Goal: Task Accomplishment & Management: Use online tool/utility

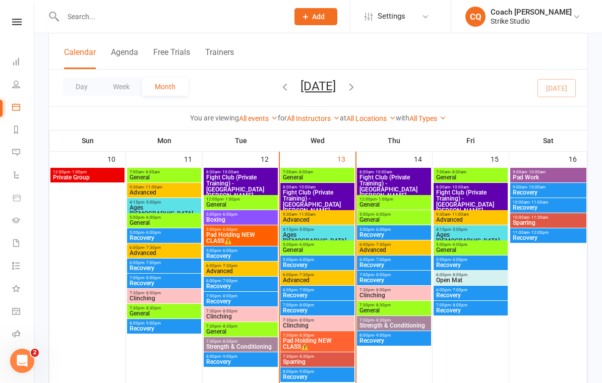
click at [321, 232] on span "Ages [DEMOGRAPHIC_DATA]" at bounding box center [317, 238] width 70 height 12
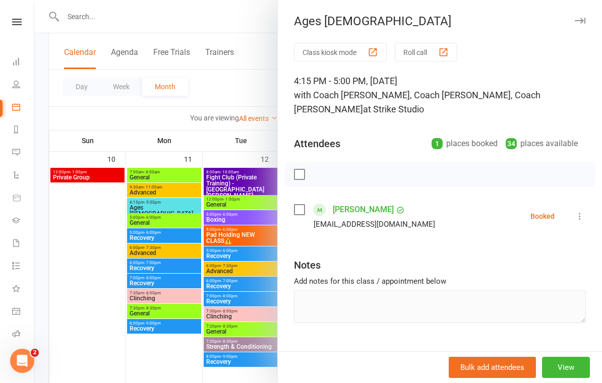
click at [357, 52] on button "Class kiosk mode" at bounding box center [340, 52] width 93 height 19
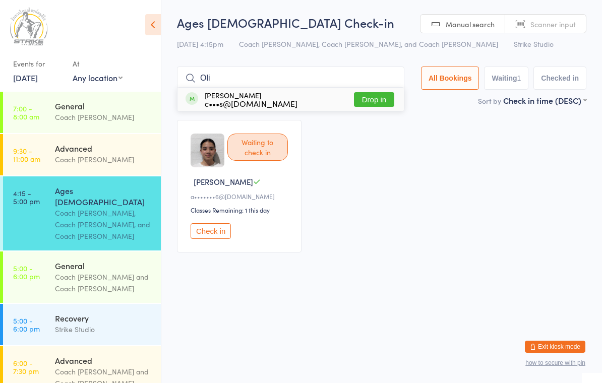
type input "Oli"
click at [382, 101] on button "Drop in" at bounding box center [374, 99] width 40 height 15
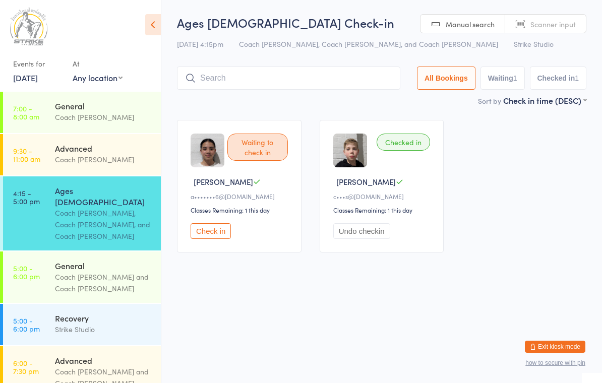
type input "C"
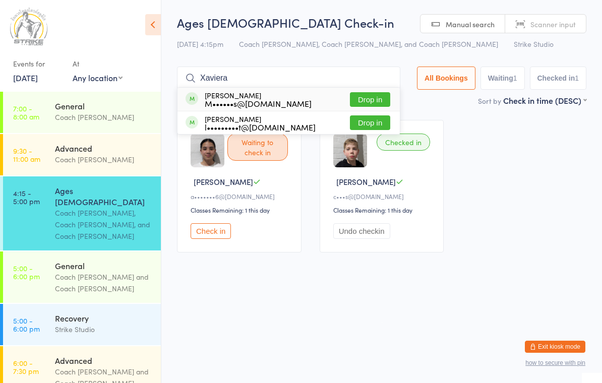
type input "Xaviera"
click at [362, 98] on button "Drop in" at bounding box center [370, 99] width 40 height 15
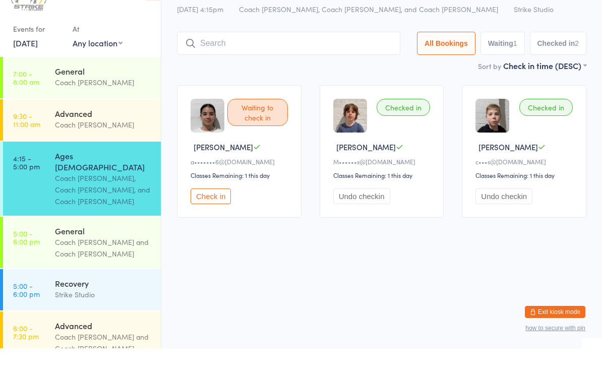
click at [218, 191] on div "Waiting to check in Rianna Z a•••••••6@gmail.com Classes Remaining: 1 this day …" at bounding box center [239, 186] width 125 height 133
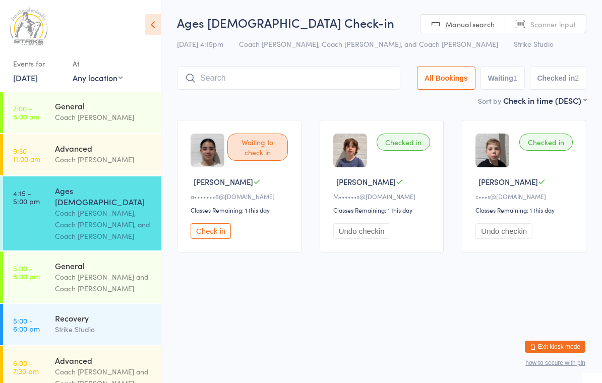
click at [207, 237] on button "Check in" at bounding box center [211, 231] width 40 height 16
click at [265, 74] on input "search" at bounding box center [290, 78] width 227 height 23
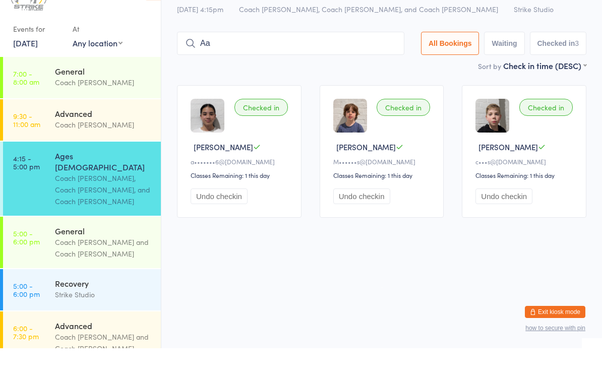
type input "A"
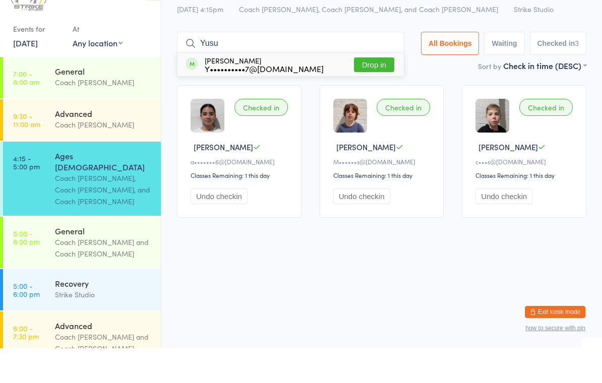
type input "Yusu"
click at [366, 92] on button "Drop in" at bounding box center [374, 99] width 40 height 15
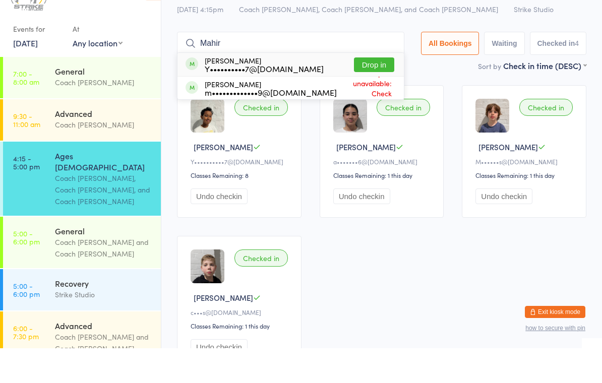
type input "Mahir"
click at [380, 92] on button "Drop in" at bounding box center [374, 99] width 40 height 15
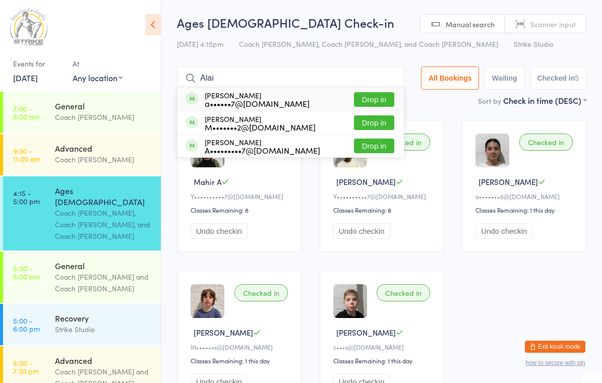
type input "Alai"
click at [370, 124] on button "Drop in" at bounding box center [374, 122] width 40 height 15
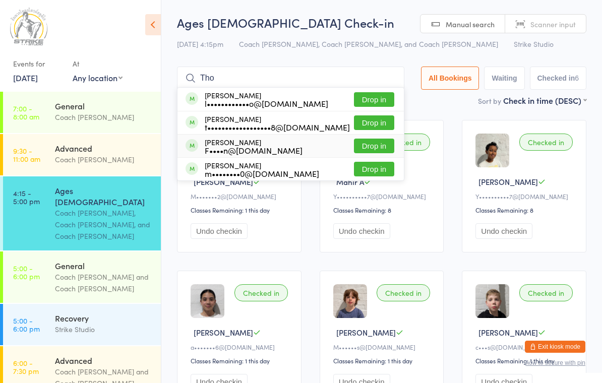
type input "Tho"
click at [382, 147] on button "Drop in" at bounding box center [374, 146] width 40 height 15
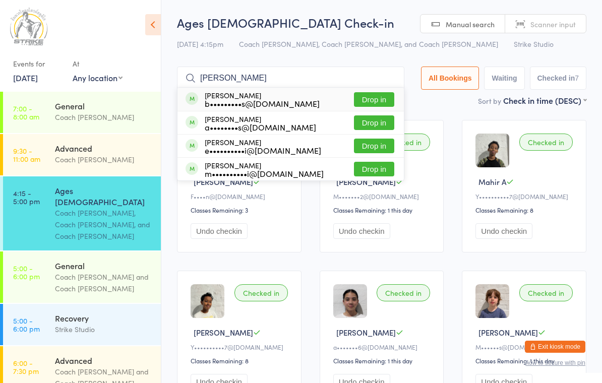
type input "Ari"
click at [373, 96] on button "Drop in" at bounding box center [374, 99] width 40 height 15
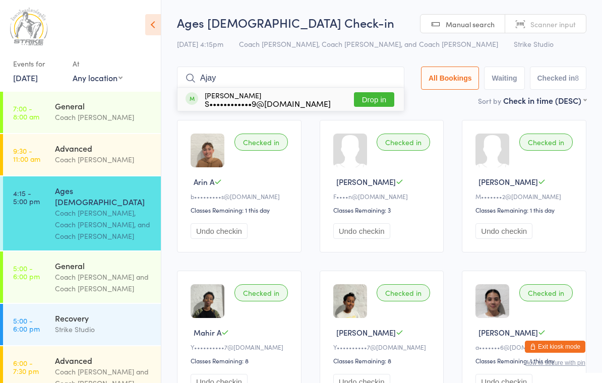
type input "Ajay"
click at [384, 100] on button "Drop in" at bounding box center [374, 99] width 40 height 15
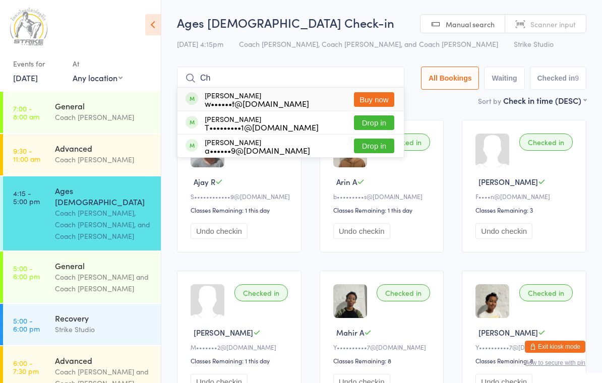
type input "C"
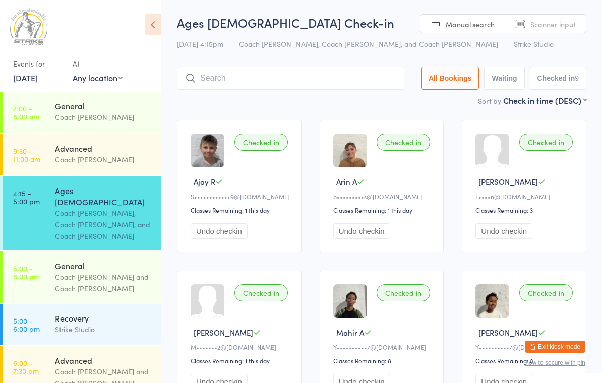
type input "T"
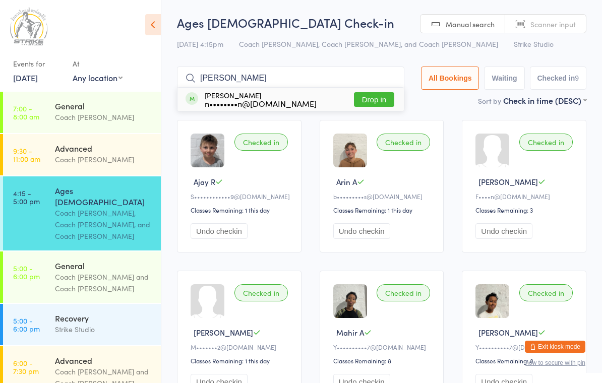
type input "Rafael"
click at [373, 106] on button "Drop in" at bounding box center [374, 99] width 40 height 15
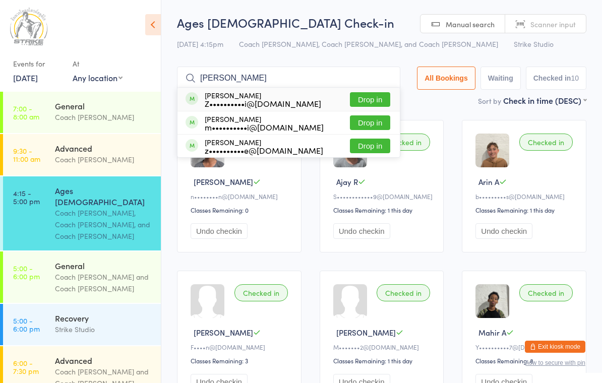
type input "Zach"
click at [372, 126] on button "Drop in" at bounding box center [370, 122] width 40 height 15
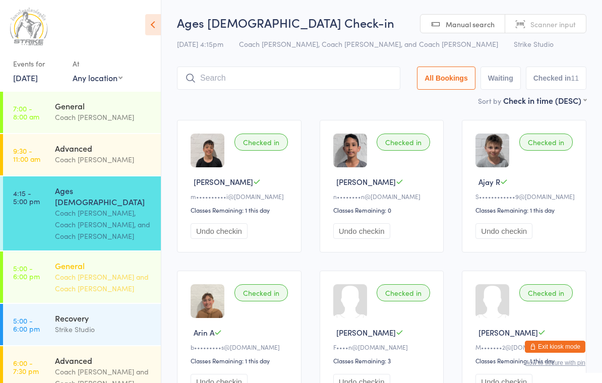
click at [43, 264] on link "5:00 - 6:00 pm General Coach Vinay and Coach Angela" at bounding box center [82, 277] width 158 height 51
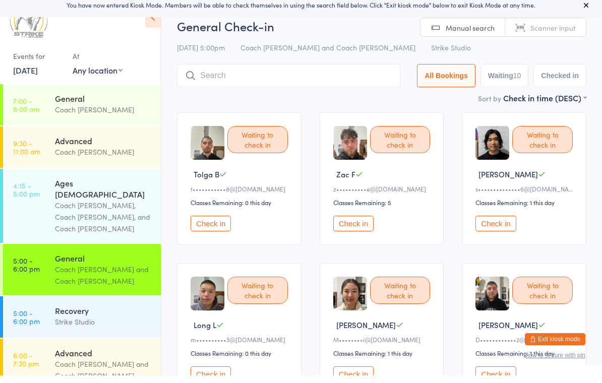
click at [506, 228] on button "Check in" at bounding box center [496, 231] width 40 height 16
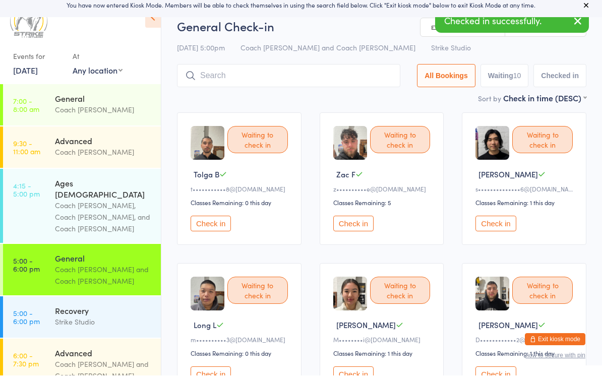
scroll to position [8, 0]
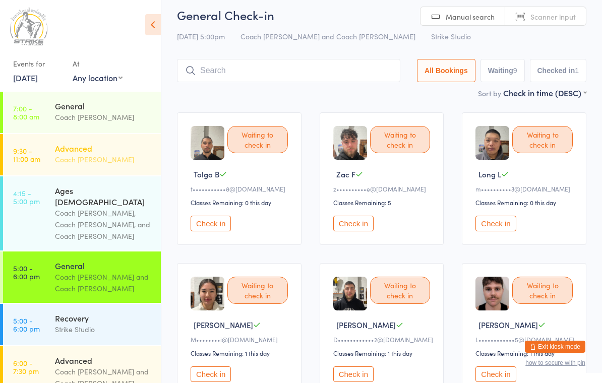
click at [107, 155] on div "Coach [PERSON_NAME]" at bounding box center [103, 160] width 97 height 12
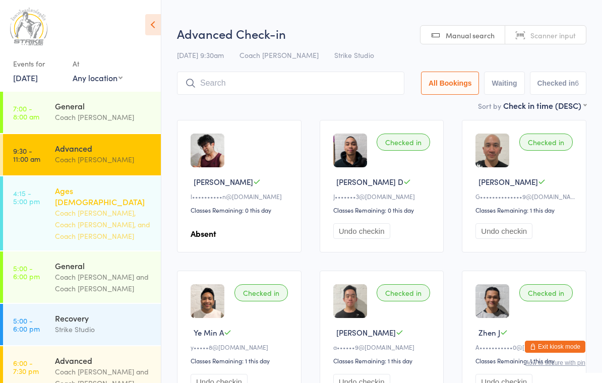
click at [104, 214] on div "Coach [PERSON_NAME], Coach [PERSON_NAME], and Coach [PERSON_NAME]" at bounding box center [103, 224] width 97 height 35
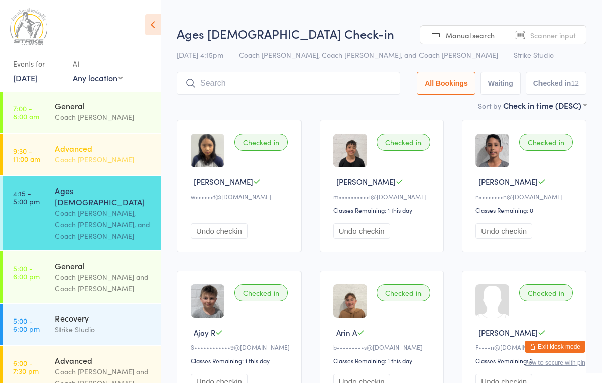
click at [132, 155] on div "Coach [PERSON_NAME]" at bounding box center [103, 160] width 97 height 12
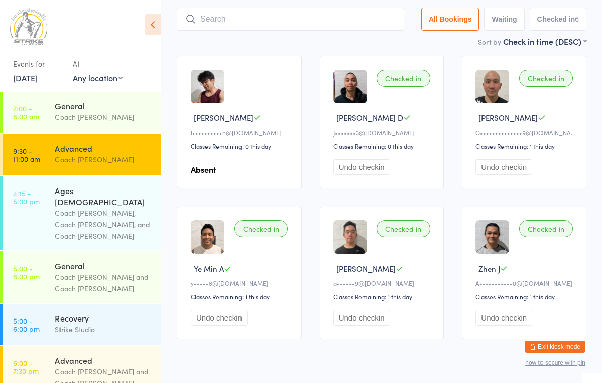
scroll to position [61, 0]
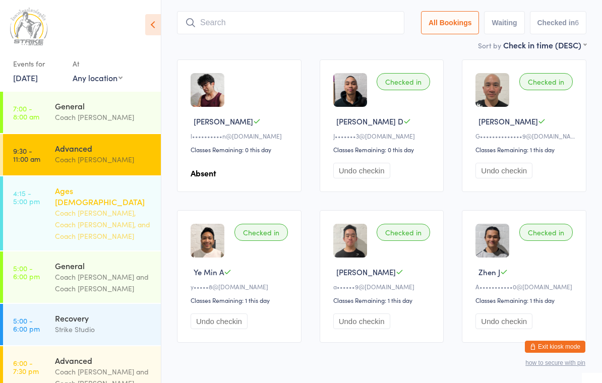
click at [108, 209] on div "Coach [PERSON_NAME], Coach [PERSON_NAME], and Coach [PERSON_NAME]" at bounding box center [103, 224] width 97 height 35
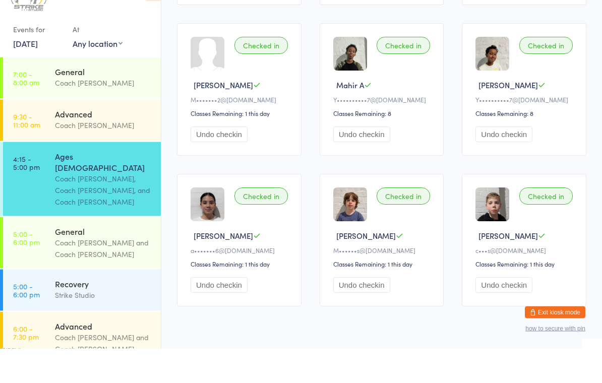
scroll to position [413, 0]
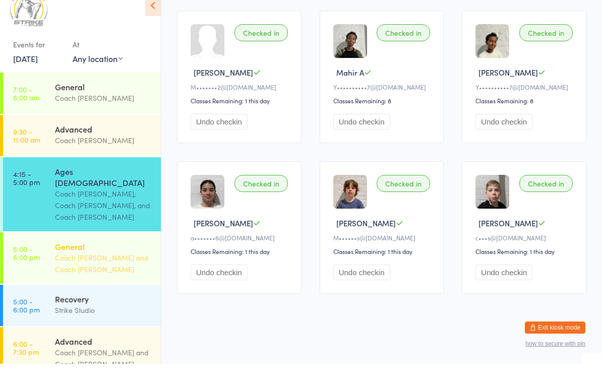
click at [72, 271] on div "Coach [PERSON_NAME] and Coach [PERSON_NAME]" at bounding box center [103, 282] width 97 height 23
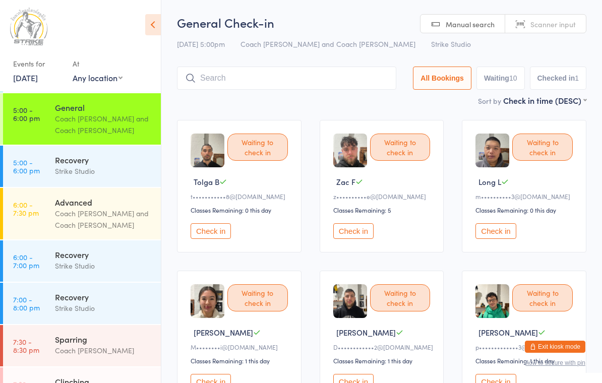
scroll to position [161, 0]
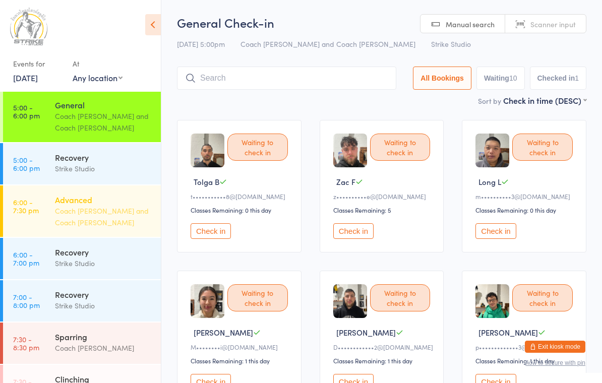
click at [109, 194] on div "Advanced" at bounding box center [103, 199] width 97 height 11
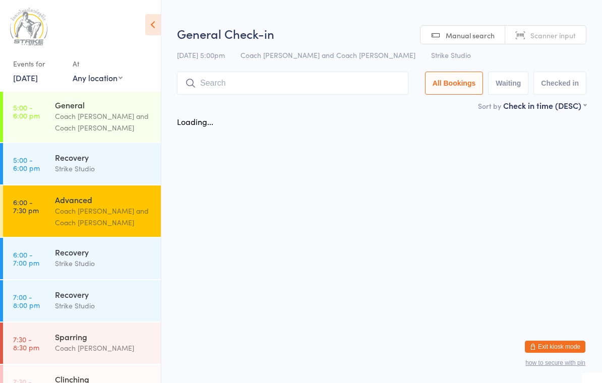
click at [257, 77] on input "search" at bounding box center [292, 83] width 231 height 23
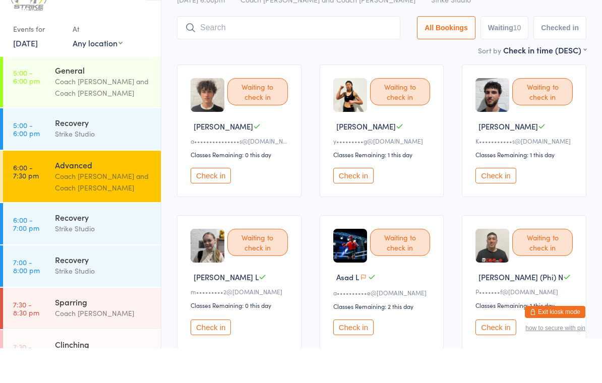
scroll to position [38, 0]
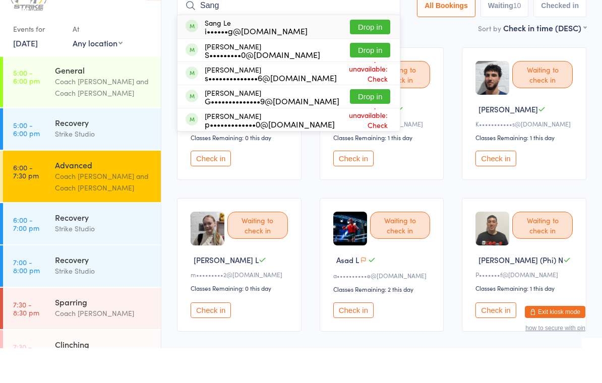
type input "Sang"
click at [367, 78] on button "Drop in" at bounding box center [370, 85] width 40 height 15
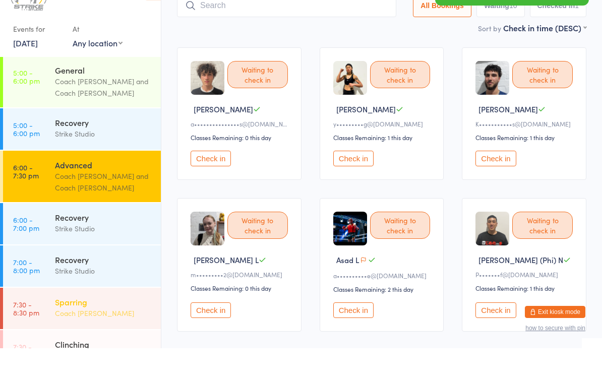
click at [78, 331] on div "Sparring" at bounding box center [103, 336] width 97 height 11
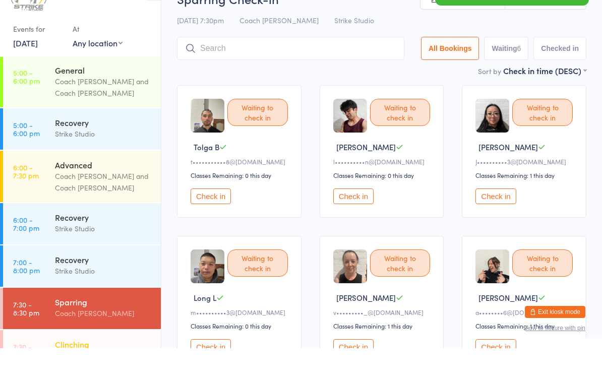
click at [78, 374] on div "Clinching" at bounding box center [103, 379] width 97 height 11
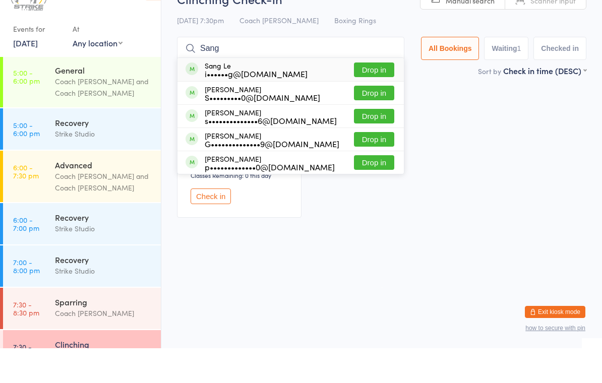
type input "Sang"
click at [371, 121] on button "Drop in" at bounding box center [374, 128] width 40 height 15
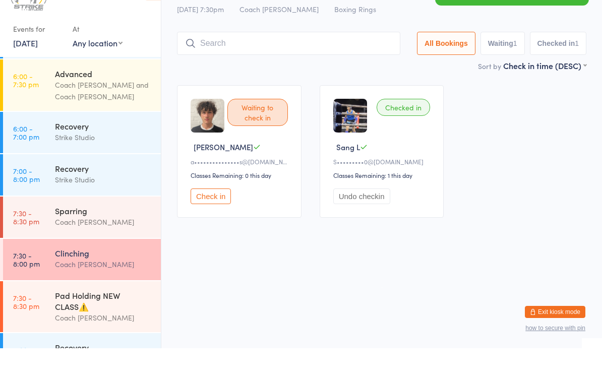
scroll to position [251, 0]
click at [45, 369] on link "8:00 - 9:00 pm Recovery Strike Studio" at bounding box center [82, 389] width 158 height 41
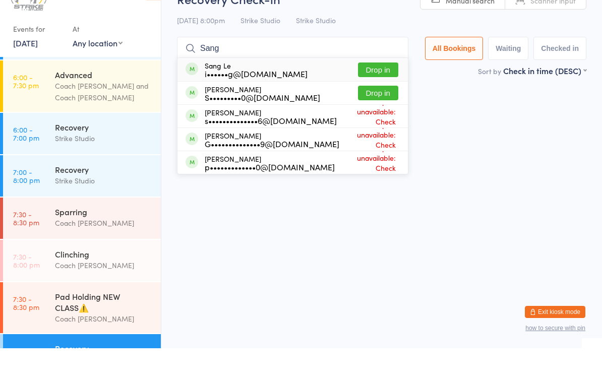
type input "Sang"
click at [374, 121] on button "Drop in" at bounding box center [378, 128] width 40 height 15
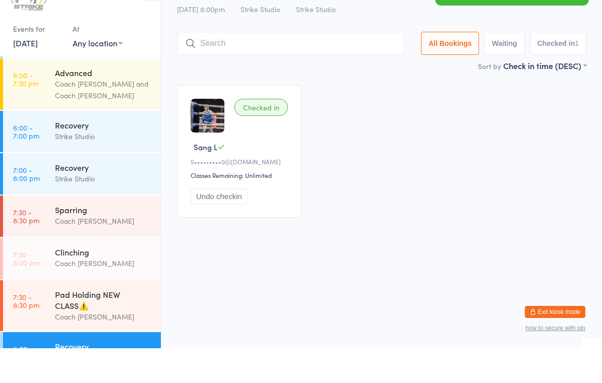
scroll to position [251, 0]
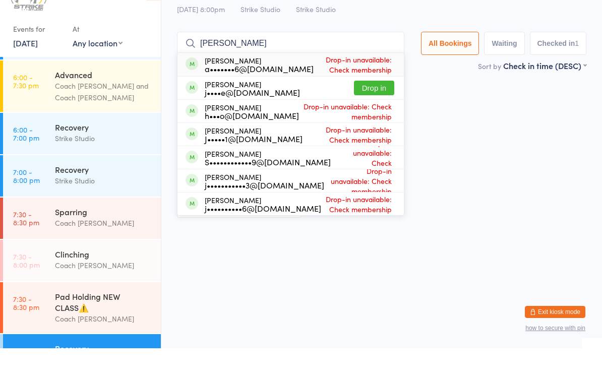
type input "J"
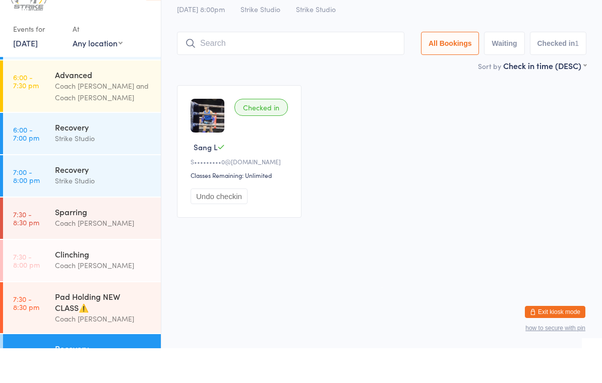
click at [323, 142] on div "Checked in Sang L S•••••••••0@gmail.com Classes Remaining: Unlimited Undo check…" at bounding box center [382, 186] width 428 height 151
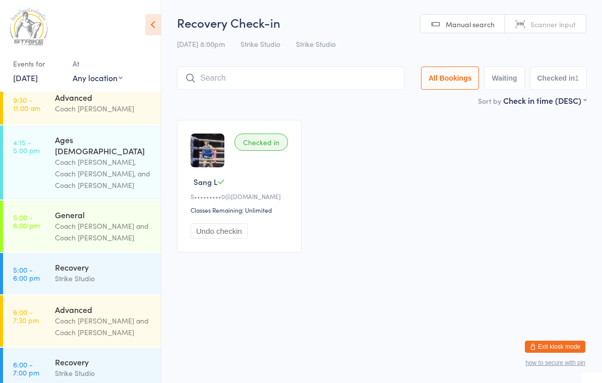
scroll to position [49, 0]
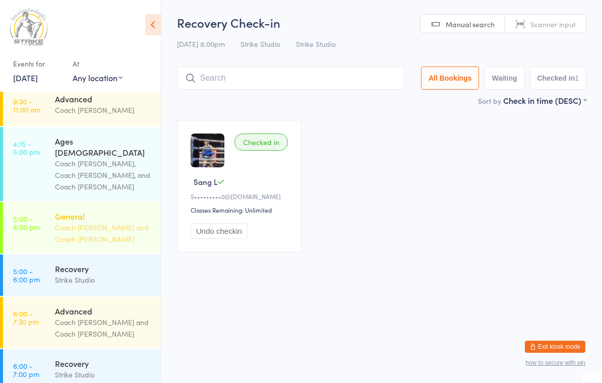
click at [66, 222] on div "Coach [PERSON_NAME] and Coach [PERSON_NAME]" at bounding box center [103, 233] width 97 height 23
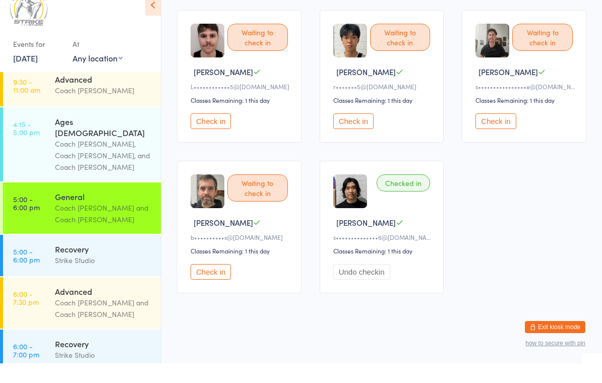
scroll to position [413, 0]
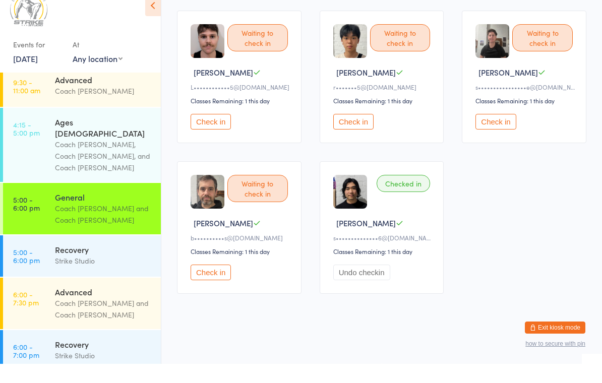
click at [213, 284] on button "Check in" at bounding box center [211, 292] width 40 height 16
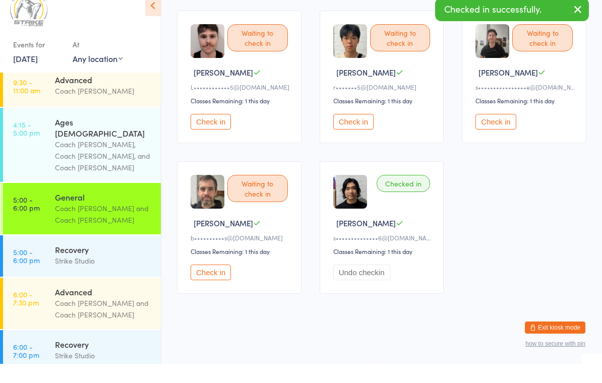
scroll to position [398, 0]
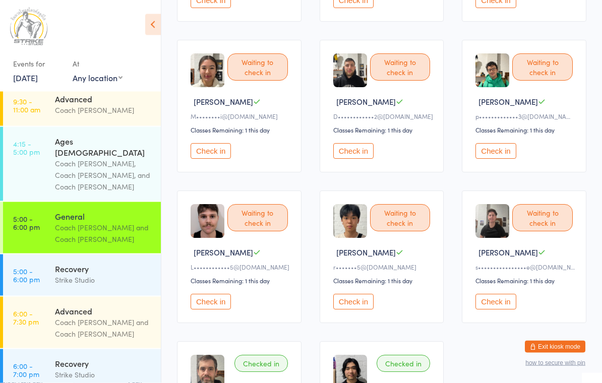
click at [361, 159] on button "Check in" at bounding box center [353, 152] width 40 height 16
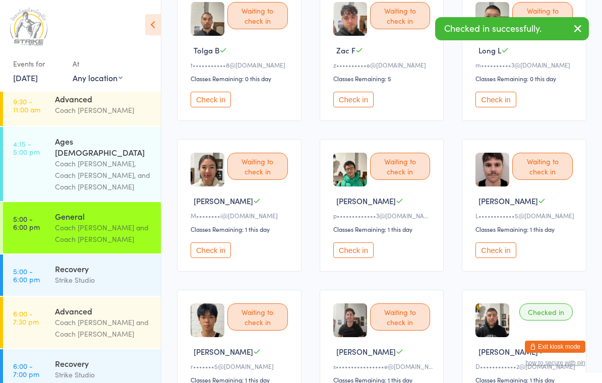
scroll to position [0, 0]
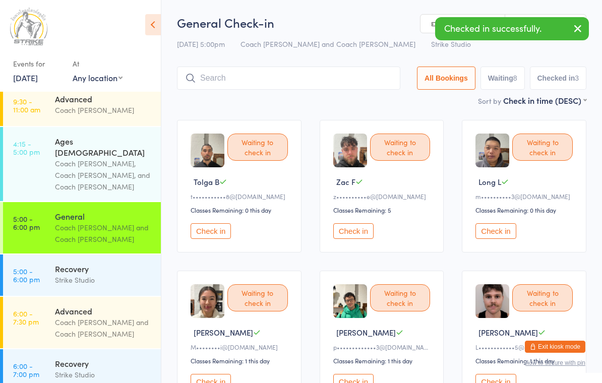
click at [354, 231] on button "Check in" at bounding box center [353, 231] width 40 height 16
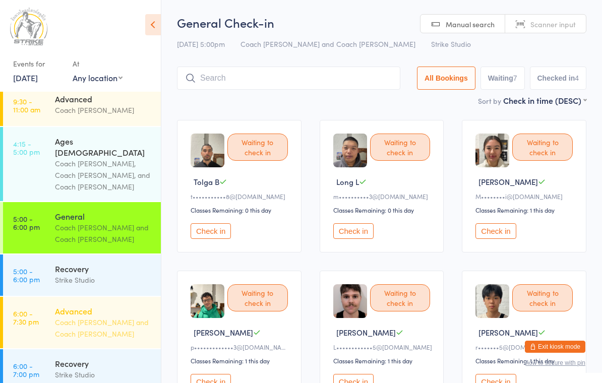
click at [100, 317] on div "Coach [PERSON_NAME] and Coach [PERSON_NAME]" at bounding box center [103, 328] width 97 height 23
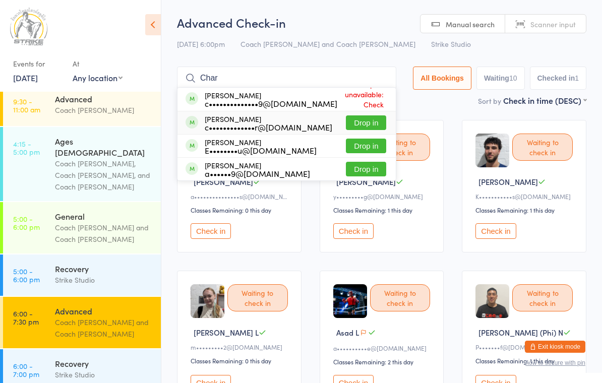
type input "Char"
click at [371, 125] on button "Drop in" at bounding box center [366, 122] width 40 height 15
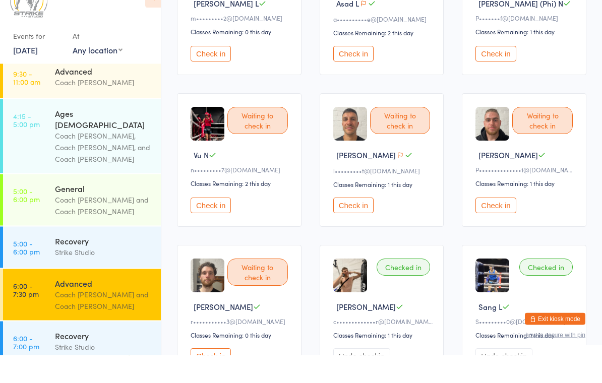
scroll to position [263, 0]
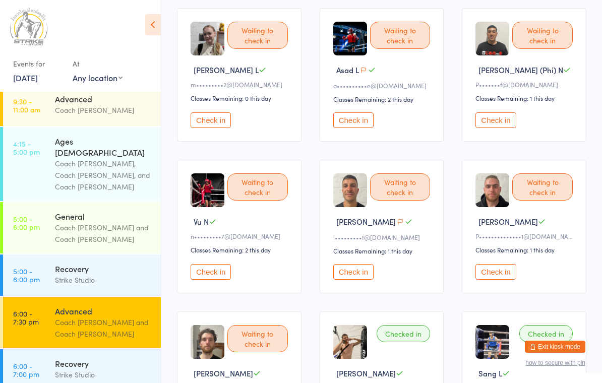
click at [216, 279] on button "Check in" at bounding box center [211, 272] width 40 height 16
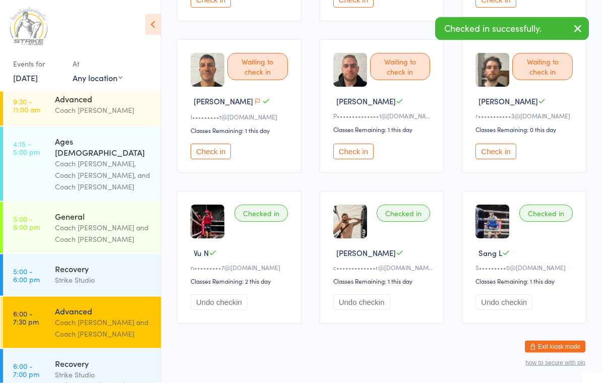
scroll to position [382, 0]
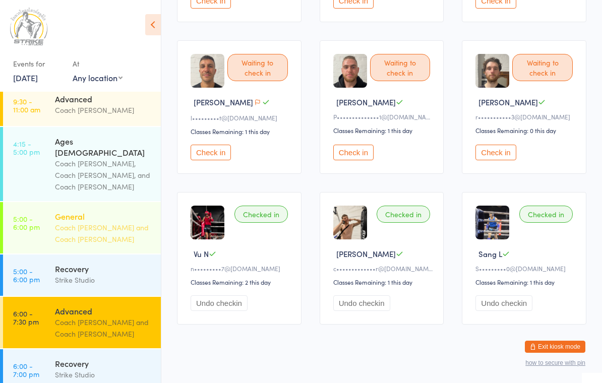
click at [86, 222] on div "Coach [PERSON_NAME] and Coach [PERSON_NAME]" at bounding box center [103, 233] width 97 height 23
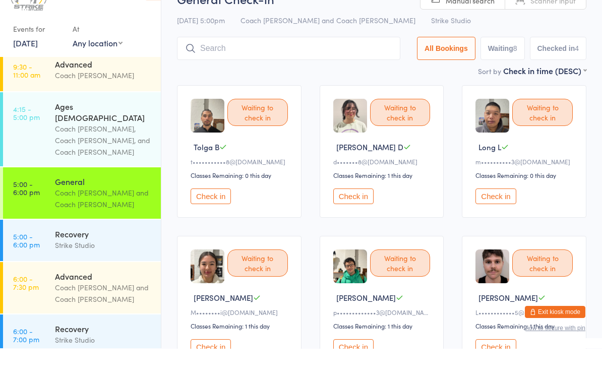
scroll to position [1, 0]
click at [502, 222] on button "Check in" at bounding box center [496, 230] width 40 height 16
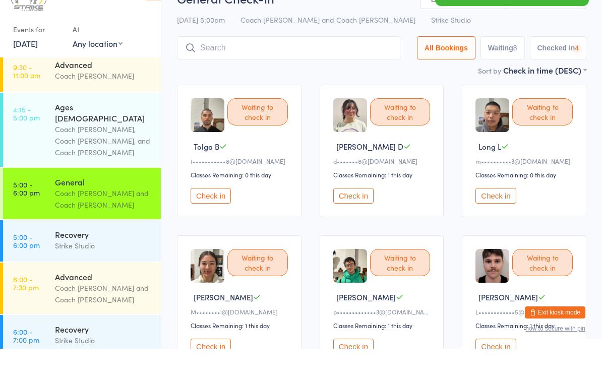
scroll to position [36, 0]
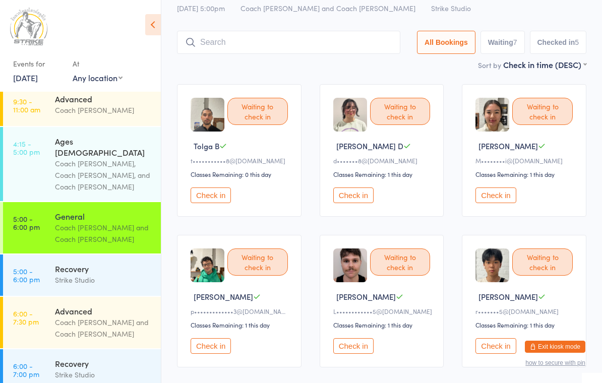
click at [497, 350] on button "Check in" at bounding box center [496, 346] width 40 height 16
click at [334, 57] on div "General Check-in 13 Aug 5:00pm Coach Vinay and Coach Angela Strike Studio Manua…" at bounding box center [381, 18] width 409 height 81
click at [330, 54] on input "search" at bounding box center [288, 42] width 223 height 23
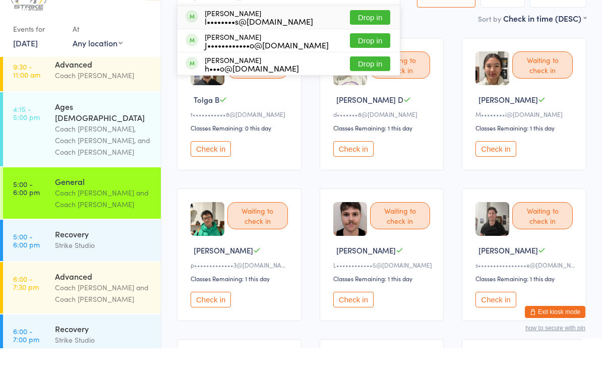
scroll to position [48, 0]
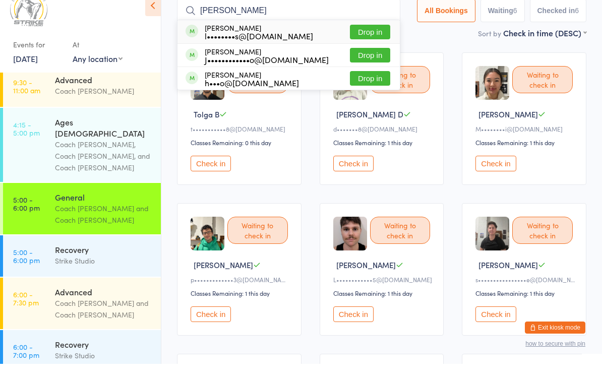
type input "Jake"
click at [360, 44] on button "Drop in" at bounding box center [370, 51] width 40 height 15
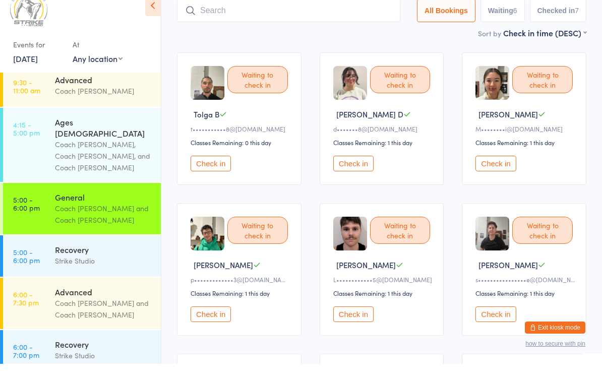
click at [202, 326] on button "Check in" at bounding box center [211, 334] width 40 height 16
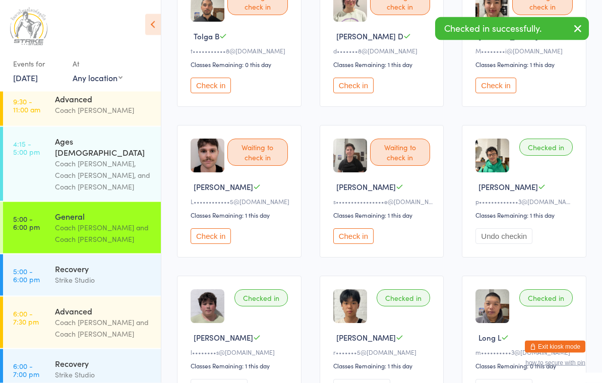
scroll to position [146, 0]
click at [208, 234] on div "Waiting to check in Luke P L••••••••••••5@gmail.com Classes Remaining: 1 this d…" at bounding box center [239, 191] width 125 height 133
click at [207, 244] on button "Check in" at bounding box center [211, 236] width 40 height 16
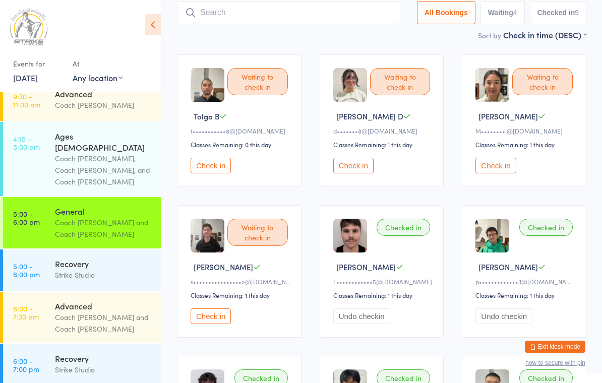
scroll to position [0, 0]
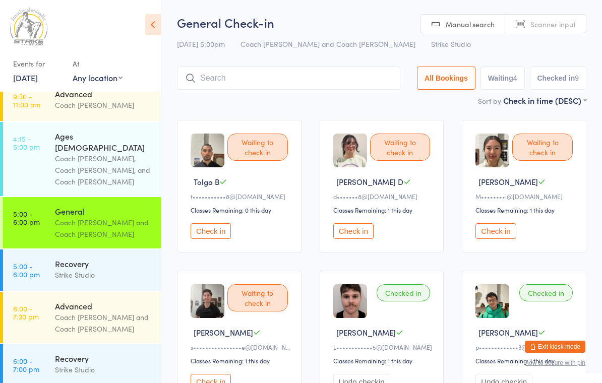
click at [276, 86] on input "search" at bounding box center [288, 78] width 223 height 23
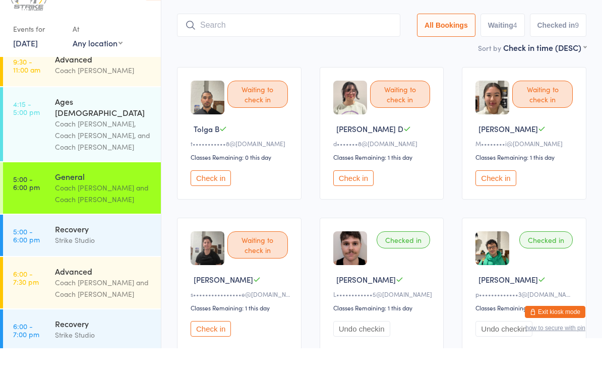
scroll to position [33, 0]
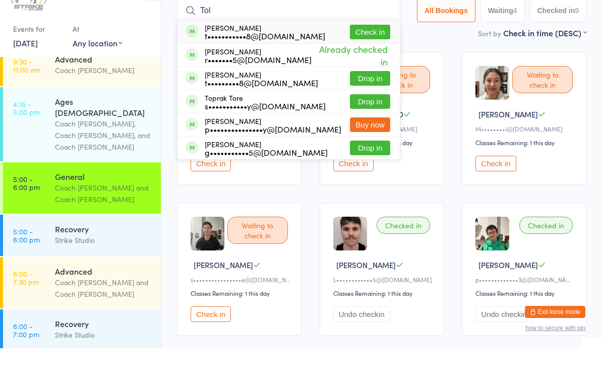
type input "Tol"
click at [371, 60] on button "Check in" at bounding box center [370, 67] width 40 height 15
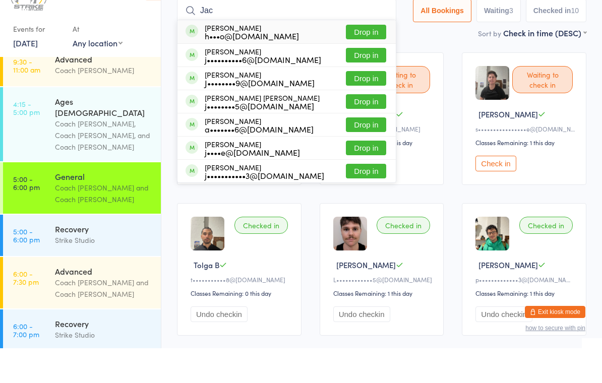
type input "Jac"
click at [366, 106] on button "Drop in" at bounding box center [366, 113] width 40 height 15
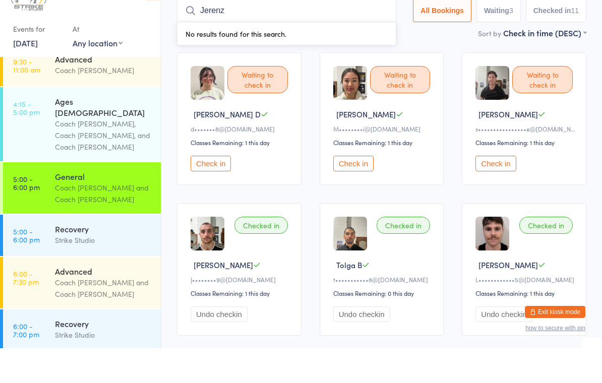
type input "Jerenz"
click at [565, 341] on button "Exit kiosk mode" at bounding box center [555, 347] width 61 height 12
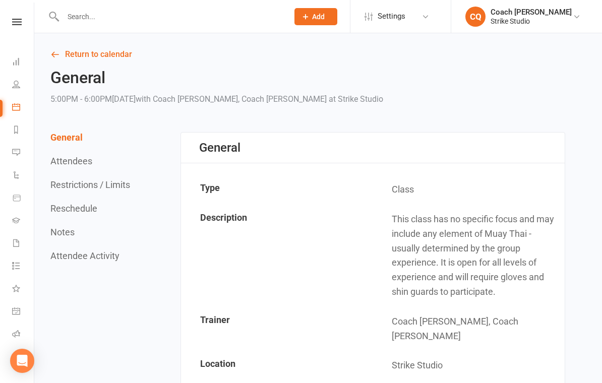
click at [249, 11] on input "text" at bounding box center [170, 17] width 221 height 14
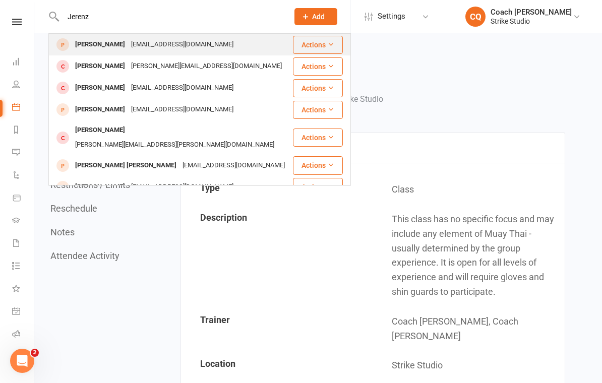
type input "Jerenz"
click at [222, 49] on div "jerenz vang [EMAIL_ADDRESS][DOMAIN_NAME]" at bounding box center [170, 44] width 243 height 21
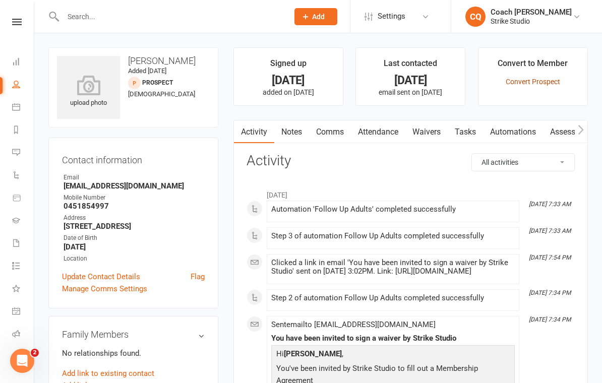
click at [544, 78] on link "Convert Prospect" at bounding box center [533, 82] width 54 height 8
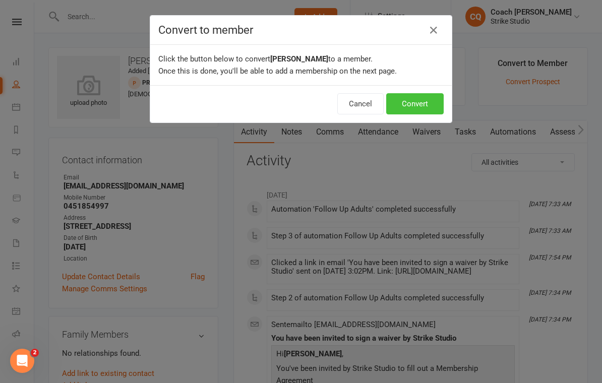
click at [404, 99] on button "Convert" at bounding box center [414, 103] width 57 height 21
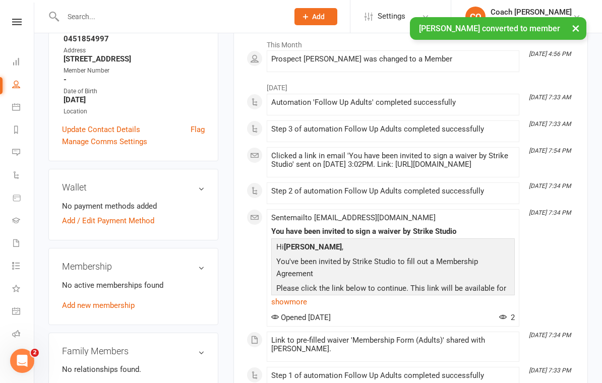
scroll to position [167, 0]
click at [140, 219] on link "Add / Edit Payment Method" at bounding box center [108, 221] width 92 height 12
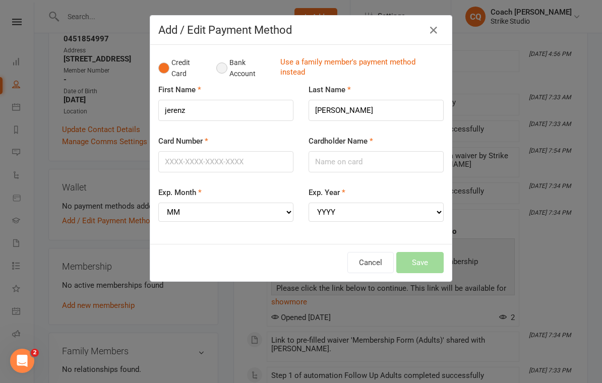
click at [227, 73] on button "Bank Account" at bounding box center [244, 68] width 56 height 31
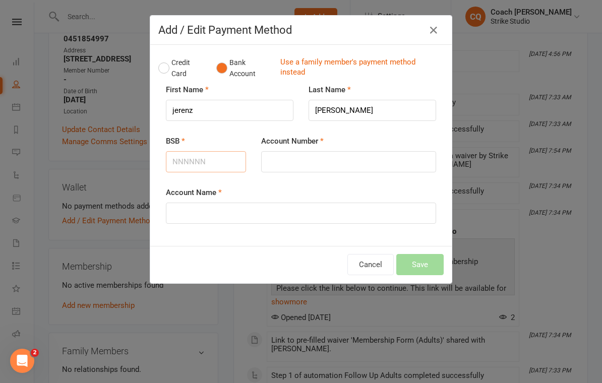
click at [193, 164] on input "BSB" at bounding box center [206, 161] width 80 height 21
type input "014111"
click at [377, 171] on input "Account Number" at bounding box center [348, 161] width 175 height 21
type input "159814878"
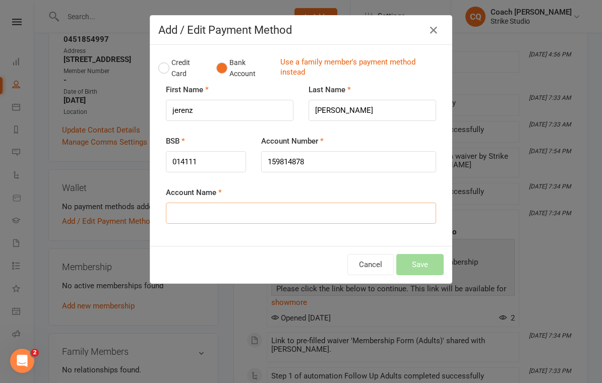
click at [345, 211] on input "Account Name" at bounding box center [301, 213] width 270 height 21
type input "Mr Jerenz Vang"
click at [430, 265] on button "Save" at bounding box center [419, 264] width 47 height 21
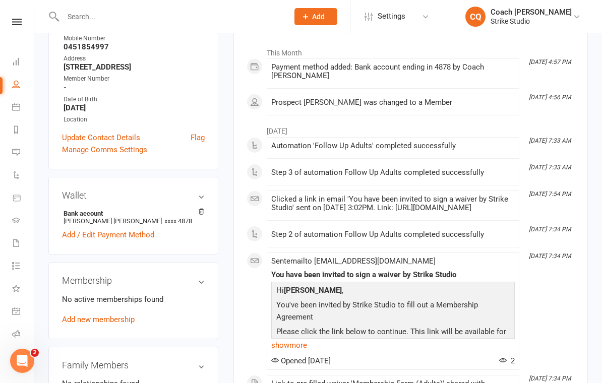
scroll to position [232, 0]
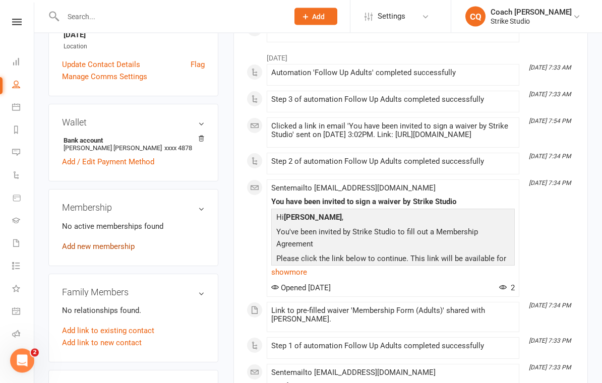
click at [111, 249] on link "Add new membership" at bounding box center [98, 247] width 73 height 9
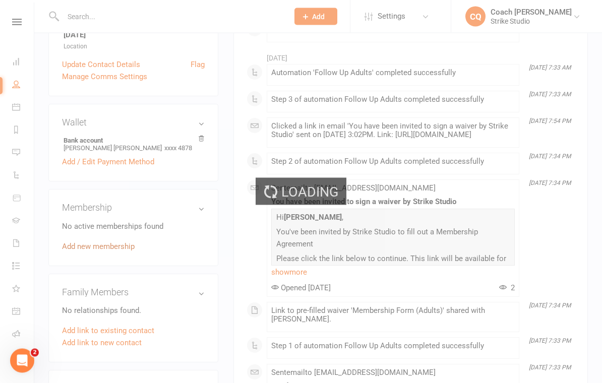
scroll to position [232, 0]
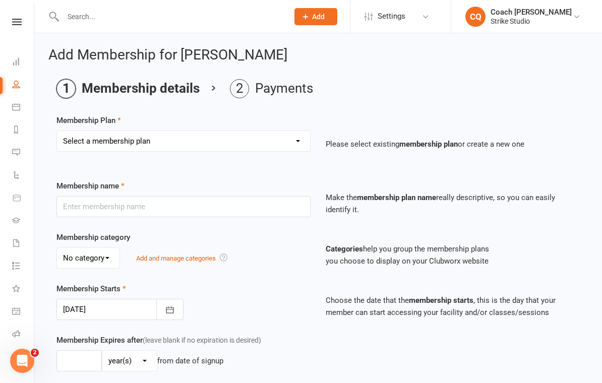
click at [235, 144] on select "Select a membership plan Staff Prepaid (12 month membership) Prepaid (6-month m…" at bounding box center [183, 141] width 253 height 20
select select "3"
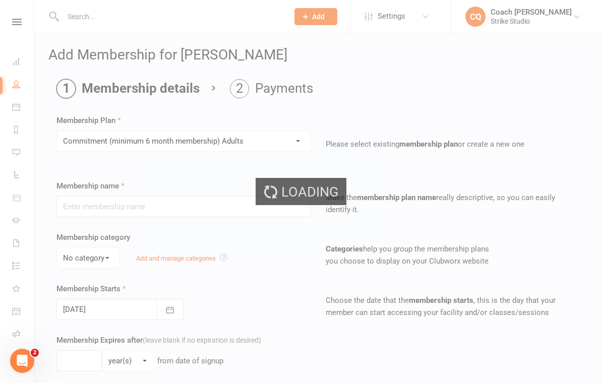
type input "Commitment (minimum 6 month membership) Adults"
select select "0"
type input "0"
type input "2"
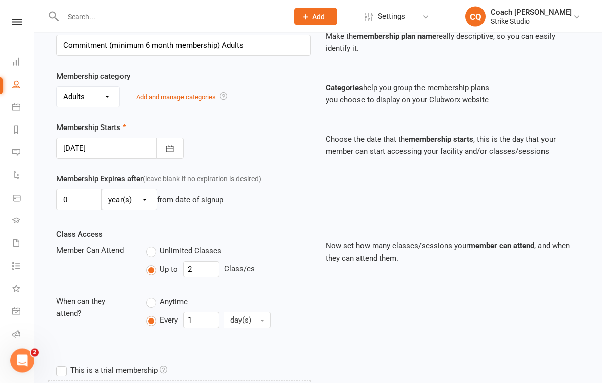
scroll to position [161, 0]
click at [165, 150] on icon "button" at bounding box center [170, 149] width 10 height 10
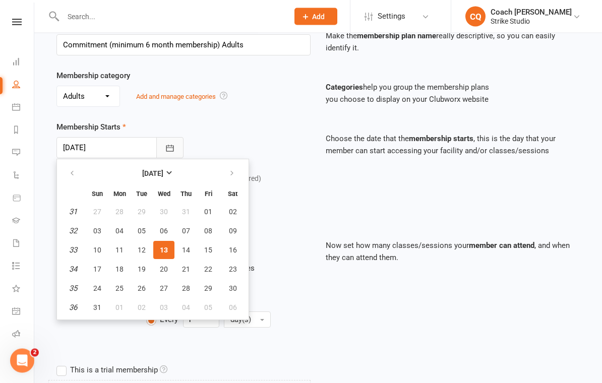
scroll to position [162, 0]
click at [292, 108] on div "Membership category No category Adults Children General Trial Add and manage ca…" at bounding box center [318, 95] width 539 height 51
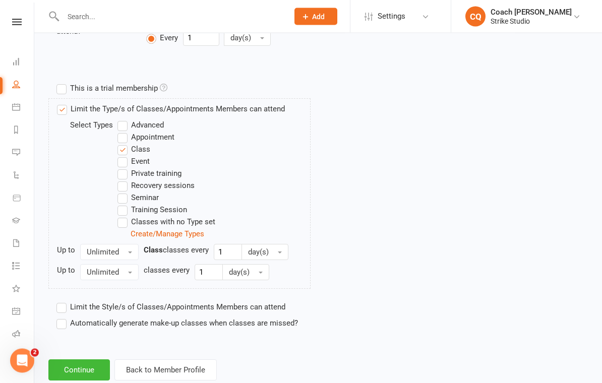
scroll to position [462, 0]
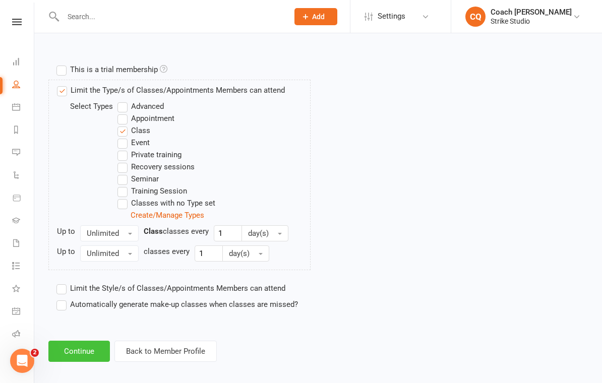
click at [94, 348] on button "Continue" at bounding box center [79, 351] width 62 height 21
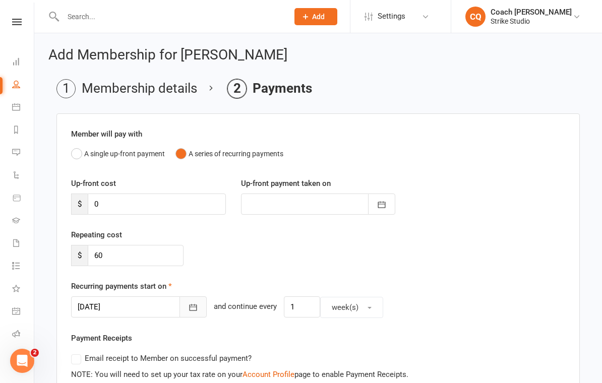
click at [190, 305] on icon "button" at bounding box center [194, 308] width 8 height 7
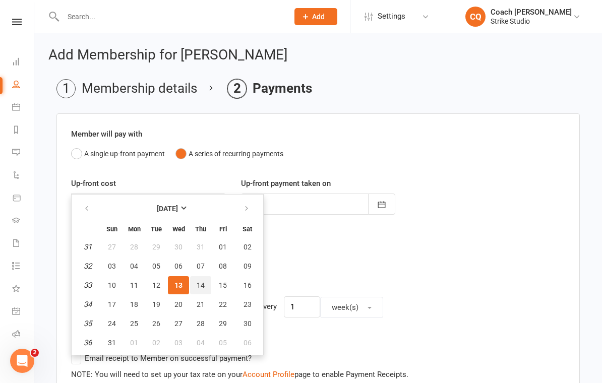
click at [210, 280] on button "14" at bounding box center [200, 285] width 21 height 18
type input "14 Aug 2025"
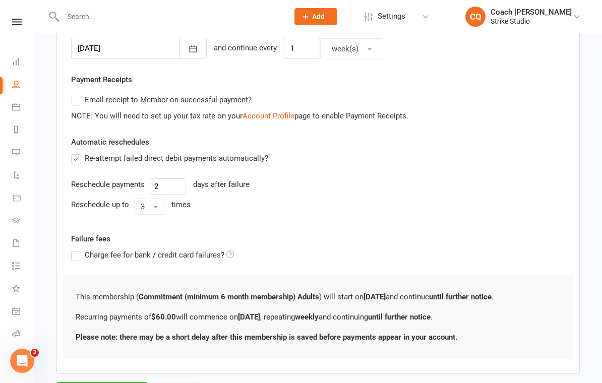
scroll to position [302, 0]
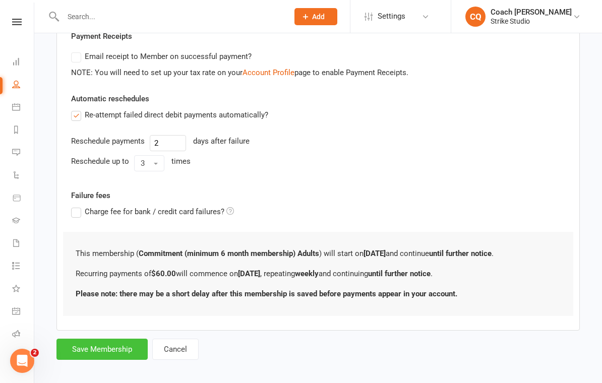
click at [114, 345] on button "Save Membership" at bounding box center [101, 349] width 91 height 21
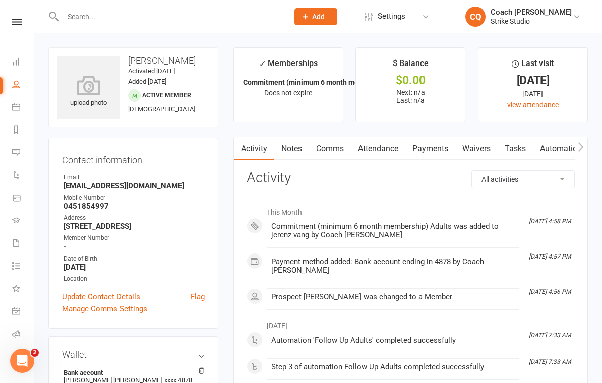
click at [382, 142] on link "Attendance" at bounding box center [378, 148] width 54 height 23
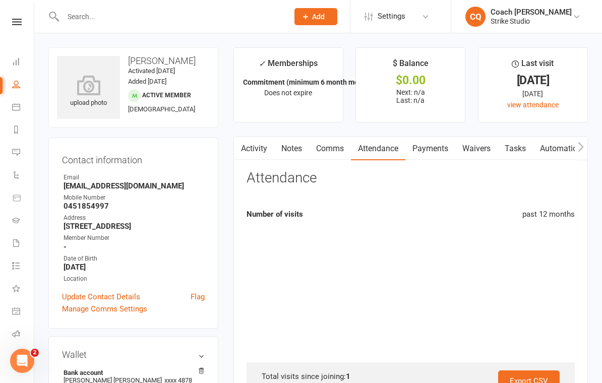
scroll to position [16, 0]
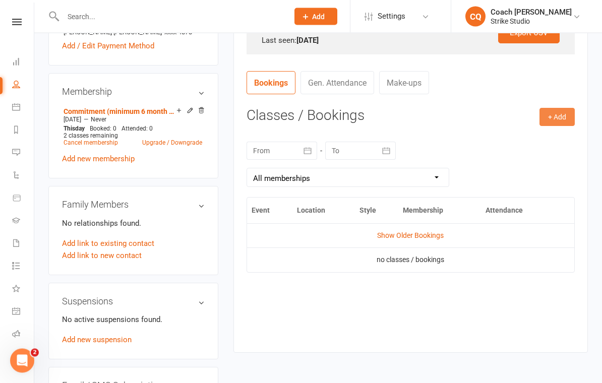
click at [553, 113] on button "+ Add" at bounding box center [557, 117] width 35 height 18
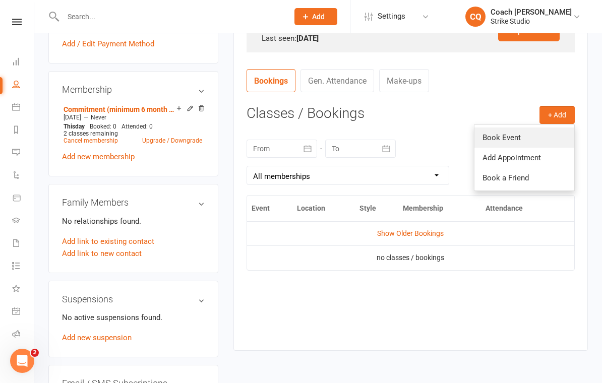
click at [519, 131] on link "Book Event" at bounding box center [524, 138] width 100 height 20
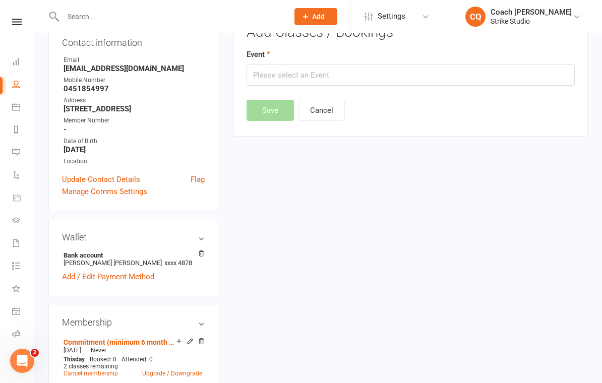
scroll to position [86, 0]
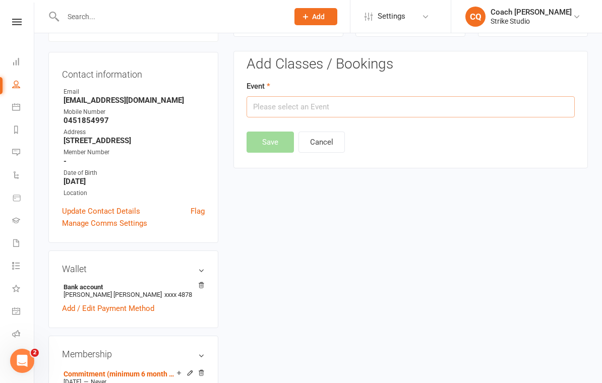
click at [380, 116] on input "text" at bounding box center [411, 106] width 328 height 21
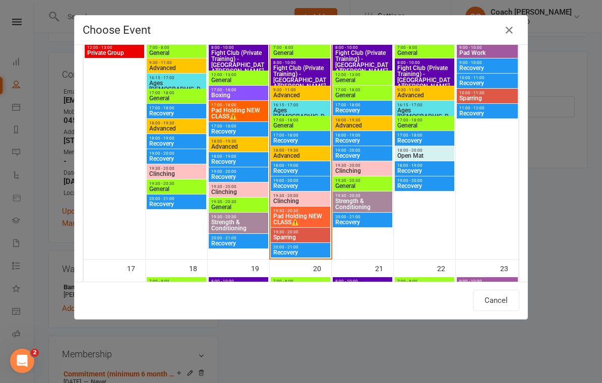
scroll to position [486, 0]
click at [301, 125] on span "General" at bounding box center [300, 126] width 55 height 6
type input "General - Aug 13, 2025 5:00:00 PM"
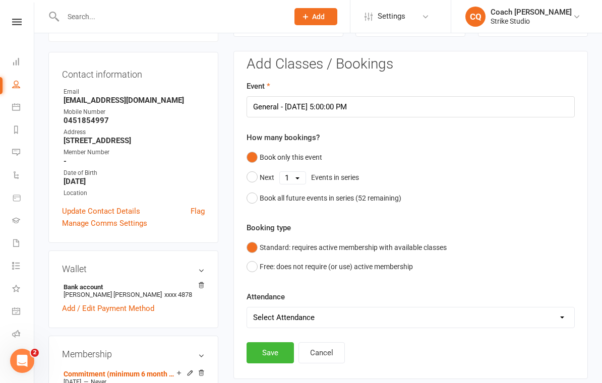
click at [288, 309] on select "Select Attendance Attended Absent" at bounding box center [410, 318] width 327 height 20
select select "0"
click at [272, 347] on button "Save" at bounding box center [270, 352] width 47 height 21
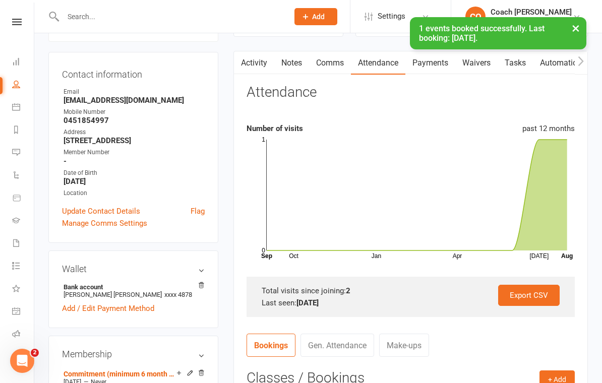
scroll to position [0, 0]
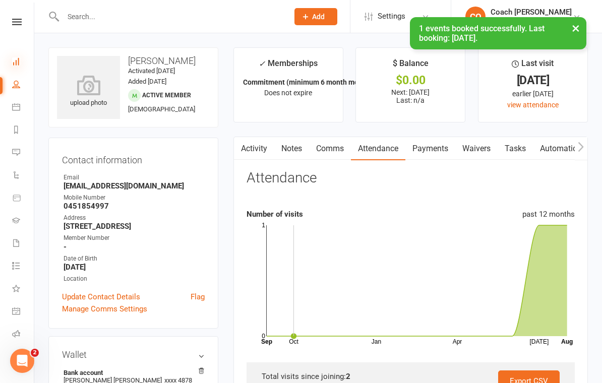
click at [12, 63] on icon at bounding box center [16, 61] width 8 height 8
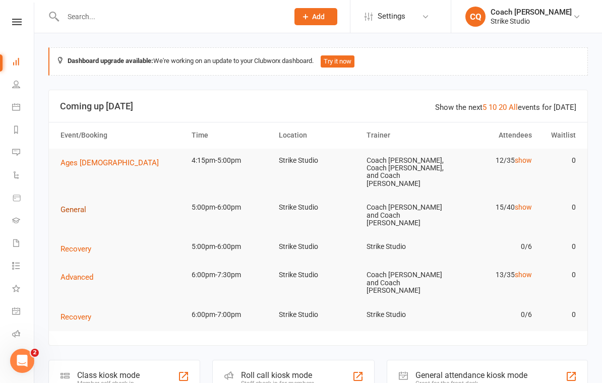
click at [91, 204] on button "General" at bounding box center [77, 210] width 33 height 12
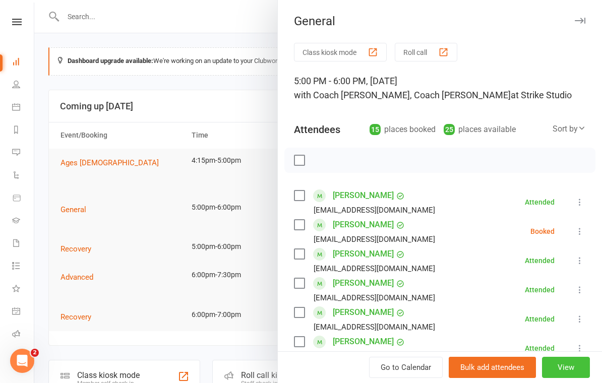
click at [569, 369] on button "View" at bounding box center [566, 367] width 48 height 21
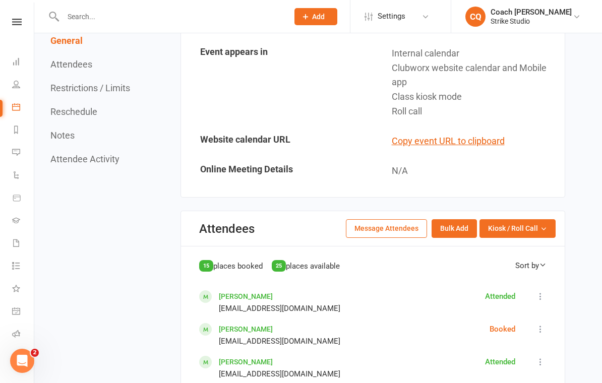
scroll to position [549, 0]
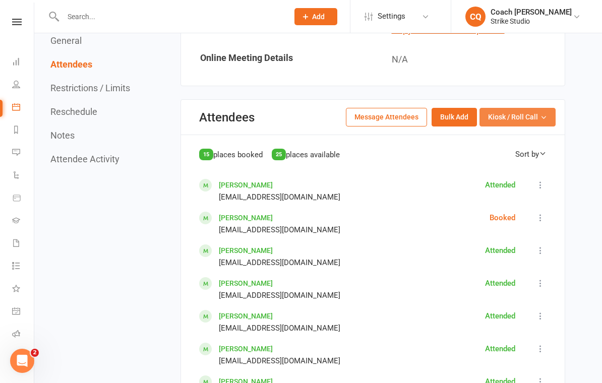
click at [530, 108] on button "Kiosk / Roll Call" at bounding box center [518, 117] width 76 height 18
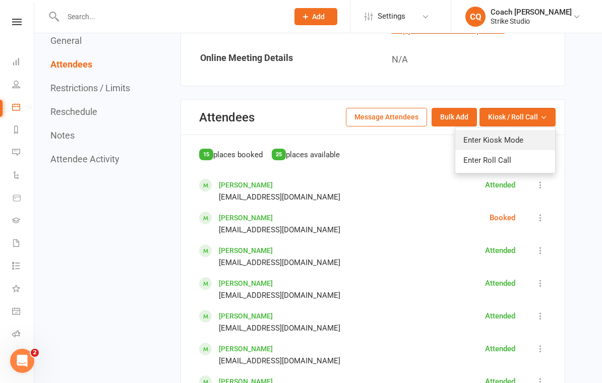
click at [524, 130] on link "Enter Kiosk Mode" at bounding box center [505, 140] width 100 height 20
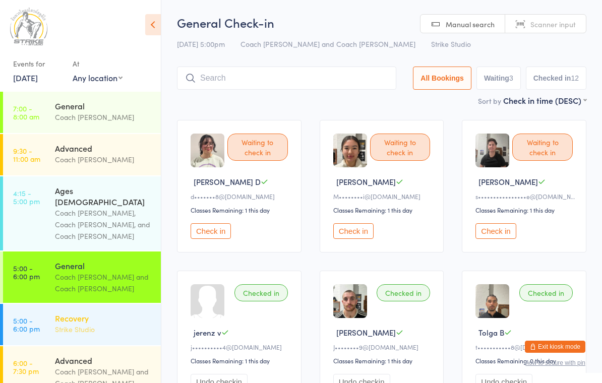
click at [56, 313] on div "Recovery" at bounding box center [103, 318] width 97 height 11
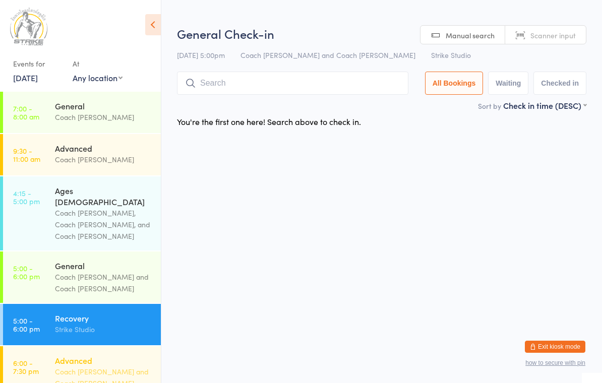
click at [58, 355] on div "Advanced" at bounding box center [103, 360] width 97 height 11
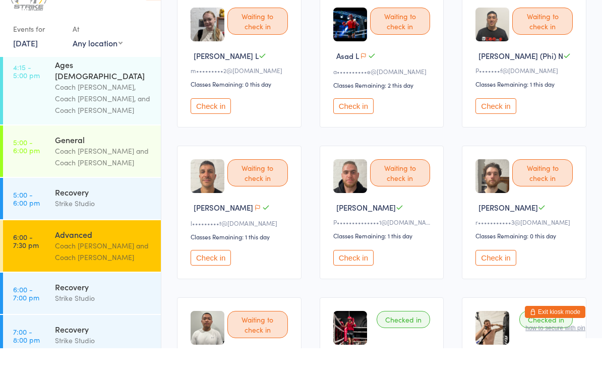
scroll to position [244, 0]
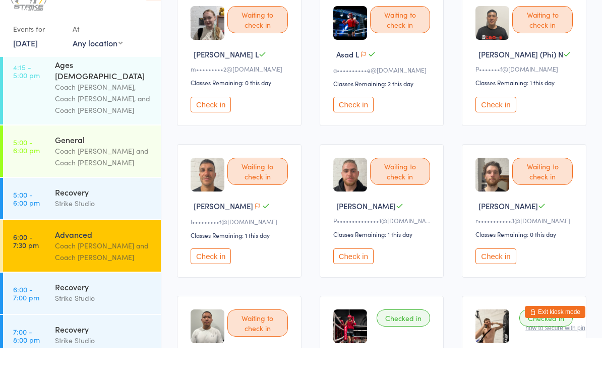
click at [210, 283] on button "Check in" at bounding box center [211, 291] width 40 height 16
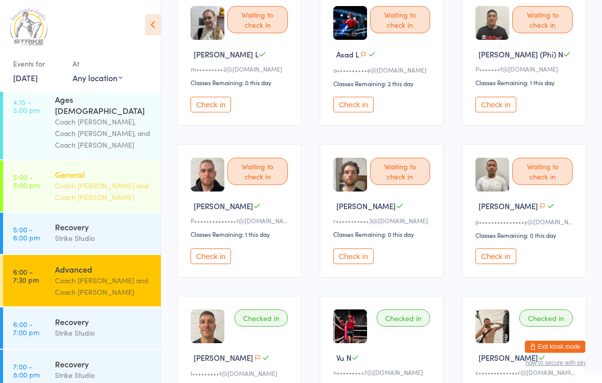
click at [26, 174] on link "5:00 - 6:00 pm General Coach Vinay and Coach Angela" at bounding box center [82, 185] width 158 height 51
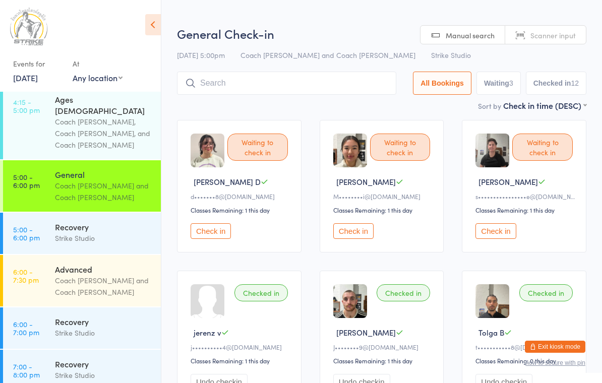
click at [208, 232] on button "Check in" at bounding box center [211, 231] width 40 height 16
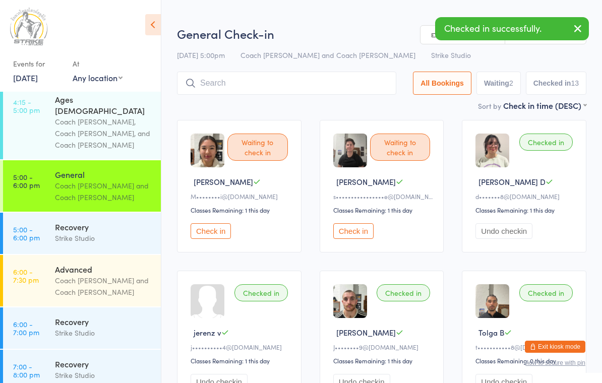
click at [200, 86] on input "search" at bounding box center [286, 83] width 219 height 23
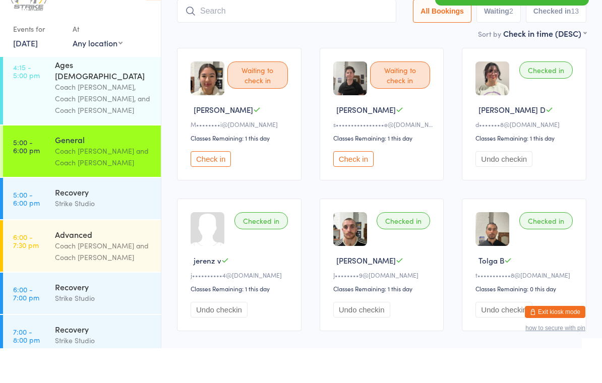
scroll to position [38, 0]
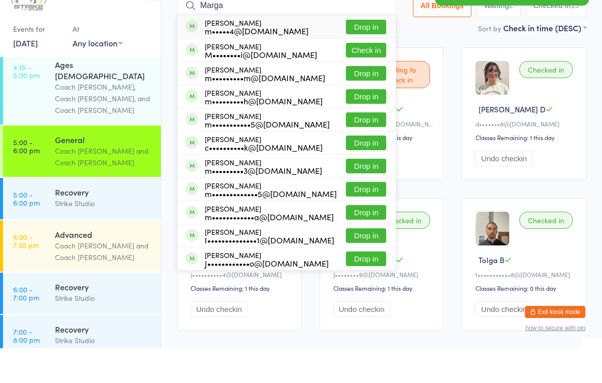
type input "Marga"
click at [363, 54] on button "Drop in" at bounding box center [366, 61] width 40 height 15
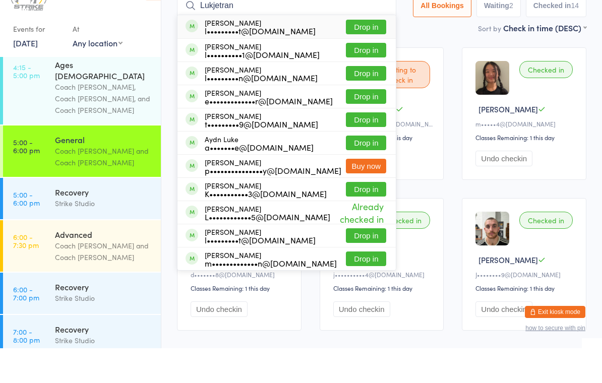
type input "Lukjetran"
click at [356, 54] on button "Drop in" at bounding box center [366, 61] width 40 height 15
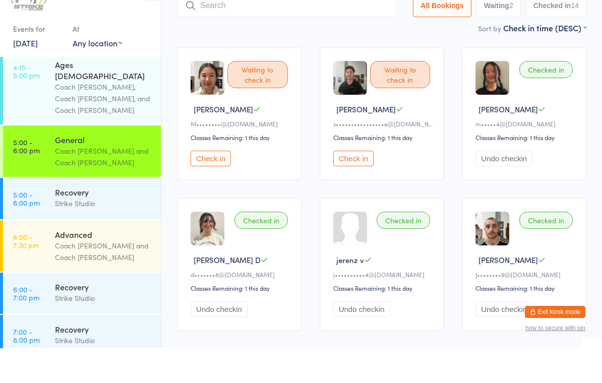
scroll to position [0, 0]
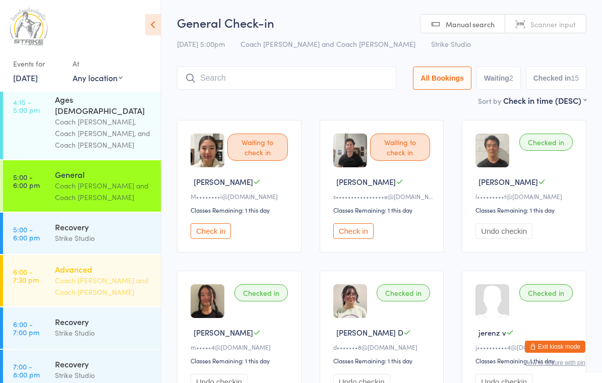
click at [100, 264] on div "Advanced" at bounding box center [103, 269] width 97 height 11
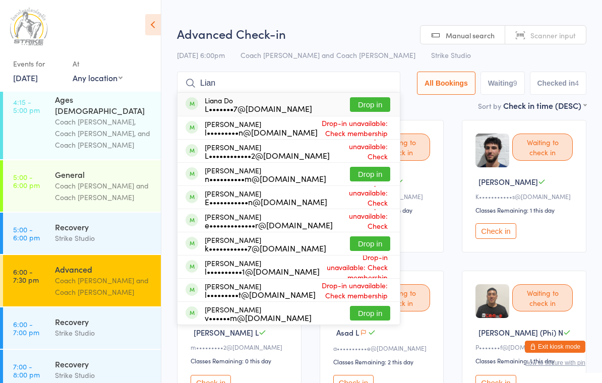
type input "Lian"
click at [370, 101] on button "Drop in" at bounding box center [370, 104] width 40 height 15
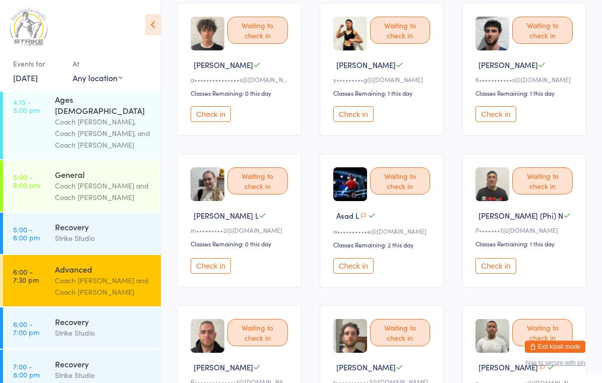
scroll to position [111, 0]
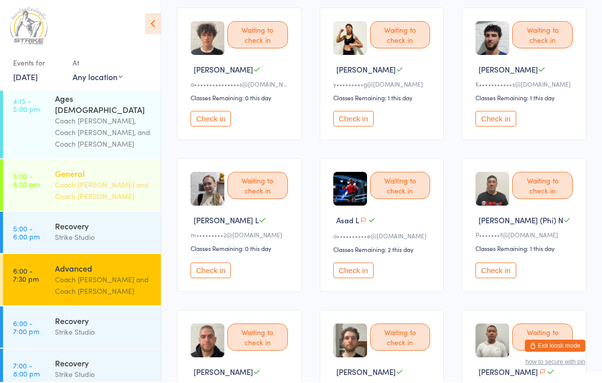
click at [132, 180] on div "Coach Vinay and Coach Angela" at bounding box center [103, 191] width 97 height 23
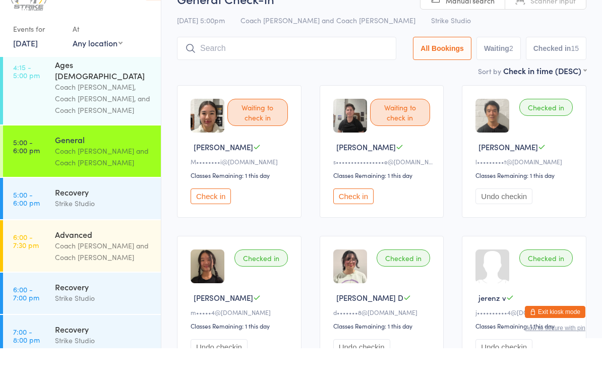
click at [214, 223] on button "Check in" at bounding box center [211, 231] width 40 height 16
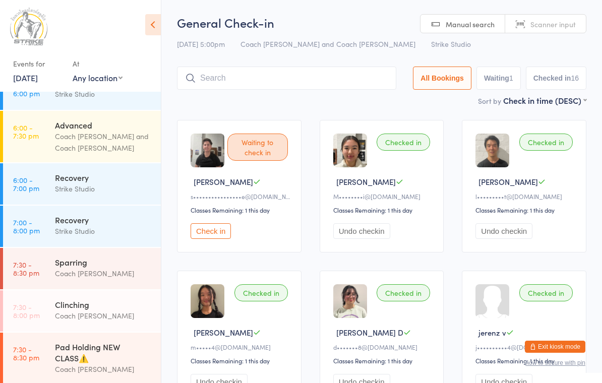
click at [238, 71] on input "search" at bounding box center [286, 78] width 219 height 23
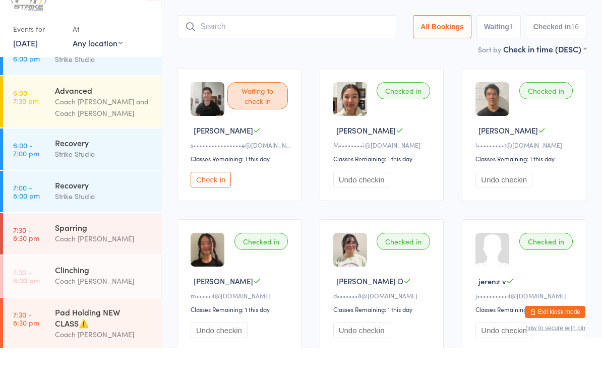
scroll to position [33, 0]
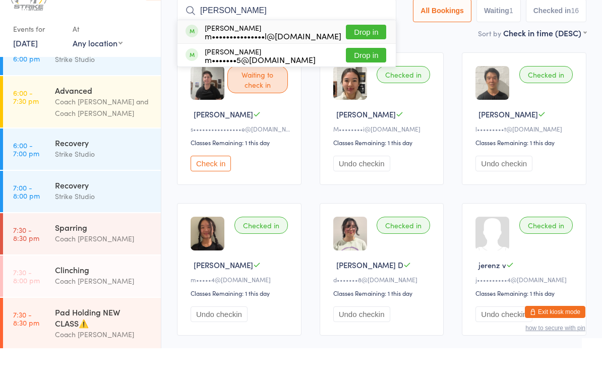
type input "Mitch"
click at [361, 60] on button "Drop in" at bounding box center [366, 67] width 40 height 15
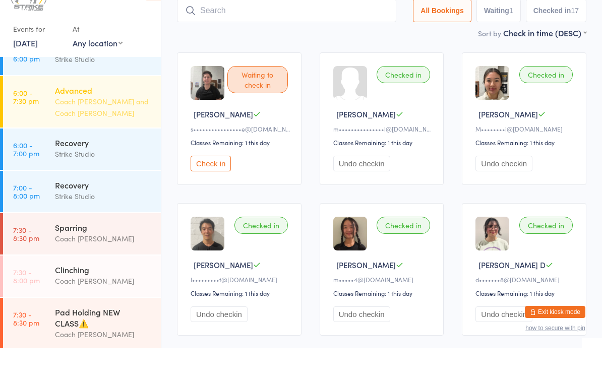
click at [76, 131] on div "Coach Chris and Coach Vinay" at bounding box center [103, 142] width 97 height 23
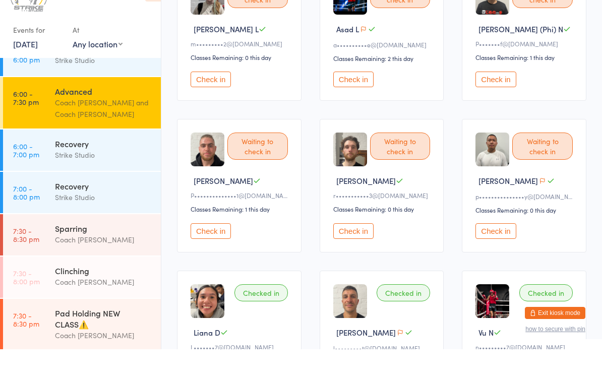
click at [489, 257] on button "Check in" at bounding box center [496, 265] width 40 height 16
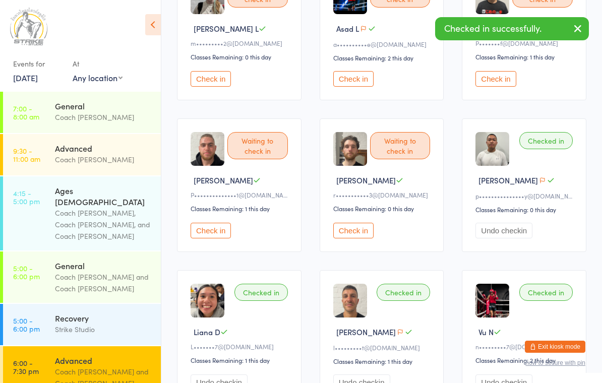
scroll to position [2, 0]
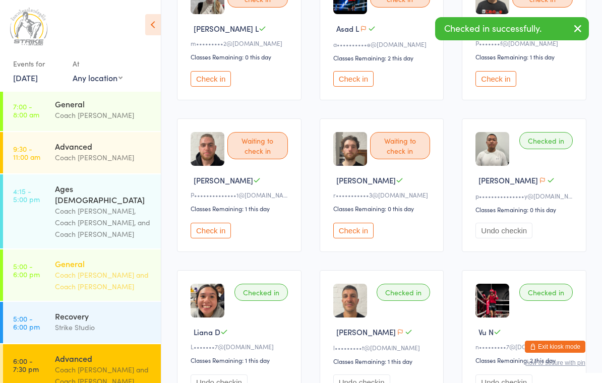
click at [116, 269] on div "Coach Vinay and Coach Angela" at bounding box center [103, 280] width 97 height 23
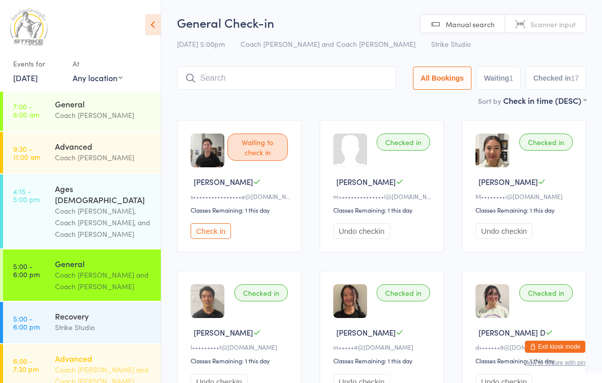
click at [71, 364] on div "Coach Chris and Coach Vinay" at bounding box center [103, 375] width 97 height 23
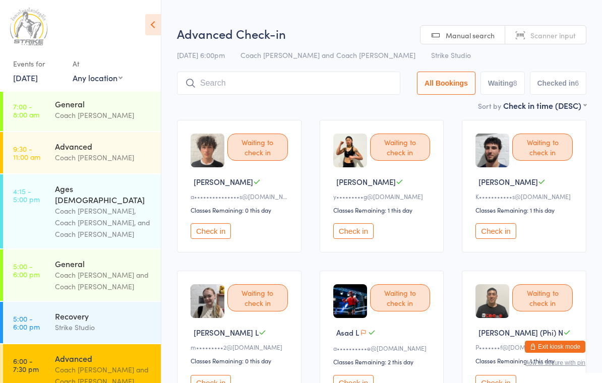
type input "."
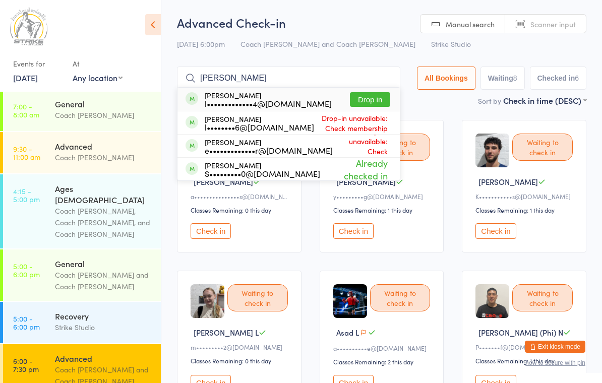
type input "Lucas"
click at [377, 97] on button "Drop in" at bounding box center [370, 99] width 40 height 15
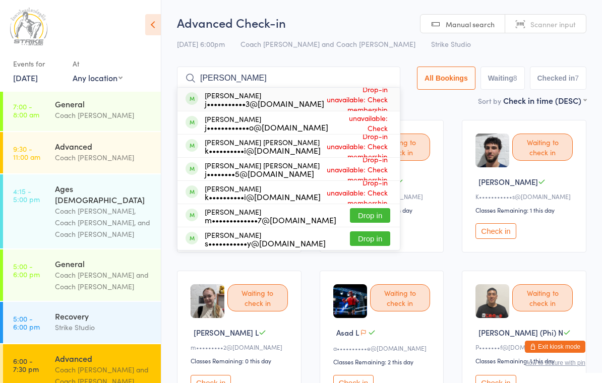
type input "Jason"
click at [367, 126] on span "Drop-in unavailable: Check membership" at bounding box center [359, 122] width 62 height 45
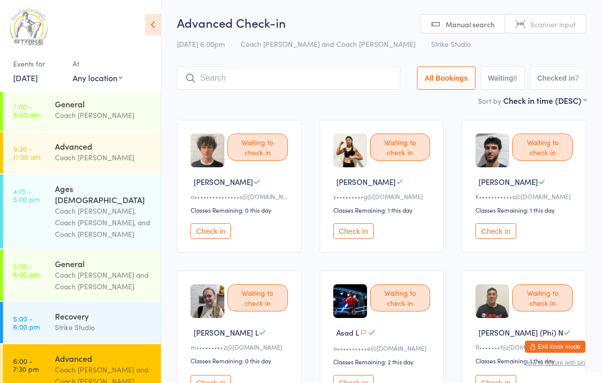
click at [306, 74] on input "search" at bounding box center [288, 78] width 223 height 23
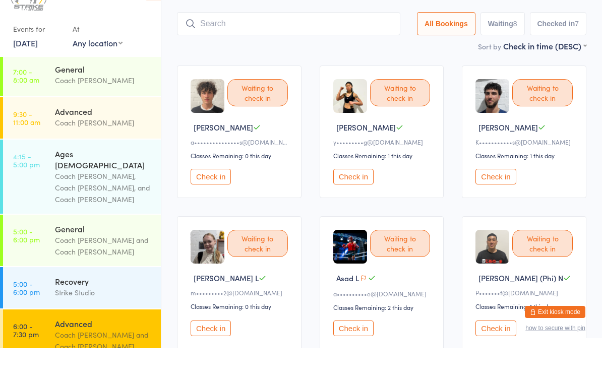
scroll to position [33, 0]
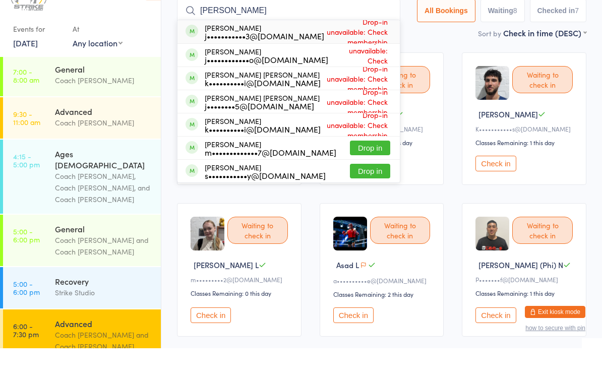
type input "Jason"
click at [366, 68] on span "Drop-in unavailable: Check membership" at bounding box center [359, 90] width 62 height 45
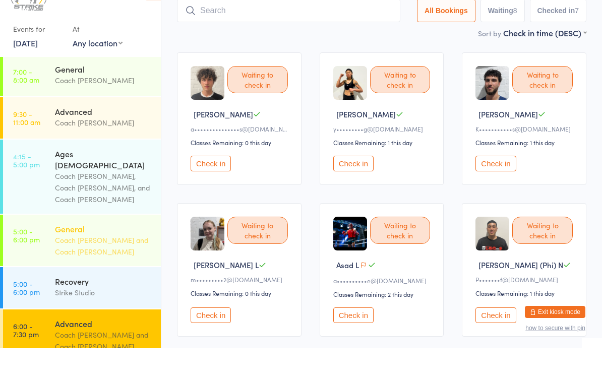
click at [59, 258] on div "General" at bounding box center [103, 263] width 97 height 11
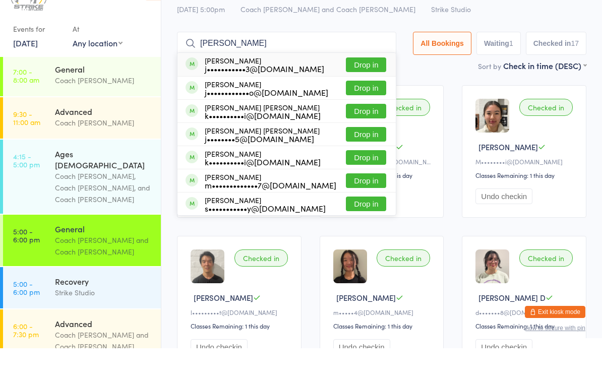
type input "Jason"
click at [363, 115] on button "Drop in" at bounding box center [366, 122] width 40 height 15
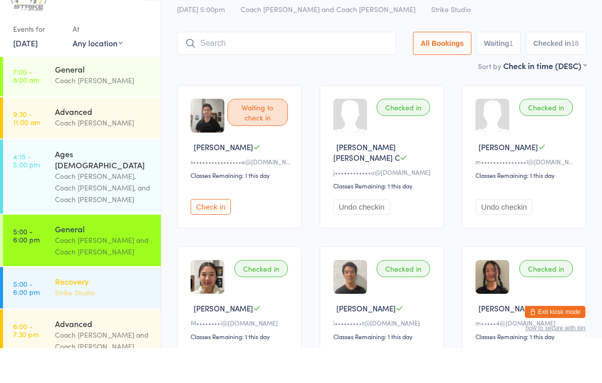
click at [92, 311] on div "Recovery" at bounding box center [103, 316] width 97 height 11
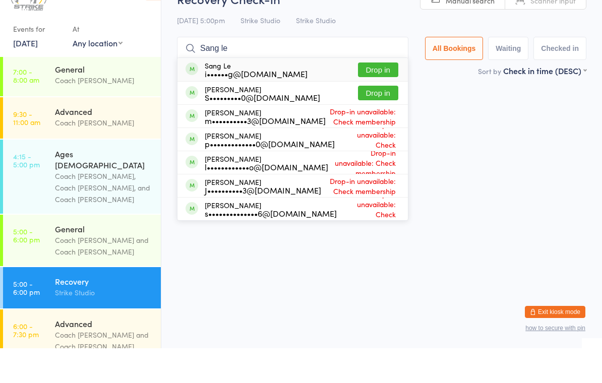
type input "Sang le"
click at [381, 97] on button "Drop in" at bounding box center [378, 104] width 40 height 15
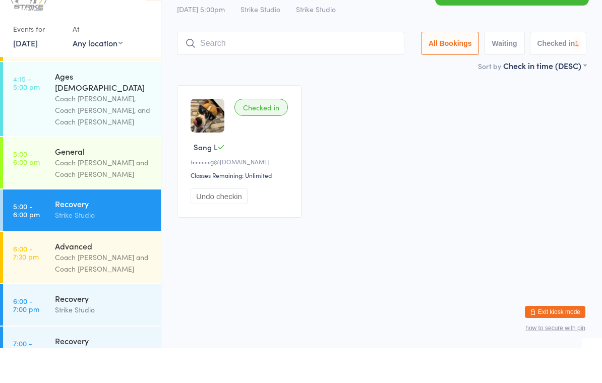
scroll to position [81, 0]
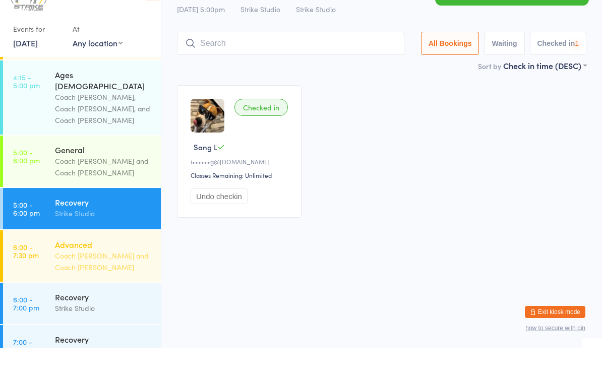
click at [100, 285] on div "Coach Chris and Coach Vinay" at bounding box center [103, 296] width 97 height 23
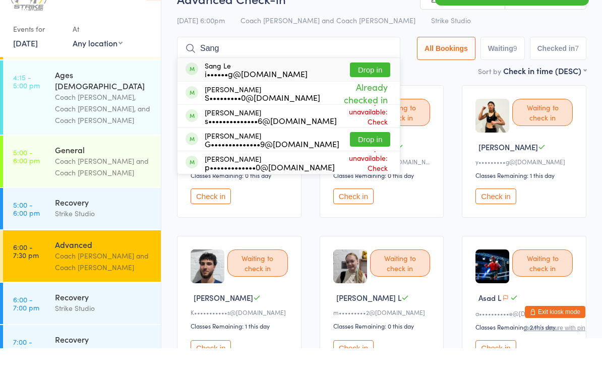
type input "Sang"
click at [370, 97] on button "Drop in" at bounding box center [370, 104] width 40 height 15
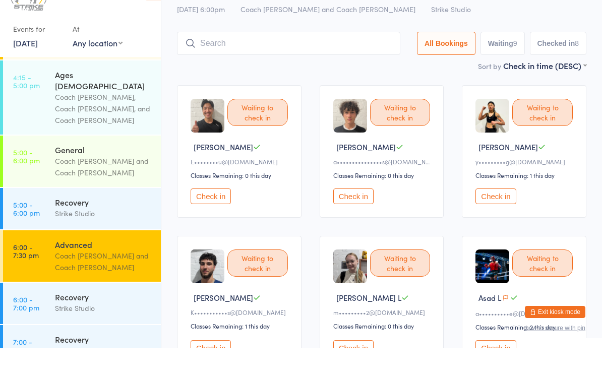
click at [363, 223] on button "Check in" at bounding box center [353, 231] width 40 height 16
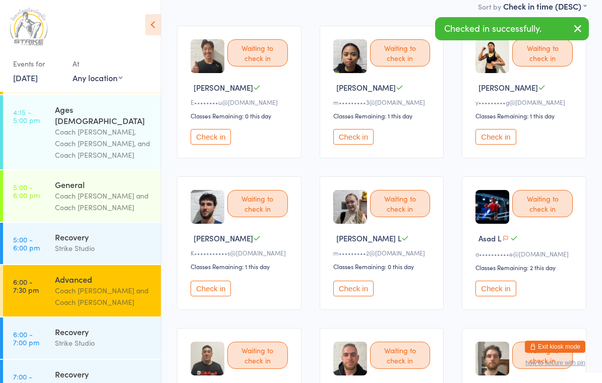
scroll to position [96, 0]
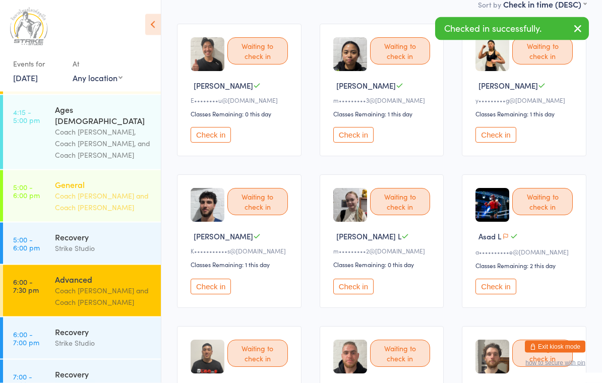
click at [124, 190] on div "Coach Vinay and Coach Angela" at bounding box center [103, 201] width 97 height 23
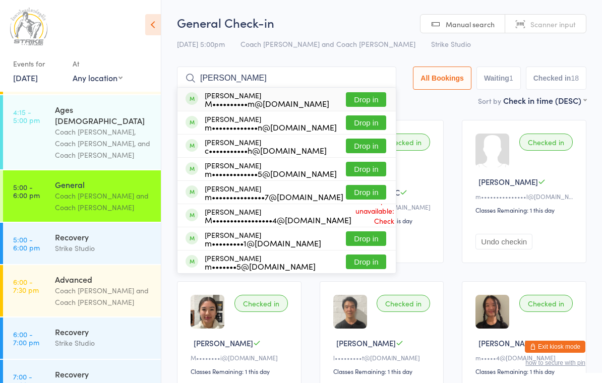
type input "Michael"
click at [371, 167] on button "Drop in" at bounding box center [366, 169] width 40 height 15
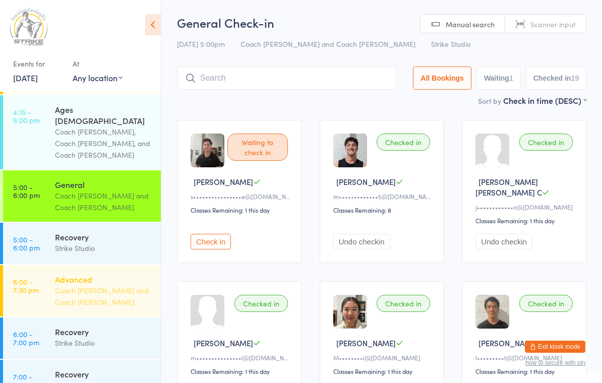
click at [110, 285] on div "Coach Chris and Coach Vinay" at bounding box center [103, 296] width 97 height 23
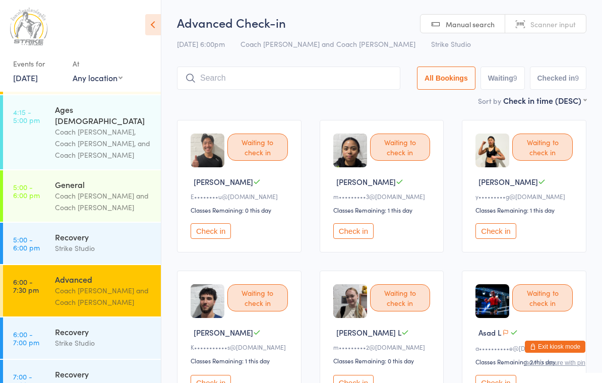
click at [338, 239] on button "Check in" at bounding box center [353, 231] width 40 height 16
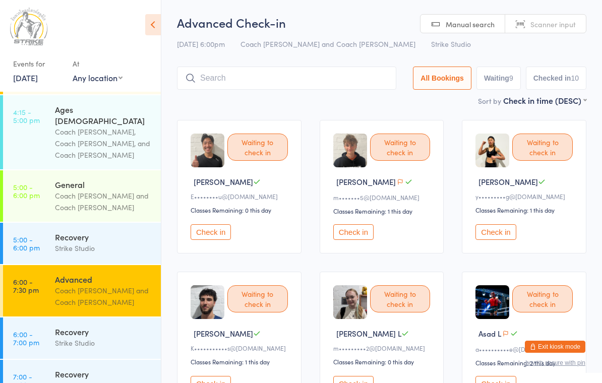
click at [295, 84] on input "search" at bounding box center [286, 78] width 219 height 23
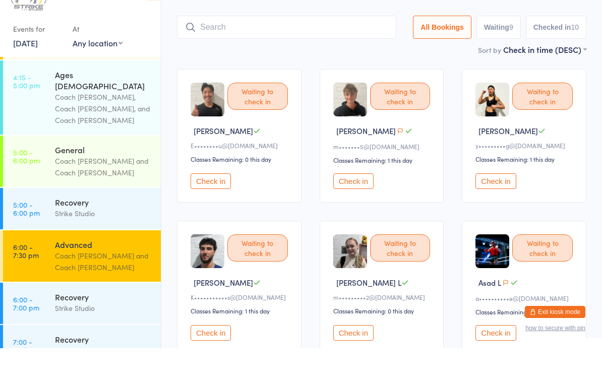
scroll to position [33, 0]
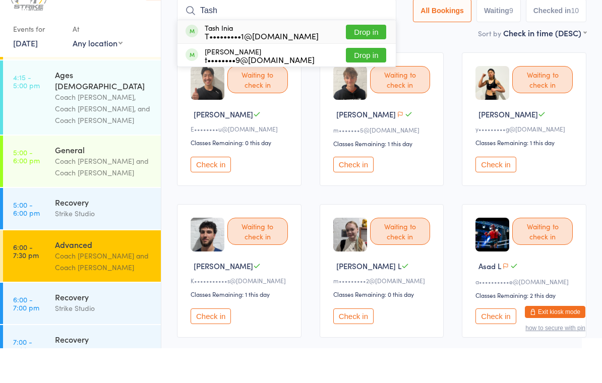
type input "Tash"
click at [359, 60] on button "Drop in" at bounding box center [366, 67] width 40 height 15
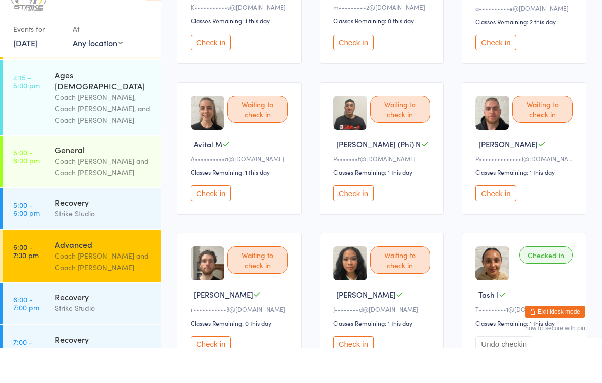
scroll to position [309, 0]
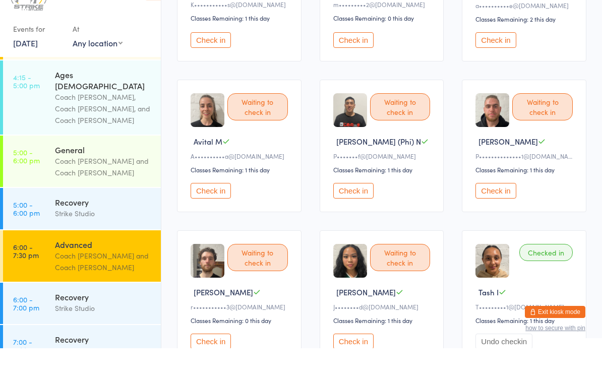
click at [499, 218] on button "Check in" at bounding box center [496, 226] width 40 height 16
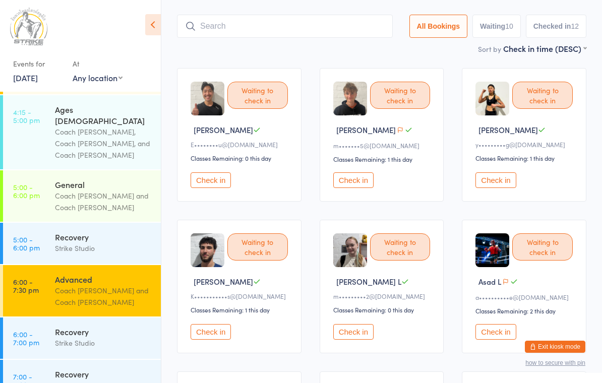
scroll to position [0, 0]
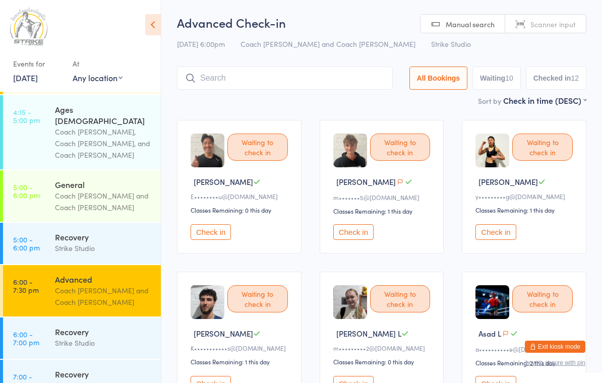
click at [273, 87] on input "search" at bounding box center [285, 78] width 216 height 23
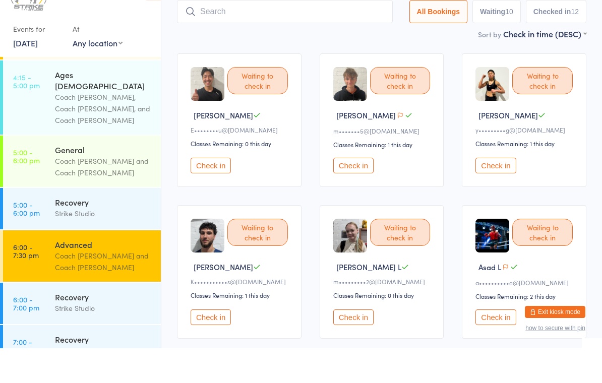
scroll to position [33, 0]
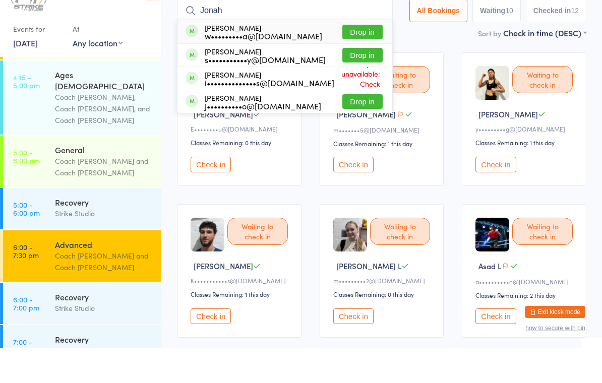
type input "Jonah"
click at [357, 60] on button "Drop in" at bounding box center [362, 67] width 40 height 15
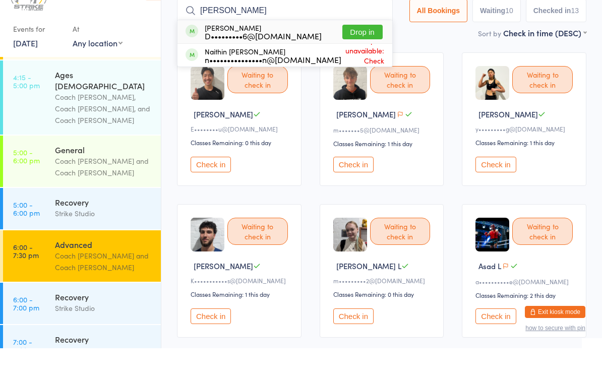
type input "Darr"
click at [358, 60] on button "Drop in" at bounding box center [362, 67] width 40 height 15
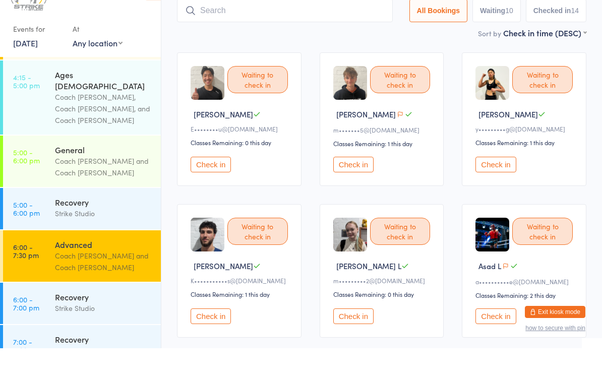
scroll to position [135, 0]
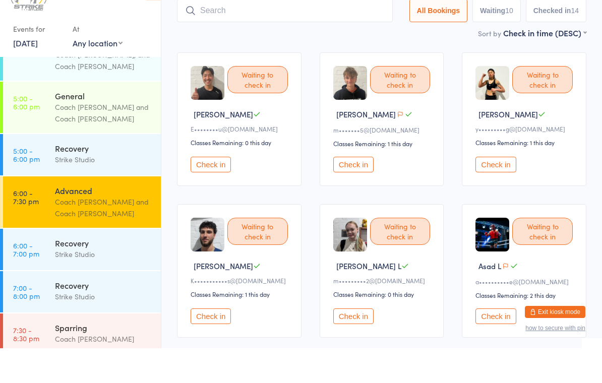
click at [115, 231] on div "Coach Chris and Coach Vinay" at bounding box center [103, 242] width 97 height 23
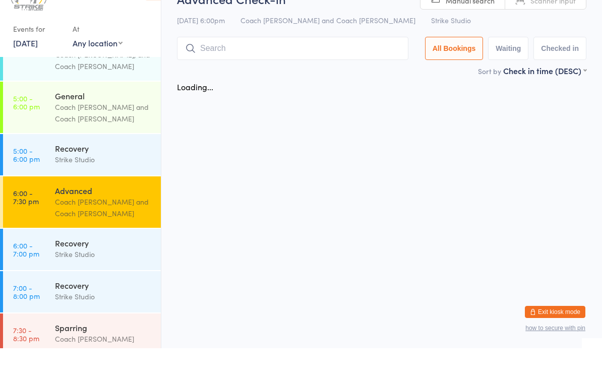
scroll to position [0, 0]
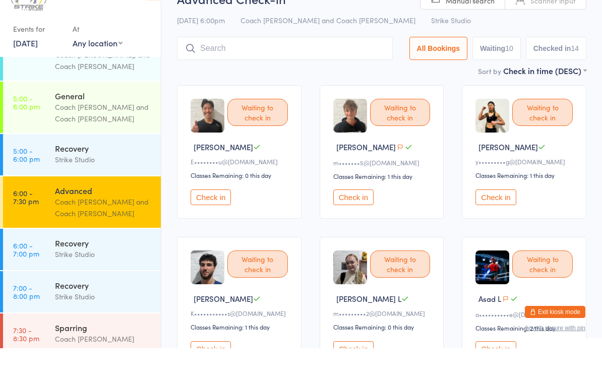
click at [114, 231] on div "Coach Chris and Coach Vinay" at bounding box center [103, 242] width 97 height 23
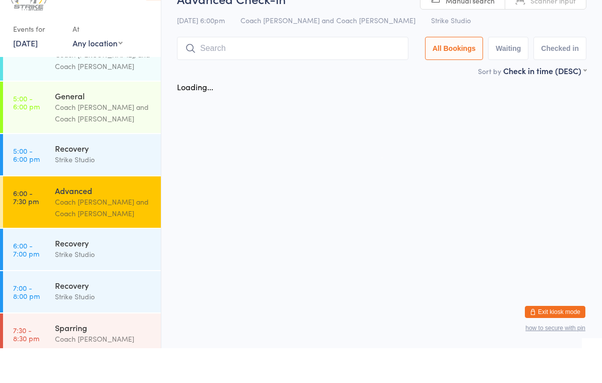
click at [271, 72] on input "search" at bounding box center [292, 83] width 231 height 23
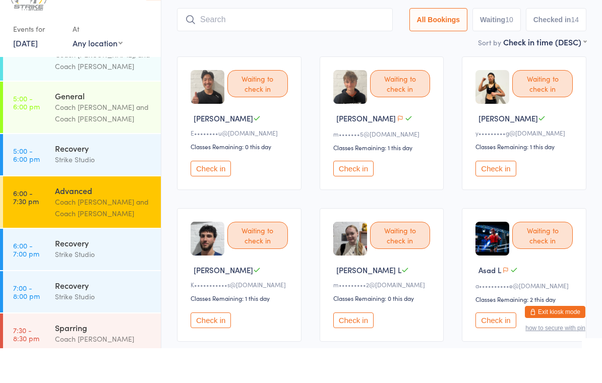
scroll to position [38, 0]
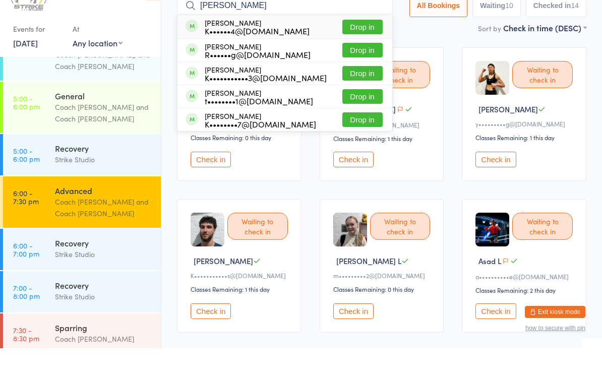
type input "Kerry truong"
click at [361, 54] on button "Drop in" at bounding box center [362, 61] width 40 height 15
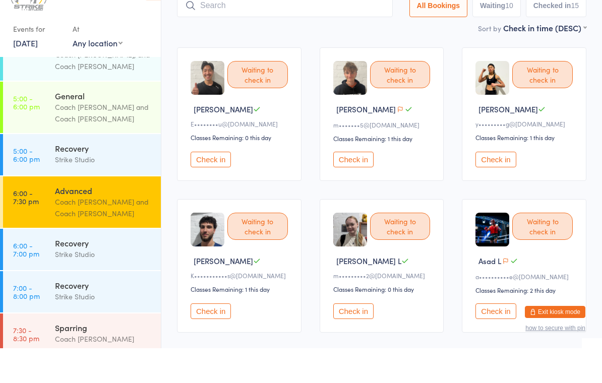
click at [352, 338] on button "Check in" at bounding box center [353, 346] width 40 height 16
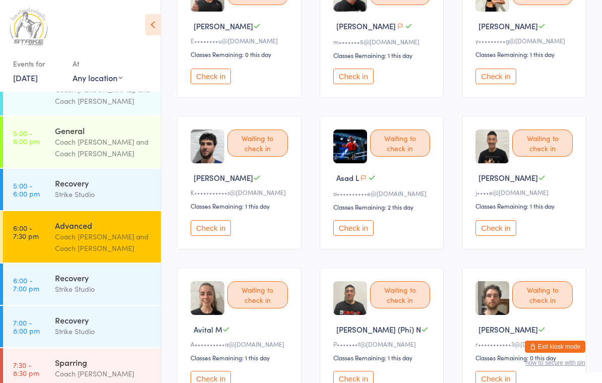
scroll to position [0, 0]
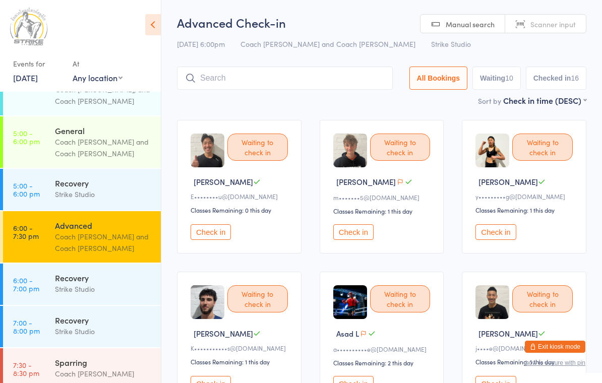
click at [259, 76] on input "search" at bounding box center [285, 78] width 216 height 23
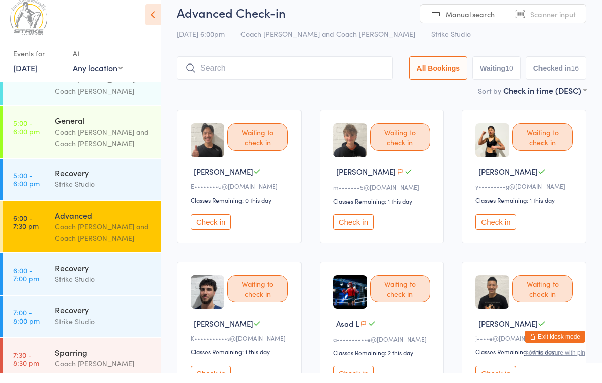
scroll to position [1, 0]
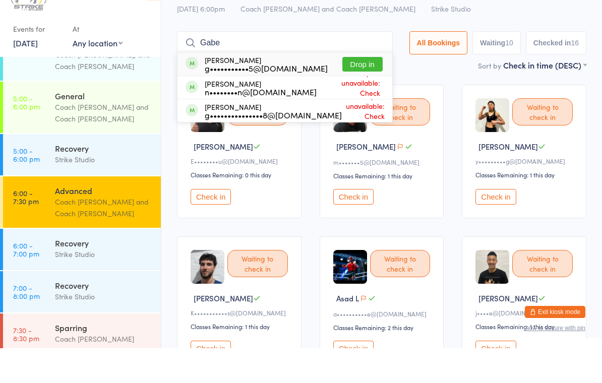
type input "Gabe"
click at [353, 92] on button "Drop in" at bounding box center [362, 99] width 40 height 15
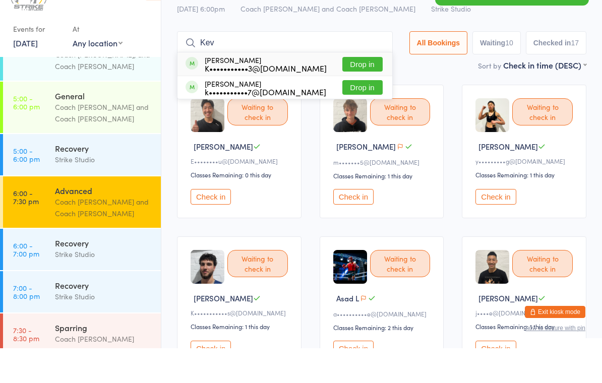
type input "Kev"
click at [364, 92] on button "Drop in" at bounding box center [362, 99] width 40 height 15
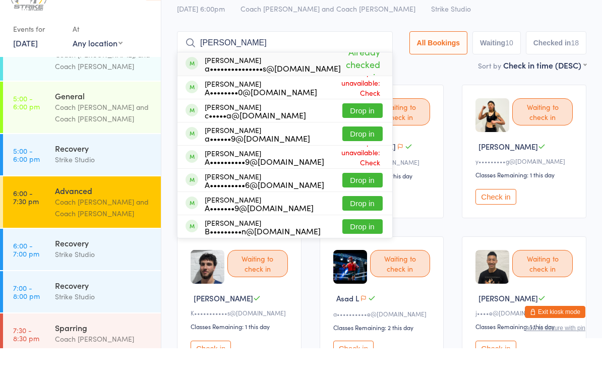
click at [432, 94] on div "Sort by Check in time (DESC) First name (ASC) First name (DESC) Last name (ASC)…" at bounding box center [381, 99] width 409 height 11
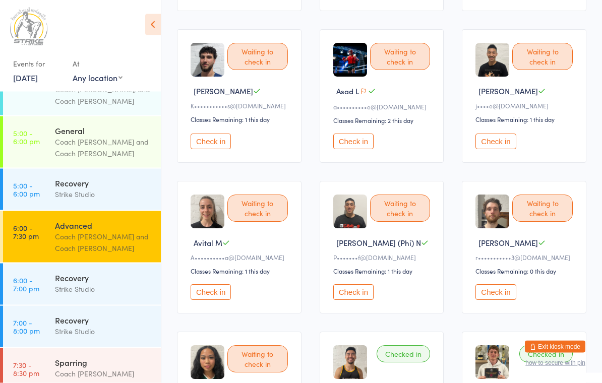
scroll to position [243, 0]
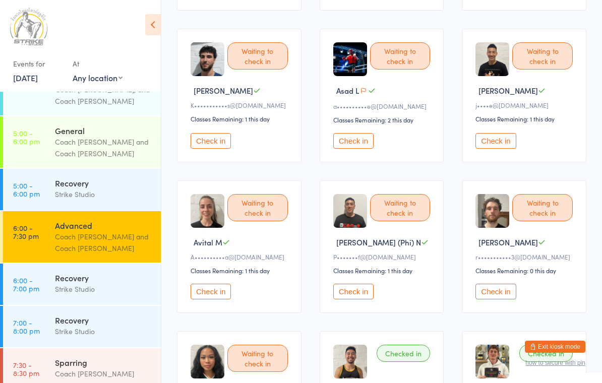
click at [372, 275] on div "Classes Remaining: 1 this day" at bounding box center [383, 270] width 100 height 9
click at [371, 298] on button "Check in" at bounding box center [353, 292] width 40 height 16
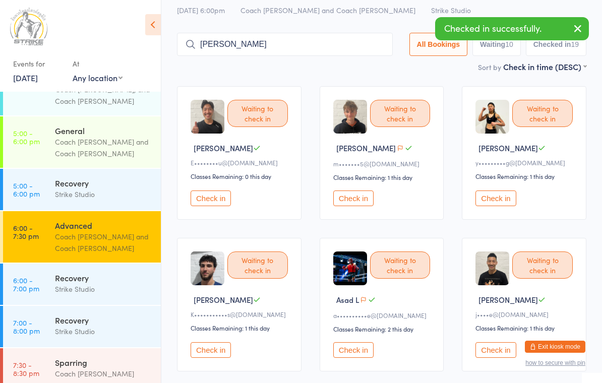
scroll to position [0, 0]
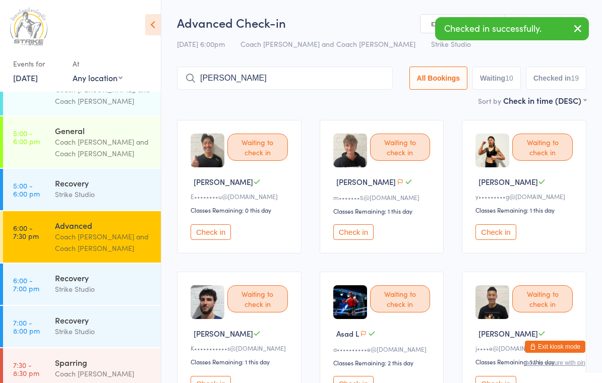
click at [301, 76] on input "Andre" at bounding box center [285, 78] width 216 height 23
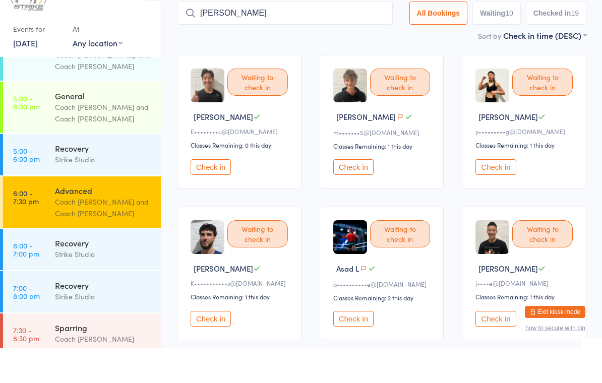
scroll to position [33, 0]
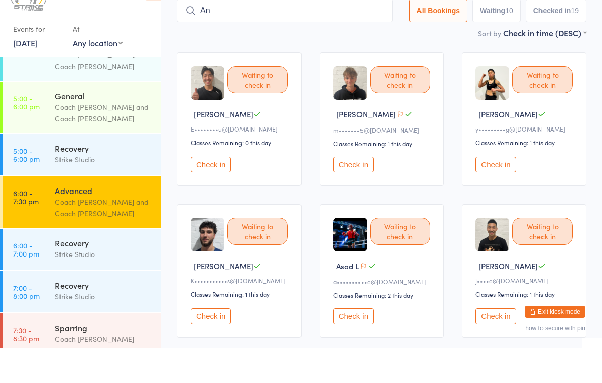
type input "A"
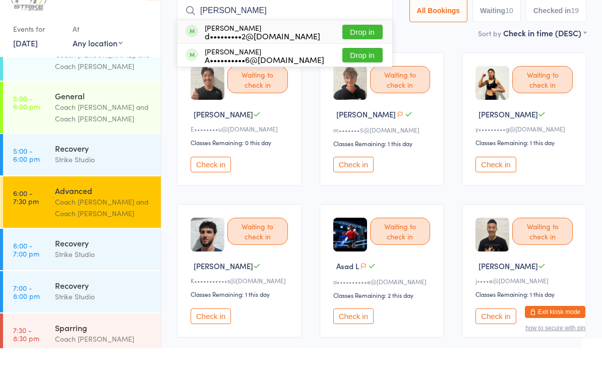
type input "Huy"
click at [366, 60] on button "Drop in" at bounding box center [362, 67] width 40 height 15
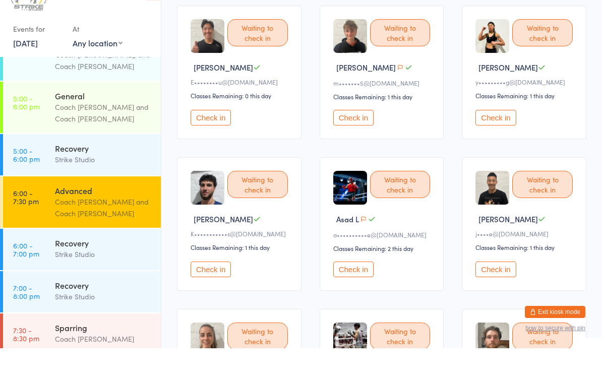
scroll to position [85, 0]
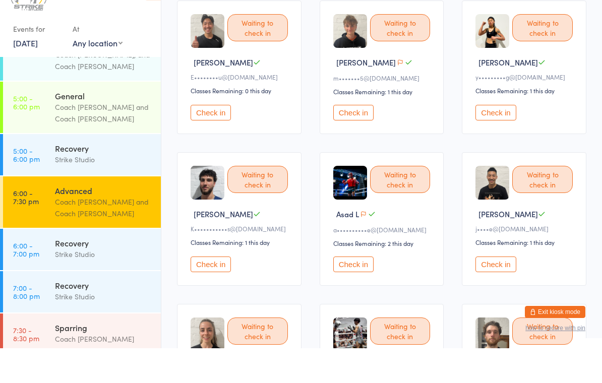
click at [217, 291] on button "Check in" at bounding box center [211, 299] width 40 height 16
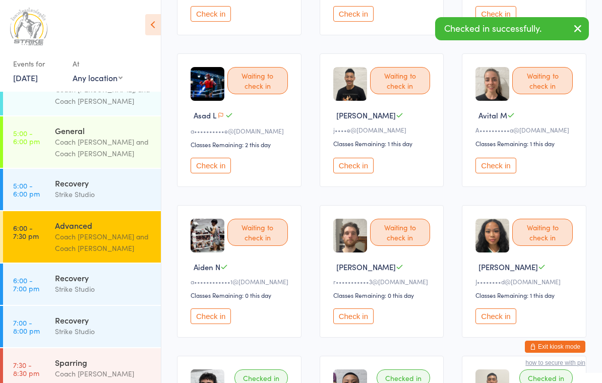
scroll to position [224, 0]
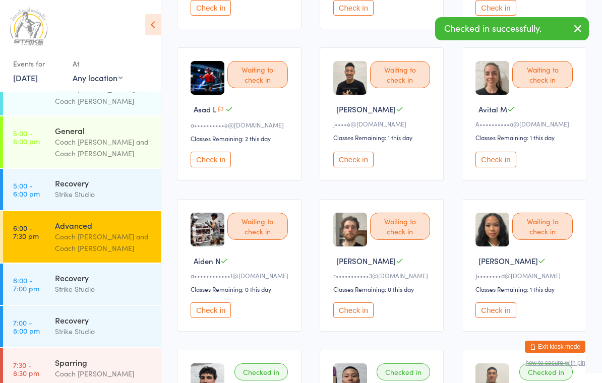
click at [494, 314] on button "Check in" at bounding box center [496, 311] width 40 height 16
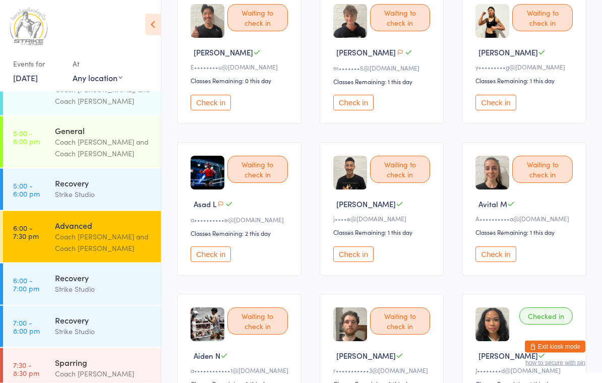
scroll to position [0, 0]
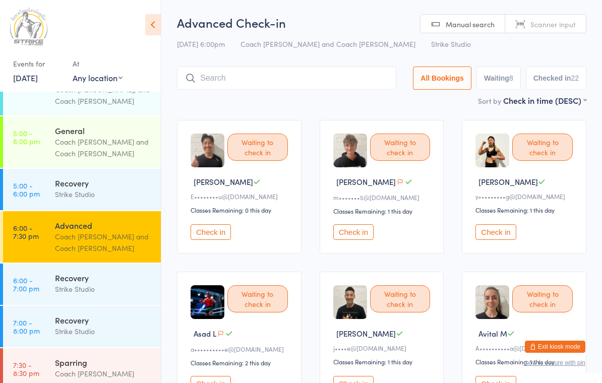
click at [353, 236] on button "Check in" at bounding box center [353, 232] width 40 height 16
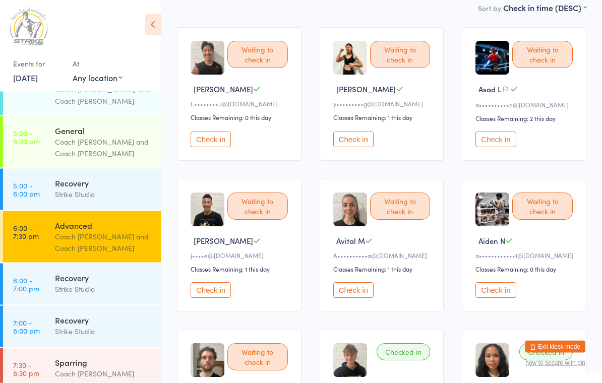
scroll to position [135, 0]
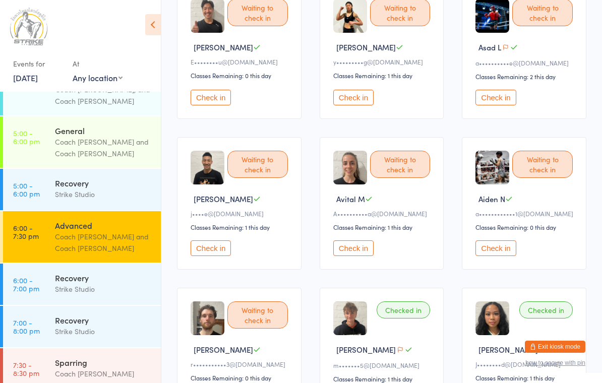
click at [502, 255] on button "Check in" at bounding box center [496, 249] width 40 height 16
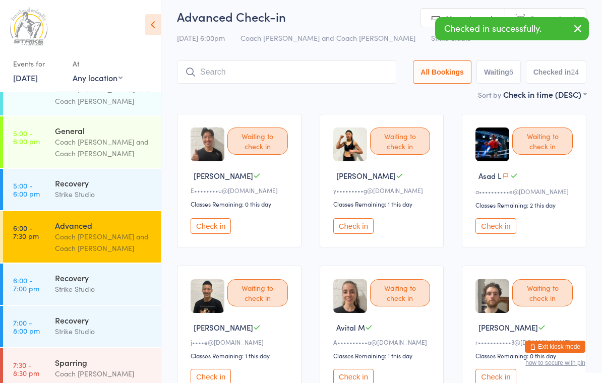
scroll to position [0, 0]
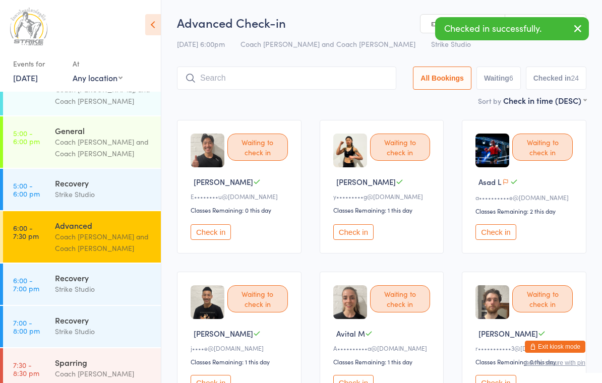
click at [345, 80] on input "search" at bounding box center [286, 78] width 219 height 23
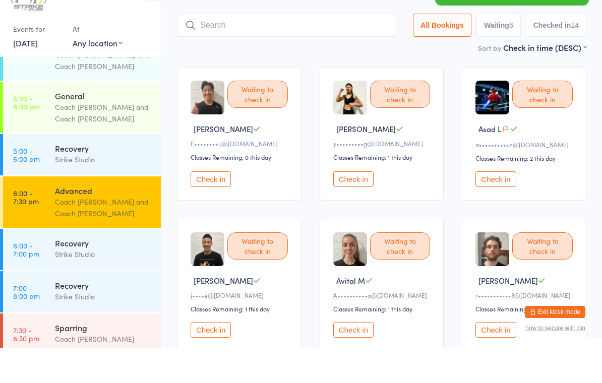
scroll to position [33, 0]
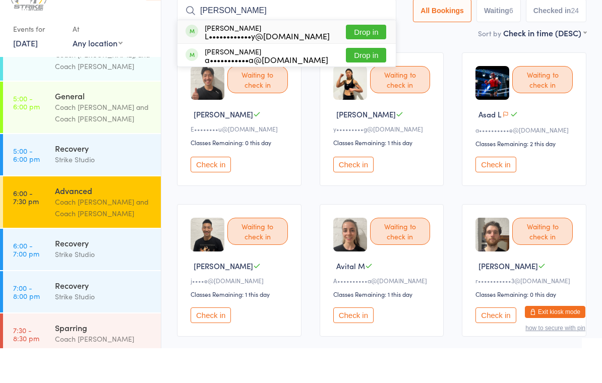
type input "Hadi"
click at [361, 60] on button "Drop in" at bounding box center [366, 67] width 40 height 15
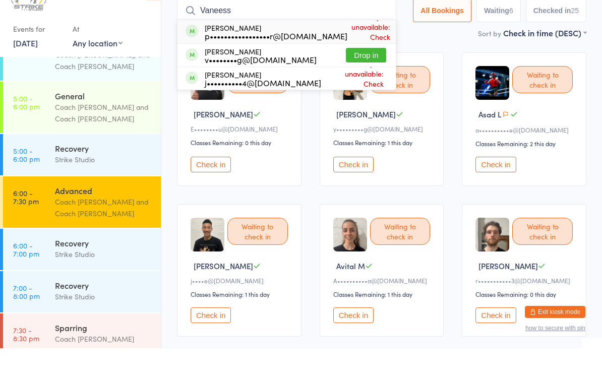
type input "Vaneess"
click at [353, 83] on button "Drop in" at bounding box center [366, 90] width 40 height 15
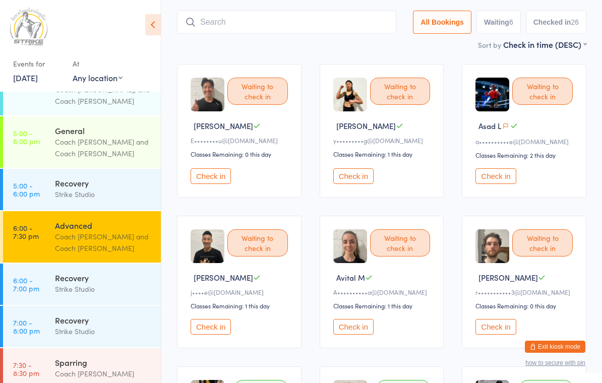
scroll to position [0, 0]
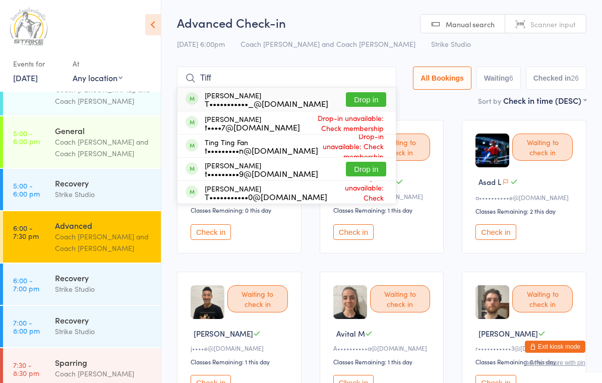
type input "Tiff"
click at [364, 96] on button "Drop in" at bounding box center [366, 99] width 40 height 15
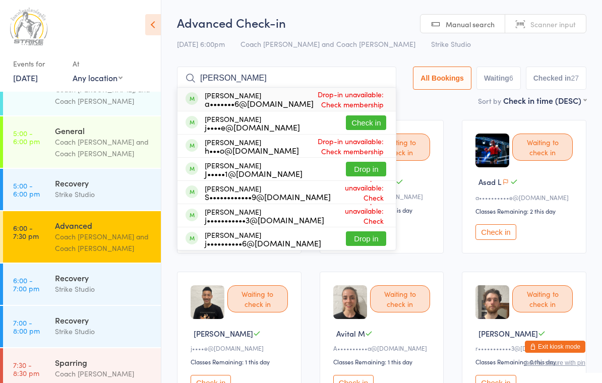
type input "Jay"
click at [365, 125] on button "Check in" at bounding box center [366, 122] width 40 height 15
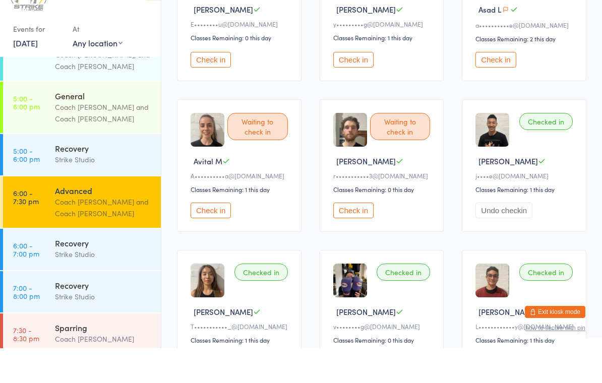
scroll to position [146, 0]
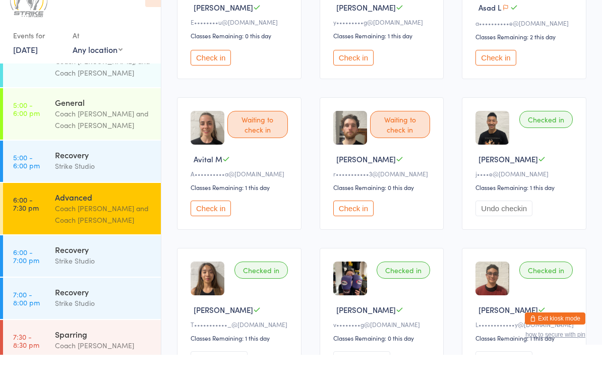
click at [203, 229] on button "Check in" at bounding box center [211, 237] width 40 height 16
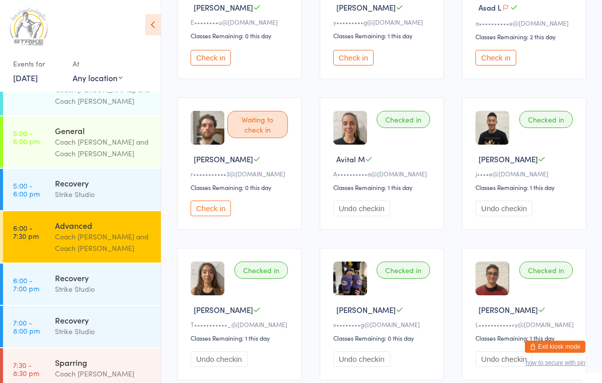
scroll to position [0, 0]
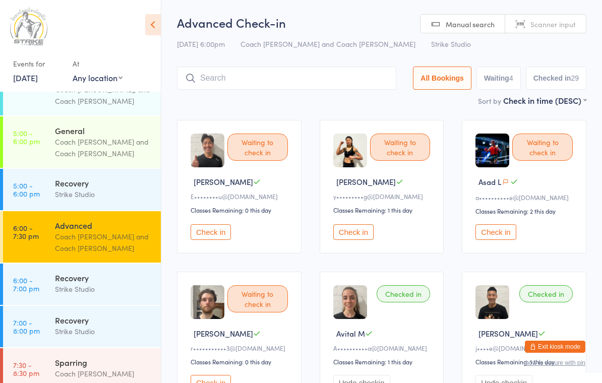
click at [309, 87] on input "search" at bounding box center [286, 78] width 219 height 23
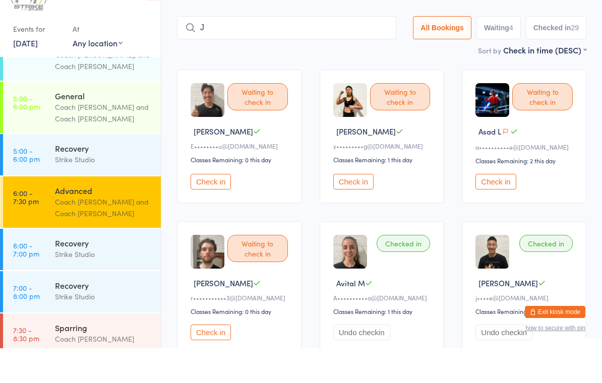
scroll to position [33, 0]
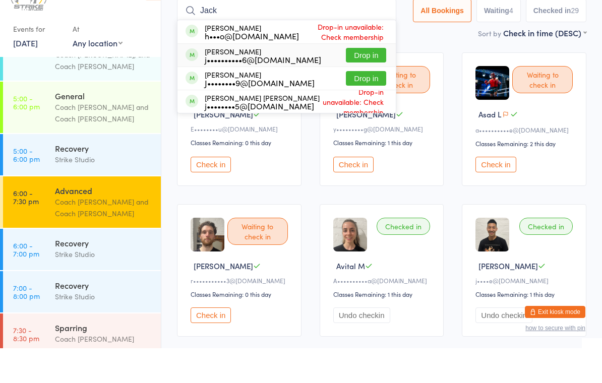
type input "Jack"
click at [368, 83] on button "Drop in" at bounding box center [366, 90] width 40 height 15
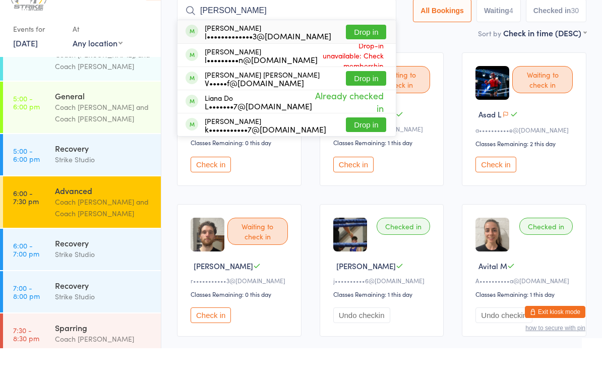
type input "Linda"
click at [363, 60] on button "Drop in" at bounding box center [366, 67] width 40 height 15
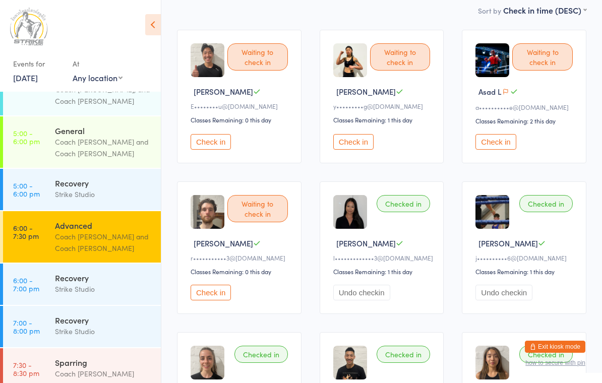
scroll to position [0, 0]
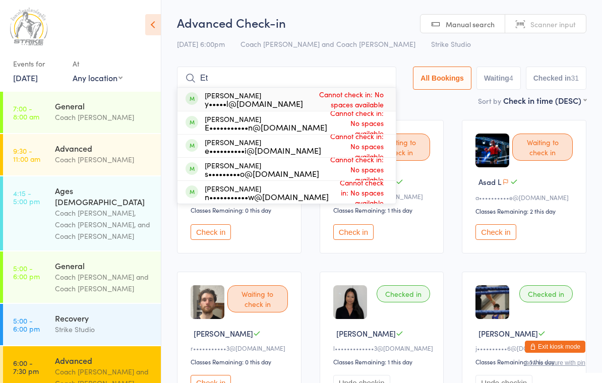
type input "E"
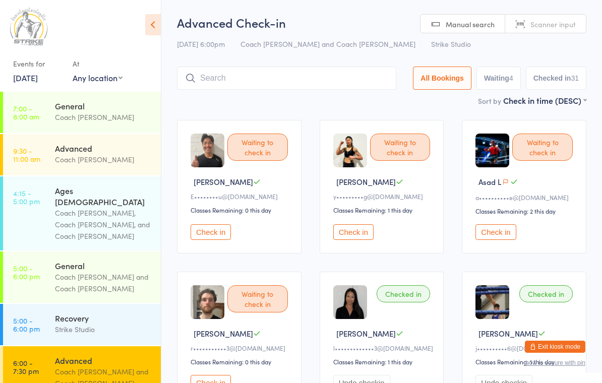
click at [213, 230] on button "Check in" at bounding box center [211, 232] width 40 height 16
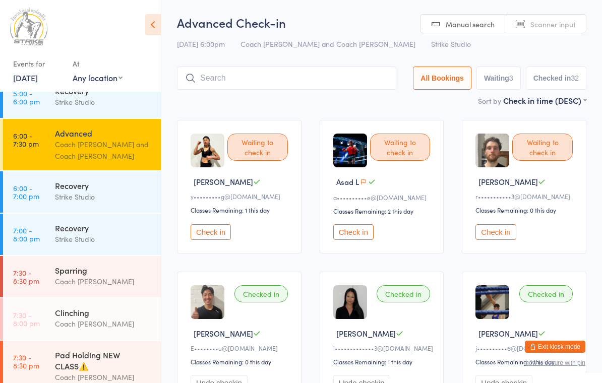
scroll to position [243, 0]
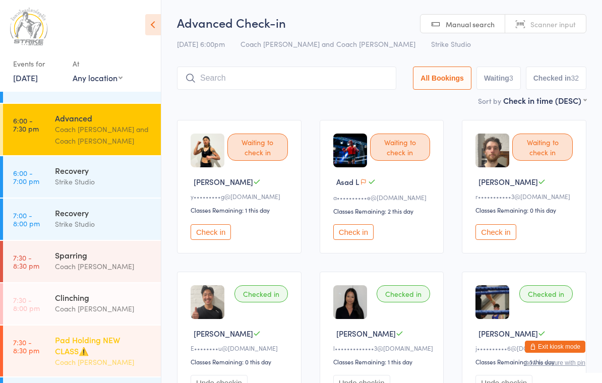
click at [93, 326] on div "Pad Holding NEW CLASS⚠️ Coach [PERSON_NAME]" at bounding box center [108, 351] width 106 height 51
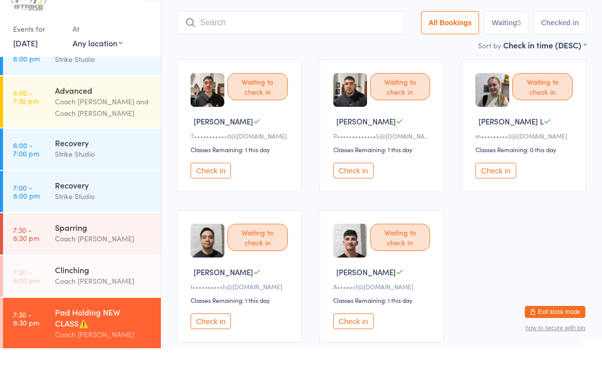
scroll to position [26, 0]
click at [359, 348] on button "Check in" at bounding box center [353, 356] width 40 height 16
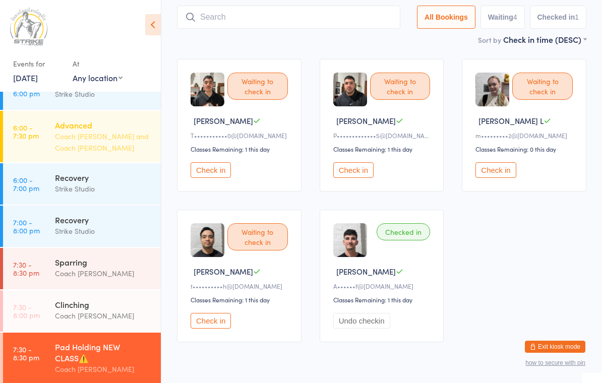
click at [109, 120] on div "Advanced" at bounding box center [103, 125] width 97 height 11
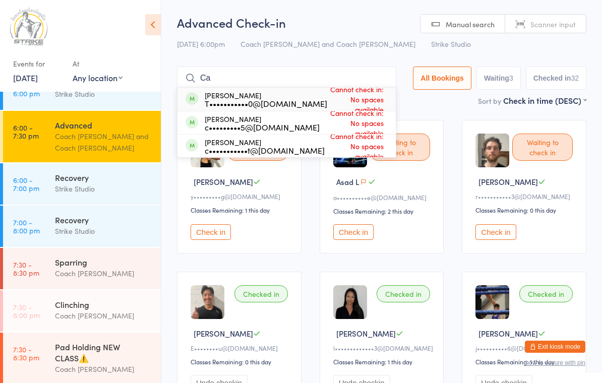
type input "C"
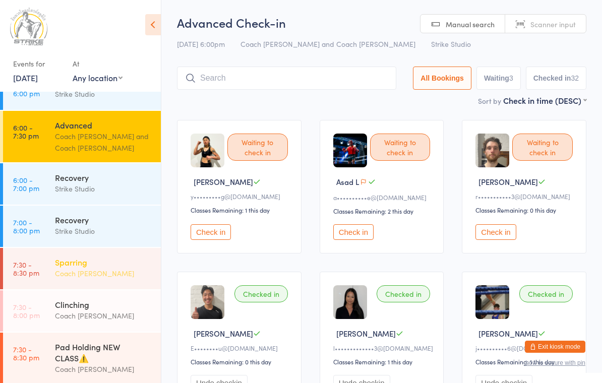
click at [63, 248] on div "Sparring Coach [PERSON_NAME]" at bounding box center [108, 268] width 106 height 40
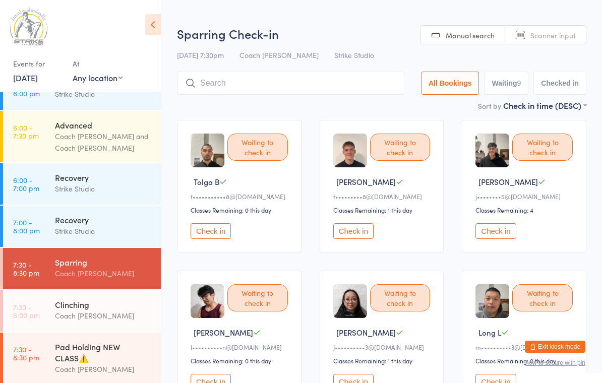
click at [27, 248] on link "7:30 - 8:30 pm Sparring Coach [PERSON_NAME]" at bounding box center [82, 268] width 158 height 41
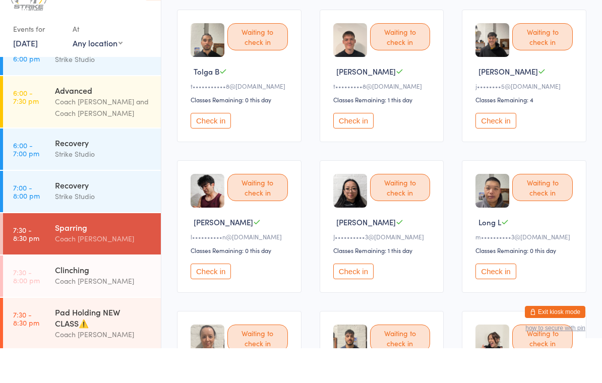
scroll to position [77, 0]
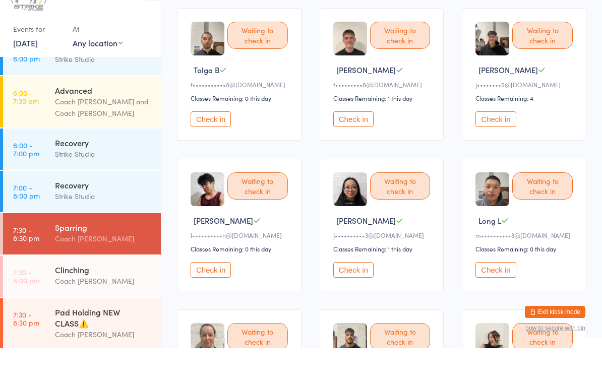
click at [494, 297] on button "Check in" at bounding box center [496, 305] width 40 height 16
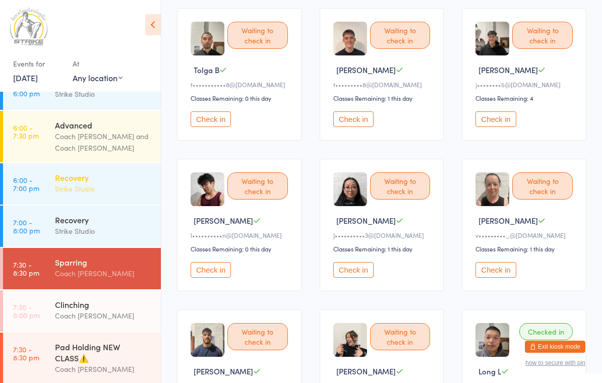
click at [56, 183] on div "Strike Studio" at bounding box center [103, 189] width 97 height 12
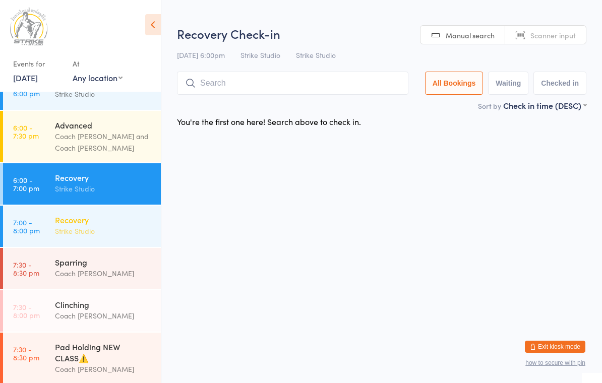
click at [65, 206] on div "Recovery Strike Studio" at bounding box center [108, 226] width 106 height 40
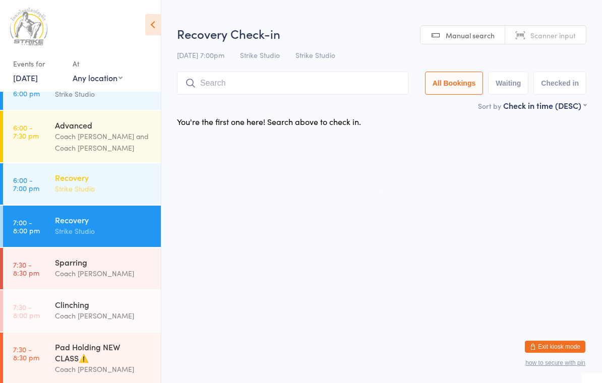
click at [66, 172] on div "Recovery" at bounding box center [103, 177] width 97 height 11
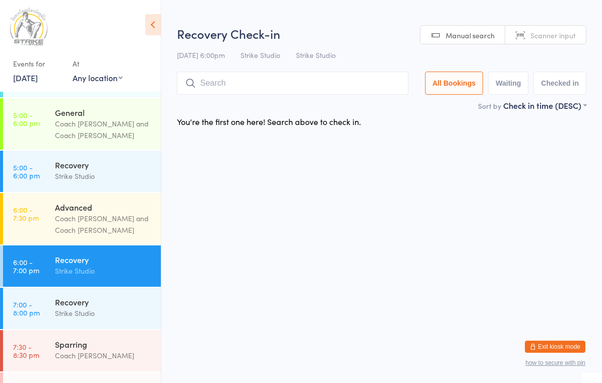
scroll to position [147, 0]
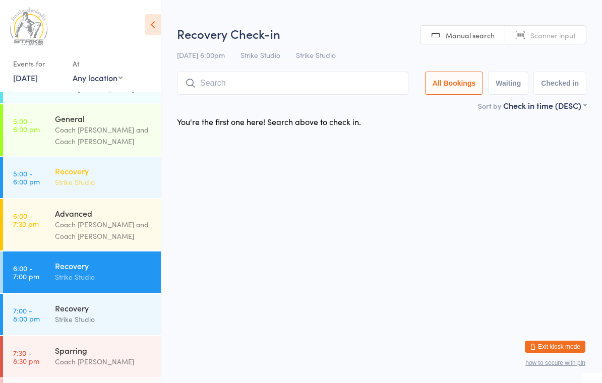
click at [55, 176] on div "Strike Studio" at bounding box center [103, 182] width 97 height 12
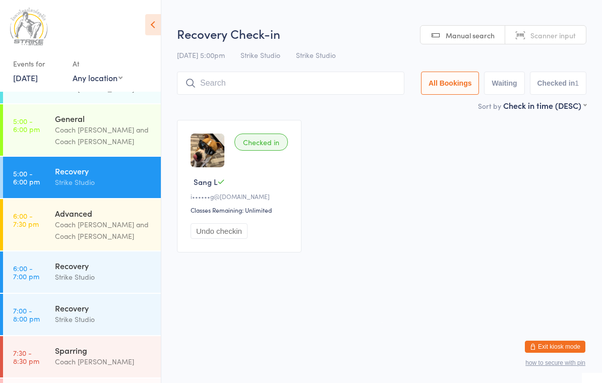
click at [1, 173] on div at bounding box center [1, 177] width 3 height 41
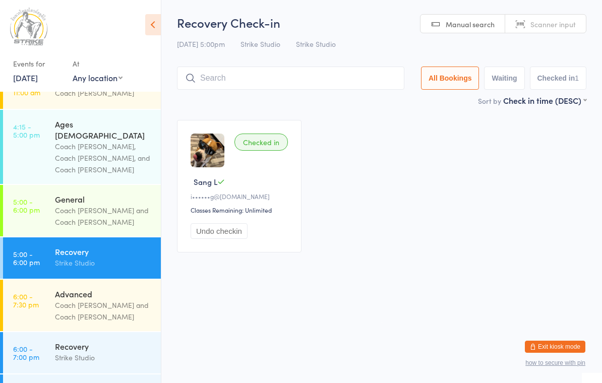
scroll to position [67, 0]
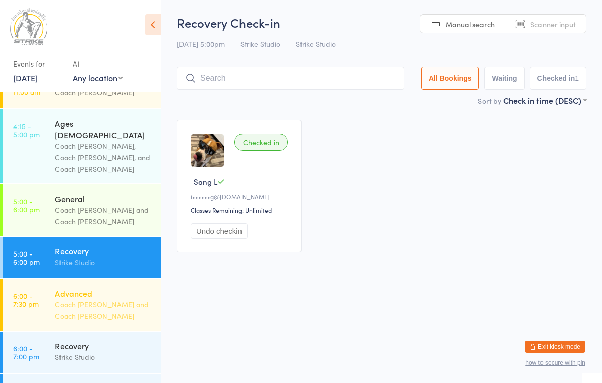
click at [85, 299] on div "Coach [PERSON_NAME] and Coach [PERSON_NAME]" at bounding box center [103, 310] width 97 height 23
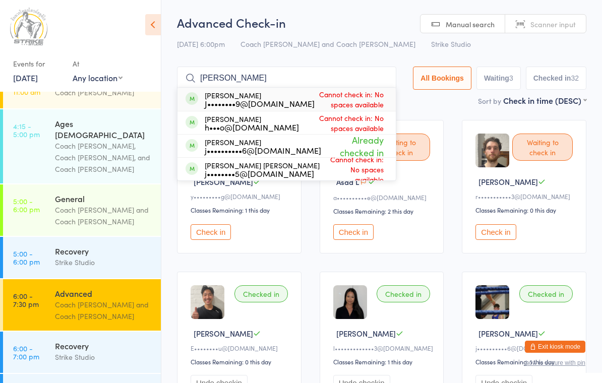
type input "J"
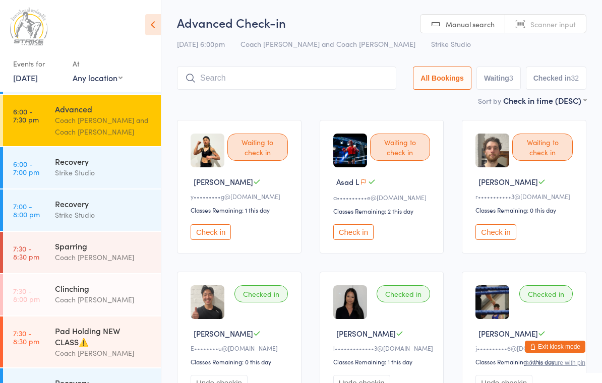
scroll to position [251, 0]
click at [87, 241] on div "Sparring" at bounding box center [103, 246] width 97 height 11
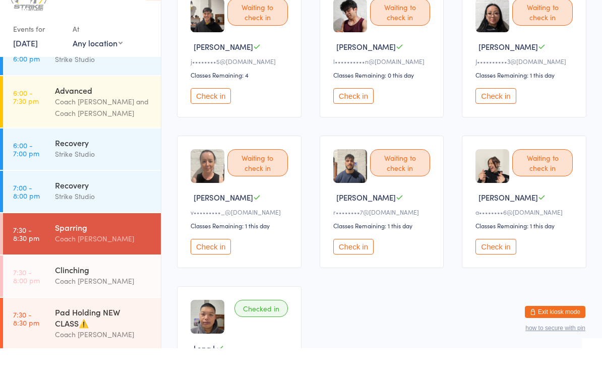
scroll to position [252, 0]
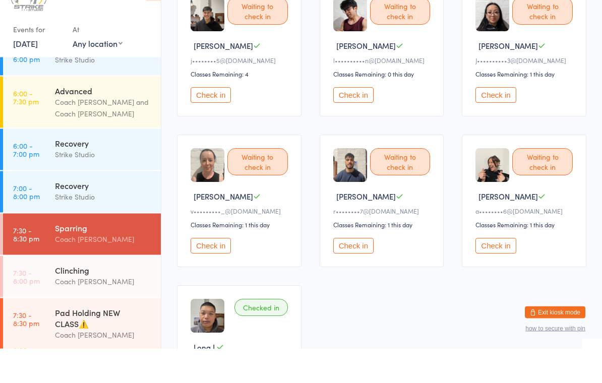
click at [365, 273] on button "Check in" at bounding box center [353, 281] width 40 height 16
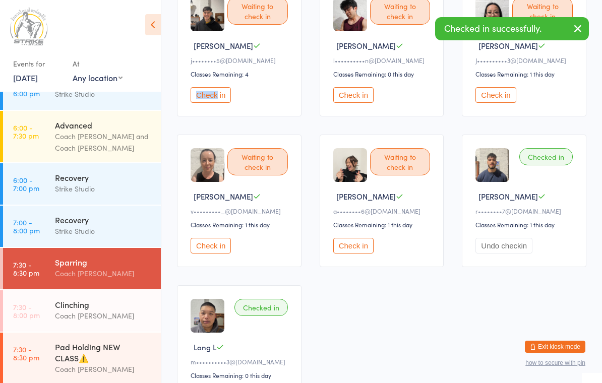
click at [272, 103] on div "Check in" at bounding box center [241, 95] width 100 height 16
click at [215, 103] on button "Check in" at bounding box center [211, 95] width 40 height 16
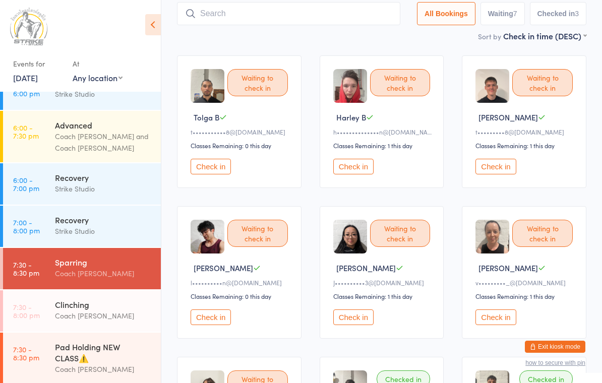
scroll to position [0, 0]
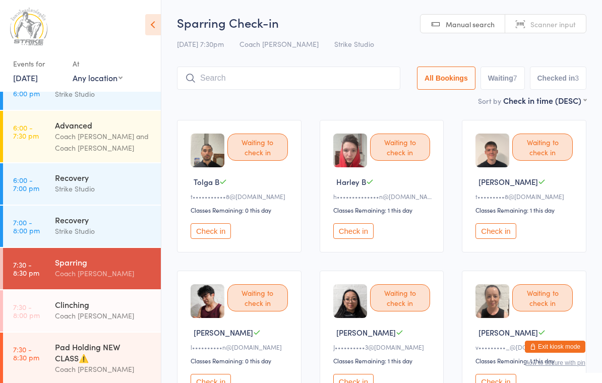
click at [291, 74] on input "search" at bounding box center [288, 78] width 223 height 23
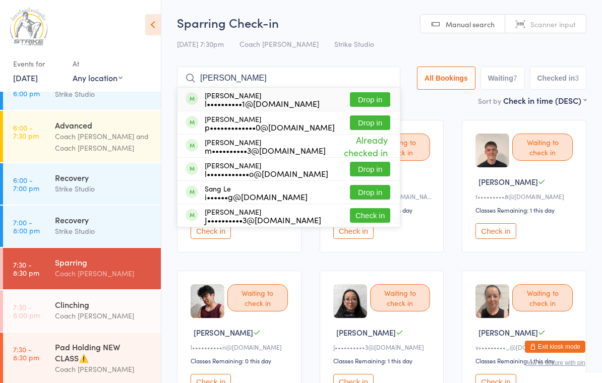
type input "[PERSON_NAME]"
click at [373, 101] on button "Drop in" at bounding box center [370, 99] width 40 height 15
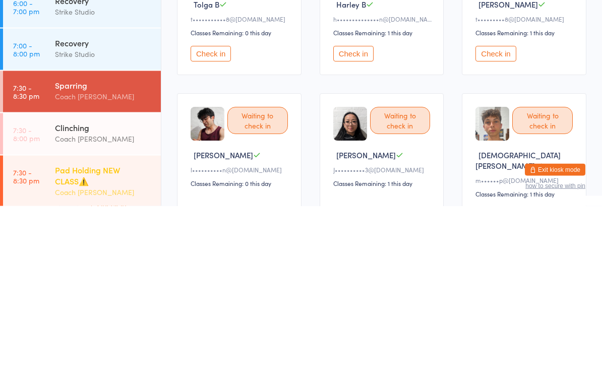
click at [103, 341] on div "Pad Holding NEW CLASS⚠️" at bounding box center [103, 352] width 97 height 22
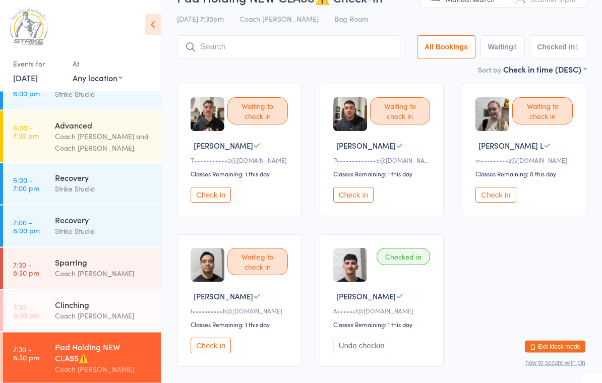
scroll to position [36, 0]
click at [225, 348] on button "Check in" at bounding box center [211, 346] width 40 height 16
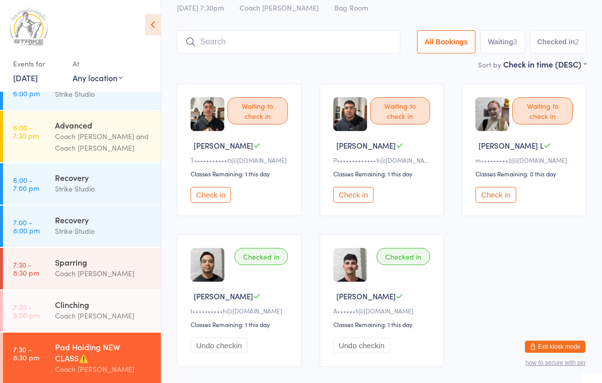
click at [308, 36] on input "search" at bounding box center [288, 41] width 223 height 23
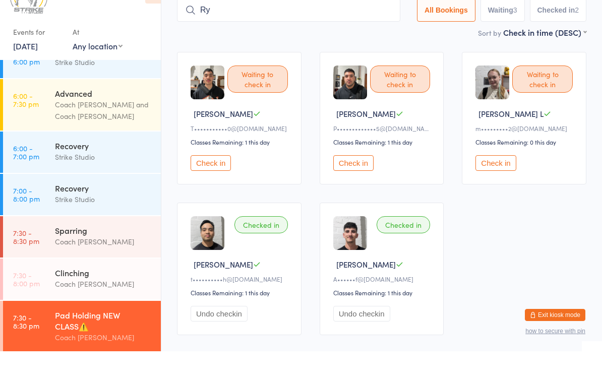
scroll to position [68, 0]
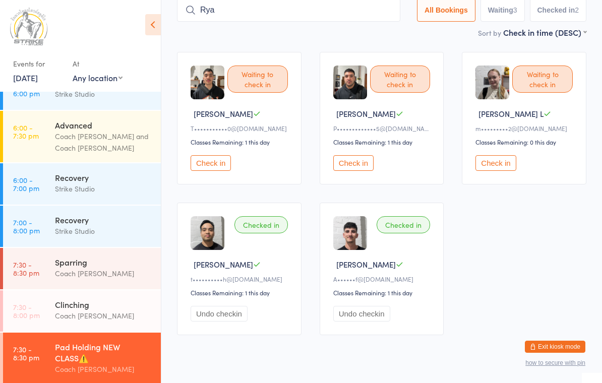
type input "[PERSON_NAME]"
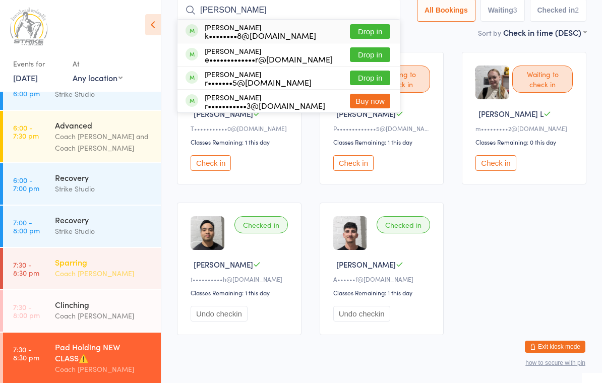
click at [126, 268] on div "Coach [PERSON_NAME]" at bounding box center [103, 274] width 97 height 12
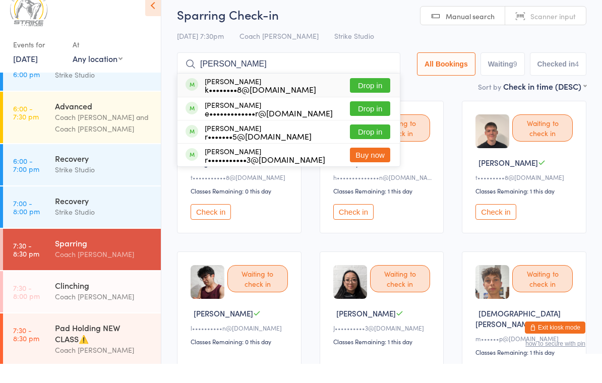
type input "[PERSON_NAME]"
click at [378, 121] on button "Drop in" at bounding box center [370, 128] width 40 height 15
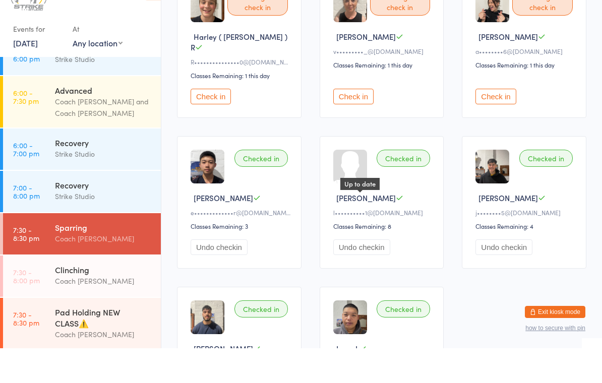
scroll to position [473, 0]
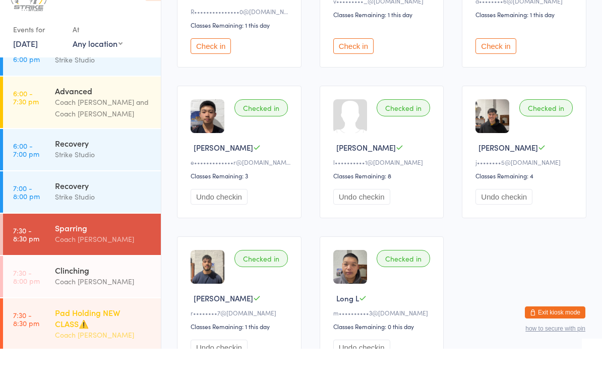
click at [91, 341] on div "Pad Holding NEW CLASS⚠️" at bounding box center [103, 352] width 97 height 22
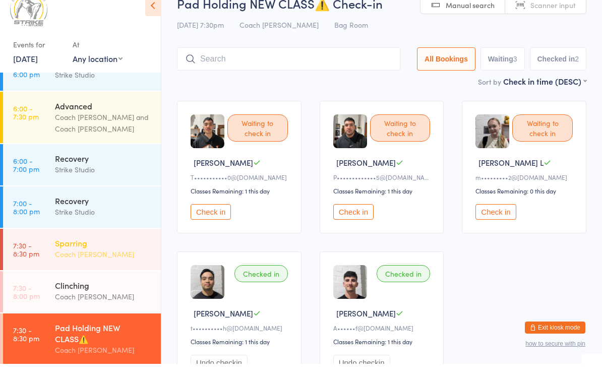
click at [91, 257] on div "Sparring" at bounding box center [103, 262] width 97 height 11
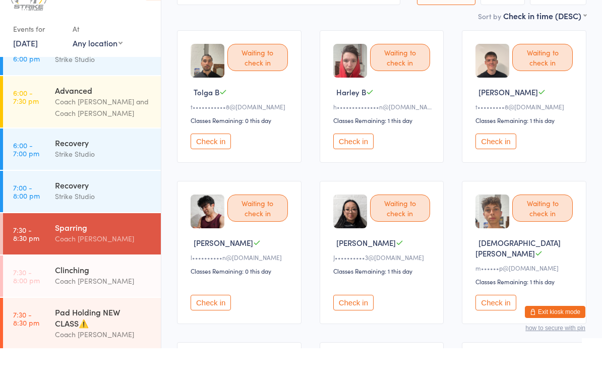
scroll to position [55, 0]
click at [346, 330] on button "Check in" at bounding box center [353, 338] width 40 height 16
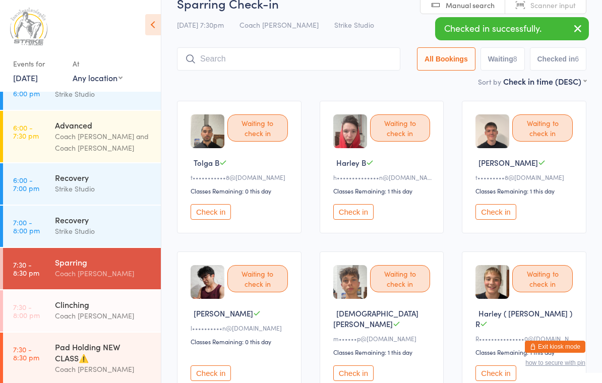
scroll to position [0, 0]
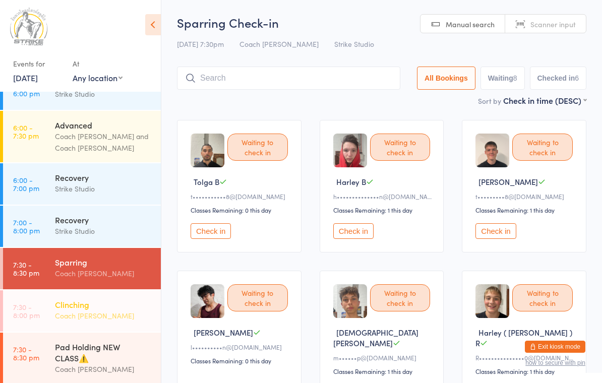
click at [89, 299] on div "Clinching" at bounding box center [103, 304] width 97 height 11
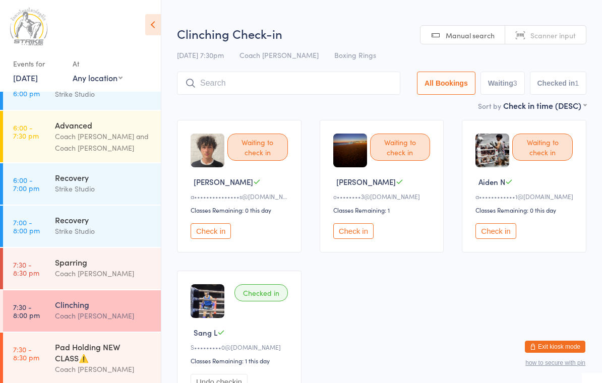
click at [367, 239] on button "Check in" at bounding box center [353, 231] width 40 height 16
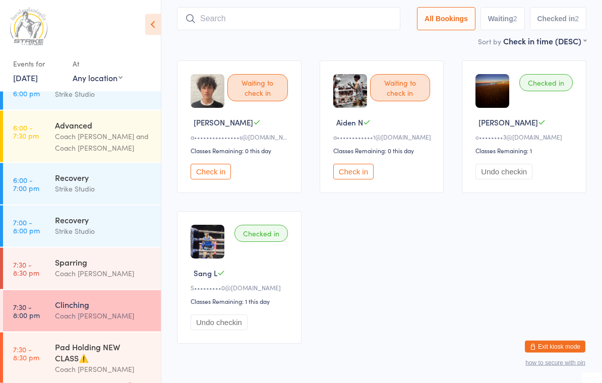
scroll to position [63, 0]
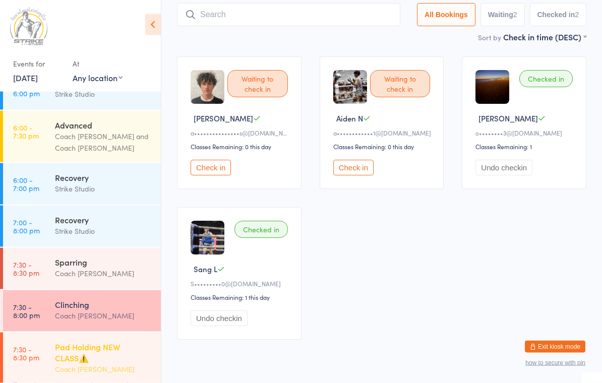
click at [127, 341] on div "Pad Holding NEW CLASS⚠️" at bounding box center [103, 352] width 97 height 22
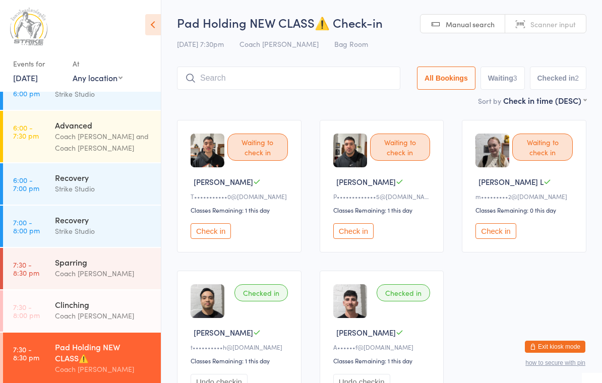
type input "W"
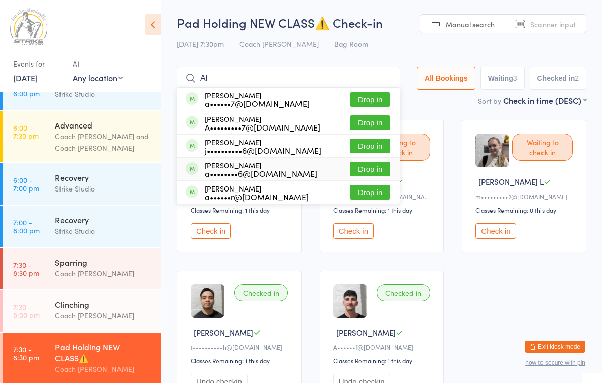
type input "Al"
click at [362, 169] on button "Drop in" at bounding box center [370, 169] width 40 height 15
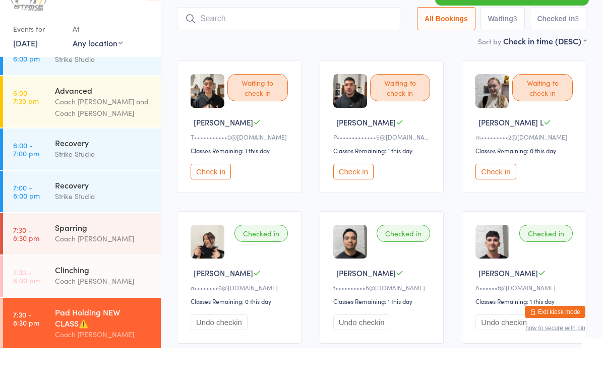
scroll to position [30, 0]
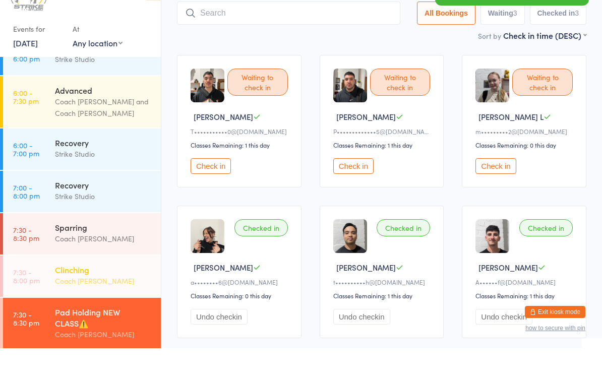
drag, startPoint x: 100, startPoint y: 217, endPoint x: 100, endPoint y: 282, distance: 65.0
click at [100, 248] on div "Sparring Coach [PERSON_NAME]" at bounding box center [108, 268] width 106 height 40
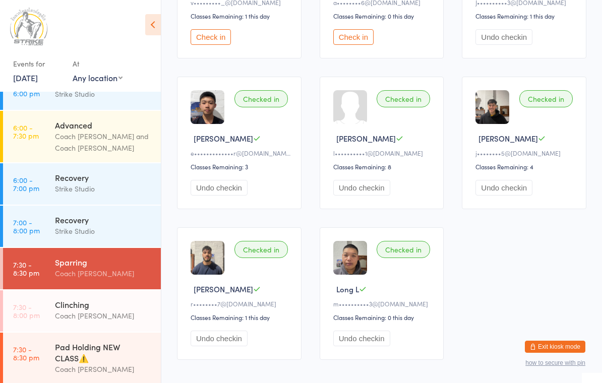
scroll to position [452, 0]
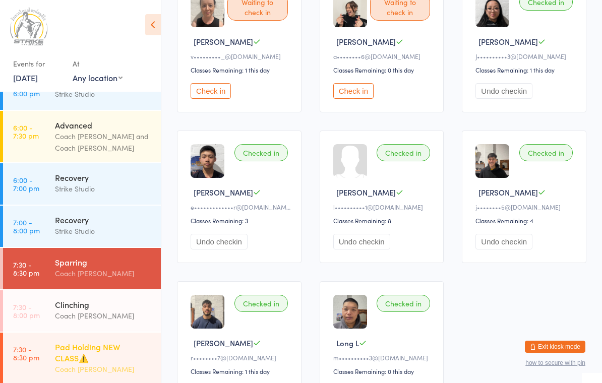
click at [133, 364] on div "Coach [PERSON_NAME]" at bounding box center [103, 370] width 97 height 12
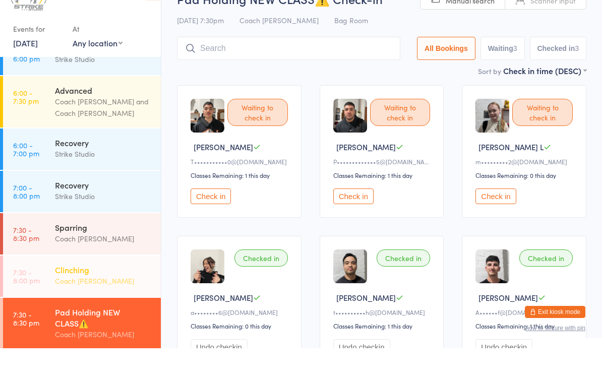
click at [117, 310] on div "Coach [PERSON_NAME]" at bounding box center [103, 316] width 97 height 12
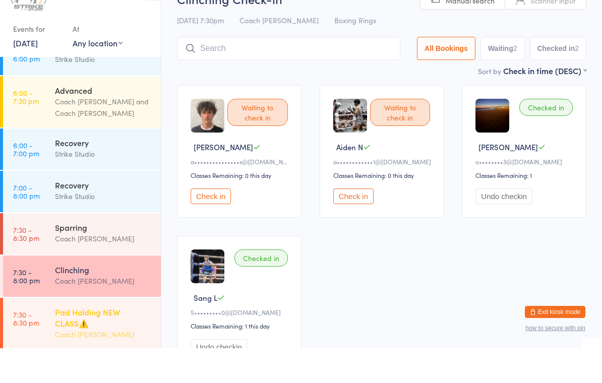
drag, startPoint x: 98, startPoint y: 309, endPoint x: 98, endPoint y: 344, distance: 34.8
click at [98, 364] on div "Coach [PERSON_NAME]" at bounding box center [103, 370] width 97 height 12
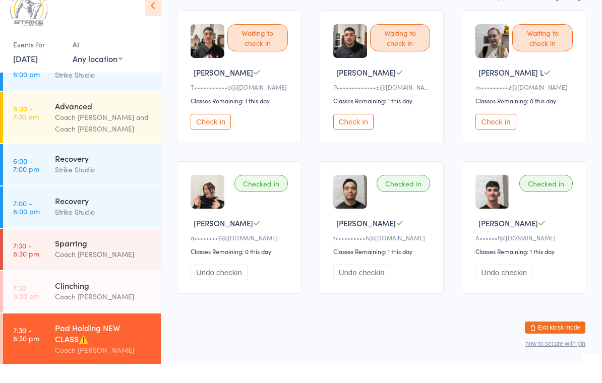
scroll to position [106, 0]
click at [362, 133] on button "Check in" at bounding box center [353, 141] width 40 height 16
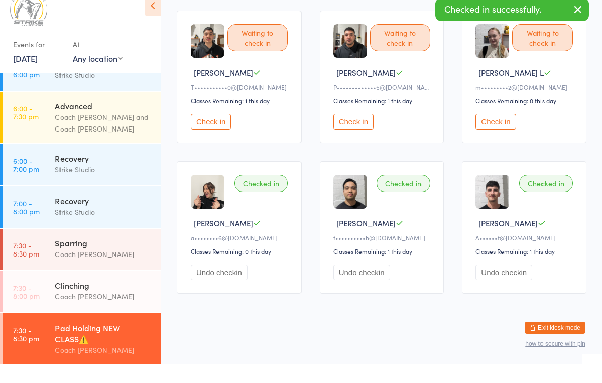
scroll to position [91, 0]
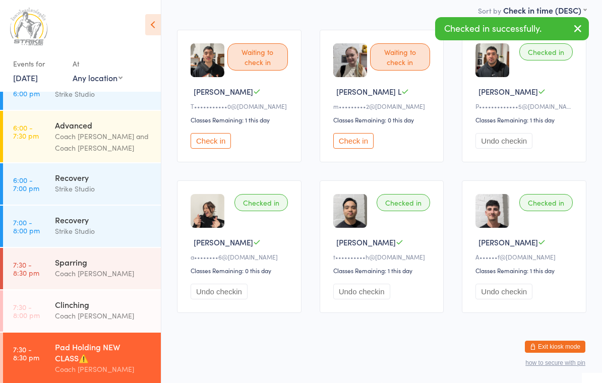
click at [219, 143] on button "Check in" at bounding box center [211, 141] width 40 height 16
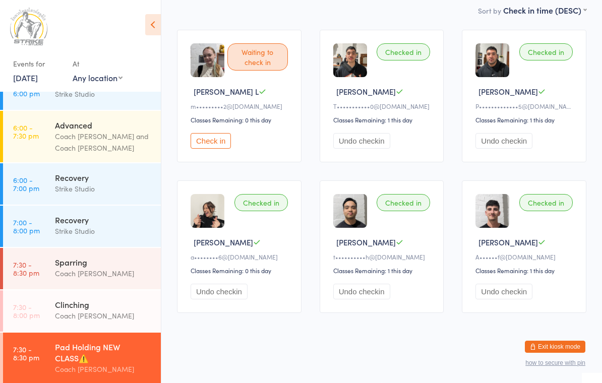
drag, startPoint x: 99, startPoint y: 232, endPoint x: 99, endPoint y: 323, distance: 90.8
click at [99, 257] on div "Sparring" at bounding box center [103, 262] width 97 height 11
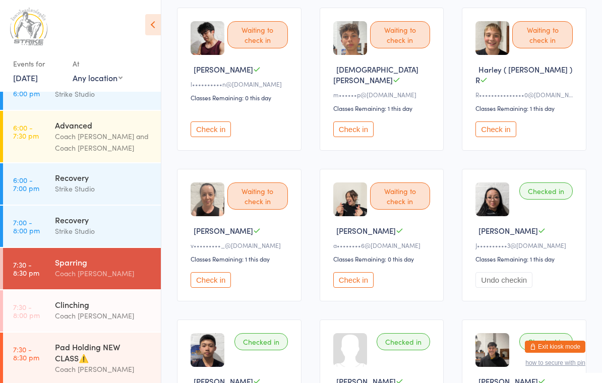
scroll to position [251, 0]
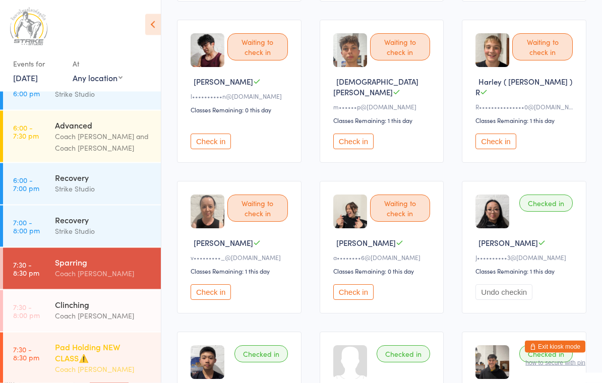
click at [68, 341] on div "Pad Holding NEW CLASS⚠️" at bounding box center [103, 352] width 97 height 22
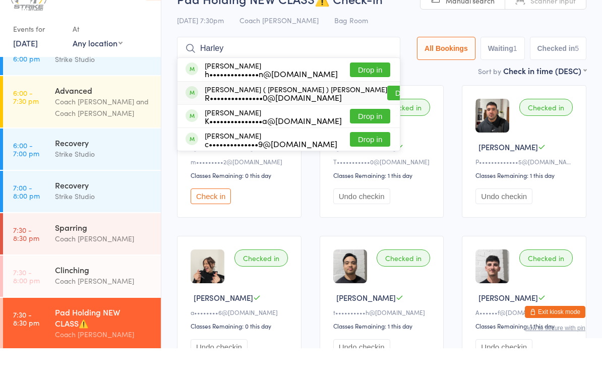
type input "Harley"
click at [387, 121] on button "Drop in" at bounding box center [407, 128] width 40 height 15
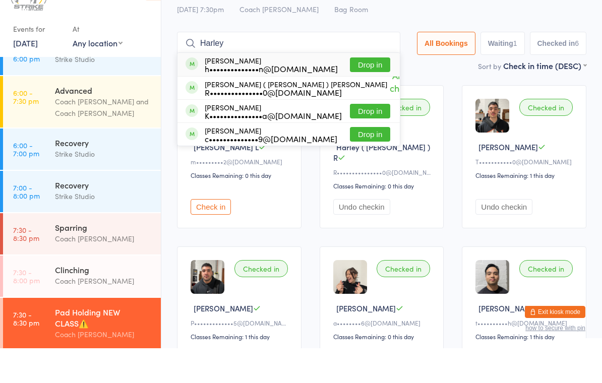
type input "Harley"
click at [252, 99] on div "h••••••••••••••n@gmail.com" at bounding box center [271, 103] width 133 height 8
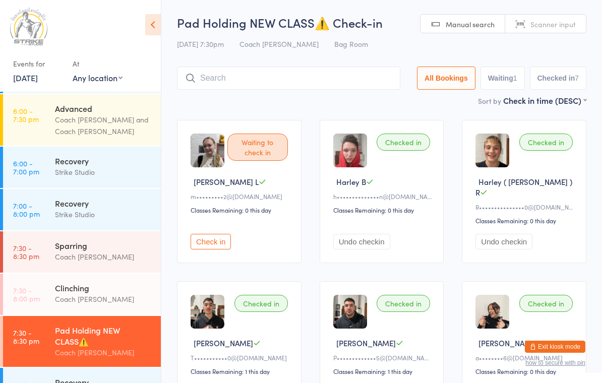
scroll to position [251, 0]
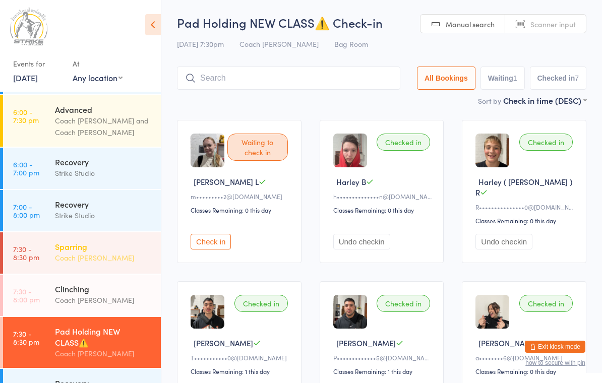
click at [109, 252] on div "Coach [PERSON_NAME]" at bounding box center [103, 258] width 97 height 12
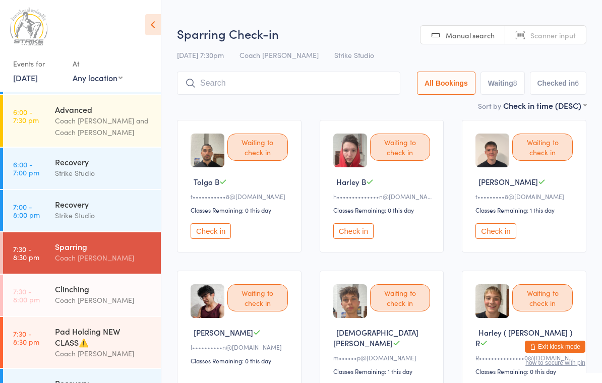
click at [220, 239] on button "Check in" at bounding box center [211, 231] width 40 height 16
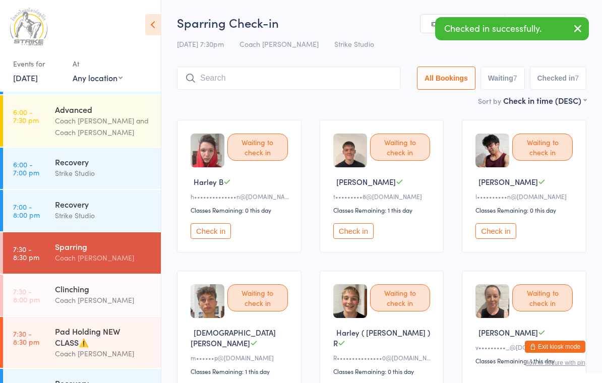
click at [342, 239] on button "Check in" at bounding box center [353, 231] width 40 height 16
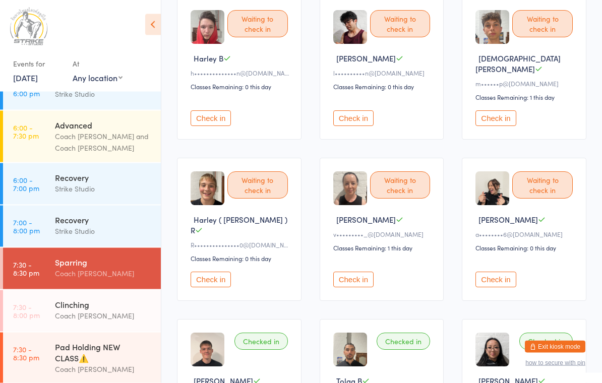
scroll to position [123, 0]
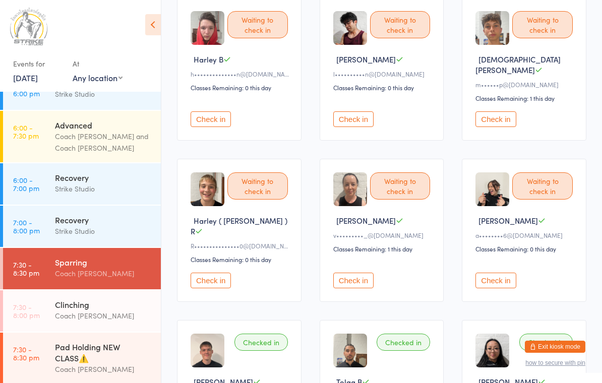
click at [357, 273] on button "Check in" at bounding box center [353, 281] width 40 height 16
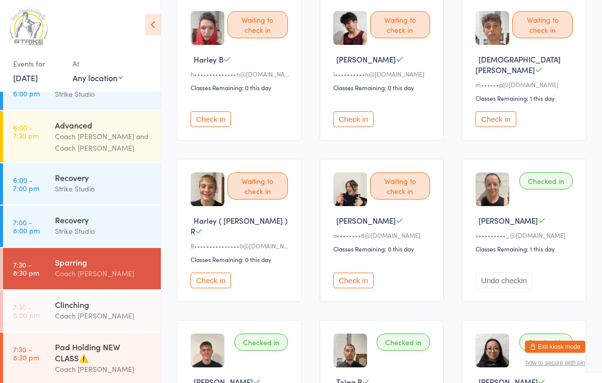
click at [497, 112] on button "Check in" at bounding box center [496, 119] width 40 height 16
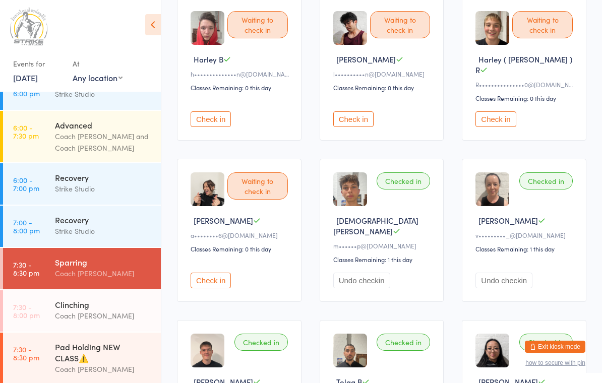
click at [350, 121] on button "Check in" at bounding box center [353, 119] width 40 height 16
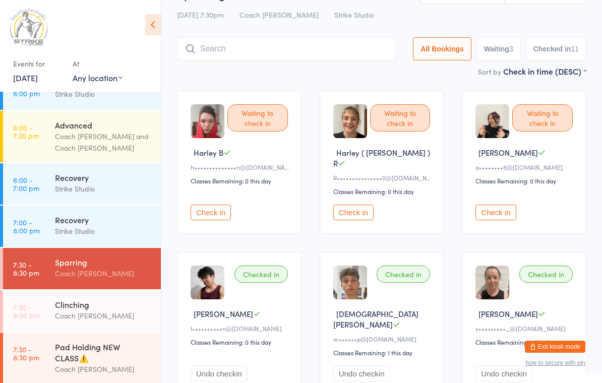
scroll to position [0, 0]
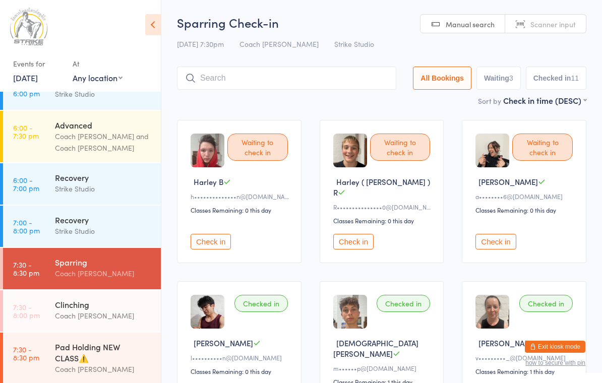
click at [284, 74] on input "search" at bounding box center [286, 78] width 219 height 23
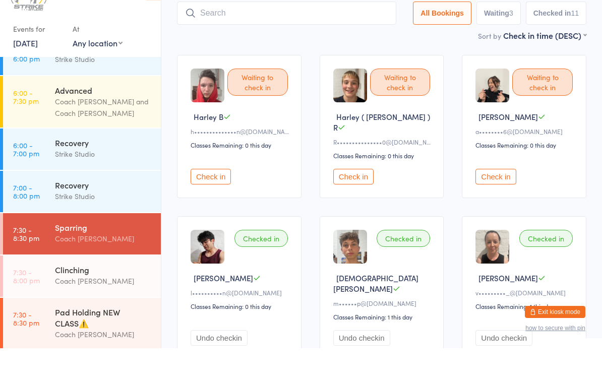
scroll to position [33, 0]
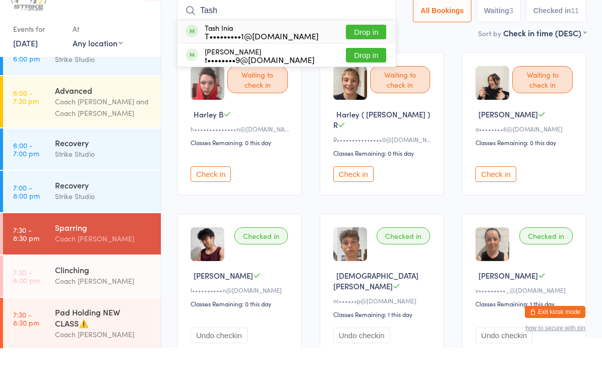
type input "Tash"
click at [364, 60] on button "Drop in" at bounding box center [366, 67] width 40 height 15
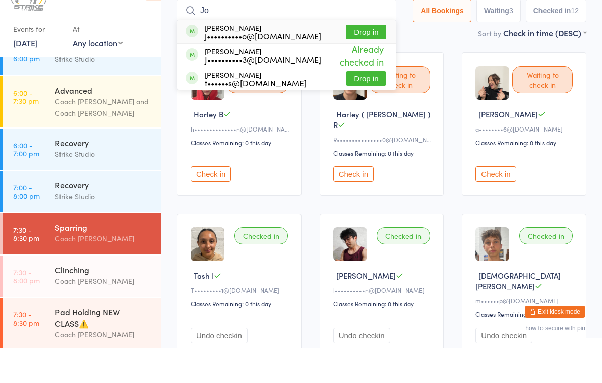
type input "J"
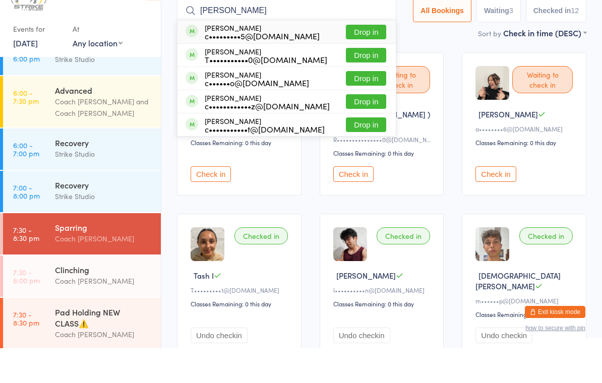
type input "Caris"
click at [366, 60] on button "Drop in" at bounding box center [366, 67] width 40 height 15
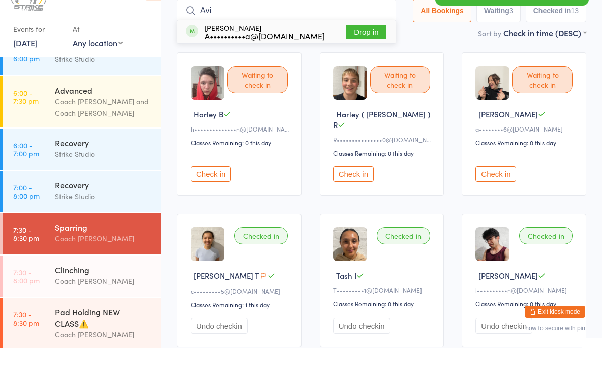
type input "Avi"
click at [368, 60] on button "Drop in" at bounding box center [366, 67] width 40 height 15
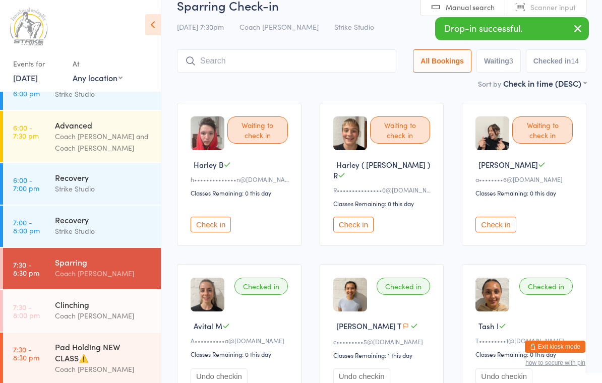
scroll to position [0, 0]
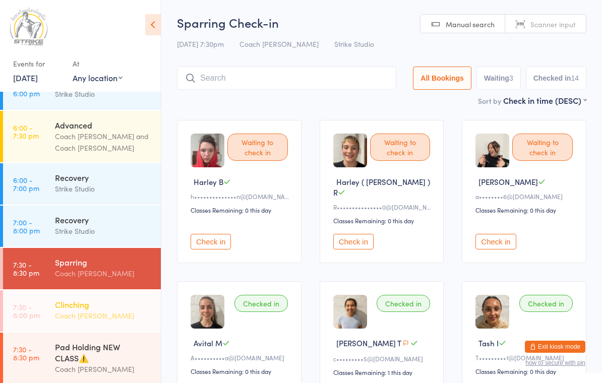
click at [64, 310] on div "Coach [PERSON_NAME]" at bounding box center [103, 316] width 97 height 12
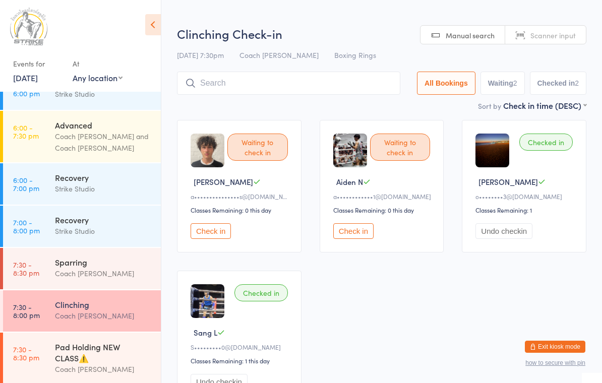
click at [207, 226] on div "Waiting to check in Andre C a•••••••••••••••s@gmail.com Classes Remaining: 0 th…" at bounding box center [239, 186] width 125 height 133
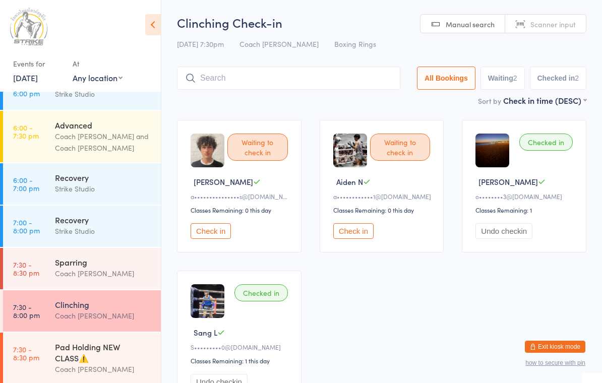
click at [217, 77] on input "search" at bounding box center [288, 78] width 223 height 23
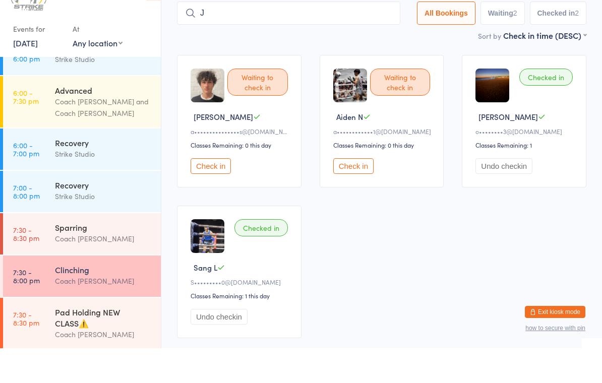
scroll to position [33, 0]
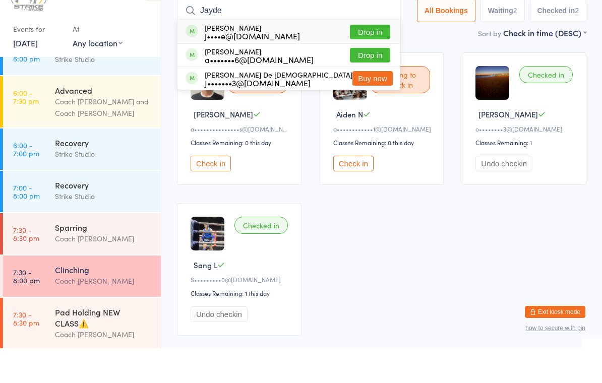
type input "Jayde"
click at [359, 60] on button "Drop in" at bounding box center [370, 67] width 40 height 15
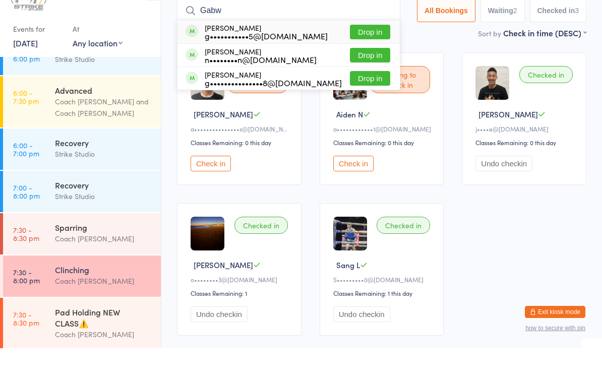
type input "Gabw"
click at [359, 60] on button "Drop in" at bounding box center [370, 67] width 40 height 15
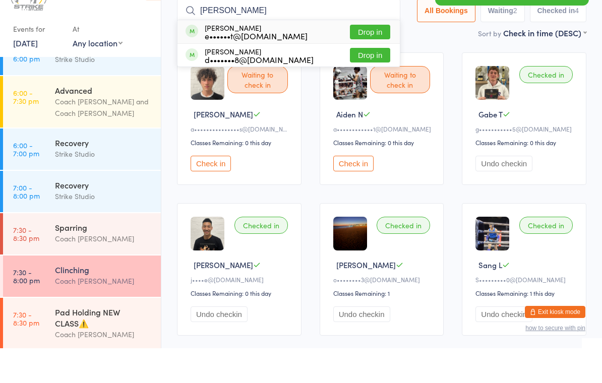
type input "Eli"
click at [360, 60] on button "Drop in" at bounding box center [370, 67] width 40 height 15
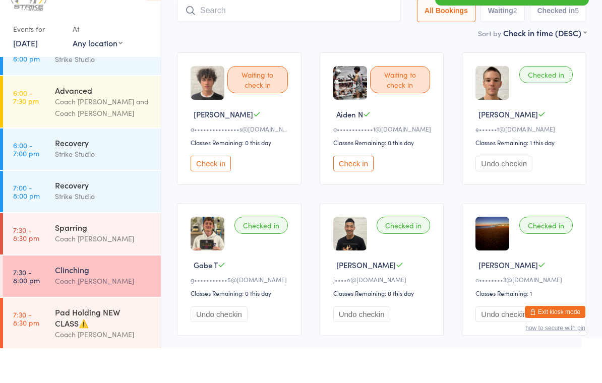
click at [356, 157] on div "Waiting to check in Aiden N a••••••••••••1@gmail.com Classes Remaining: 0 this …" at bounding box center [382, 153] width 125 height 133
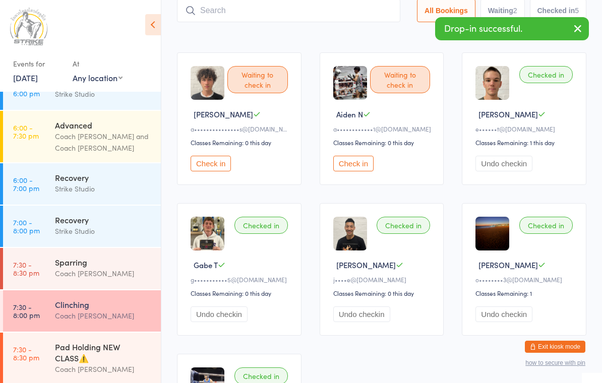
click at [354, 171] on button "Check in" at bounding box center [353, 164] width 40 height 16
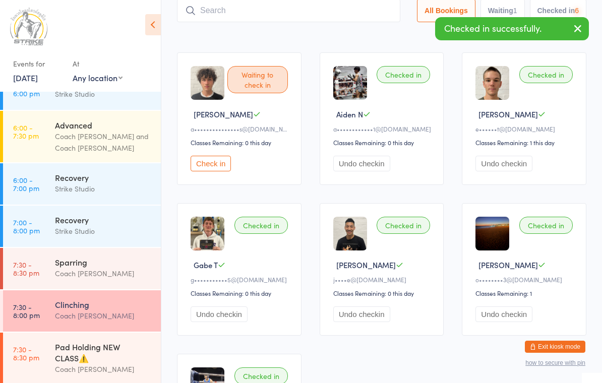
click at [211, 165] on button "Check in" at bounding box center [211, 164] width 40 height 16
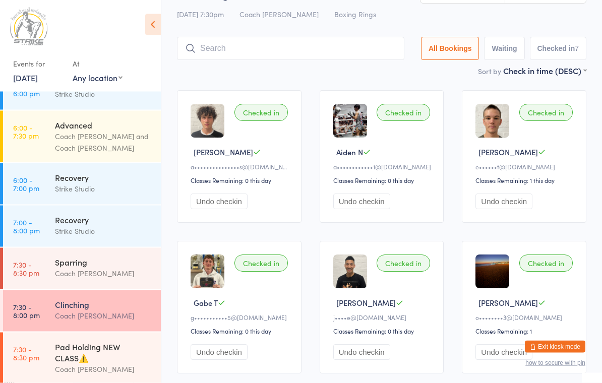
scroll to position [0, 0]
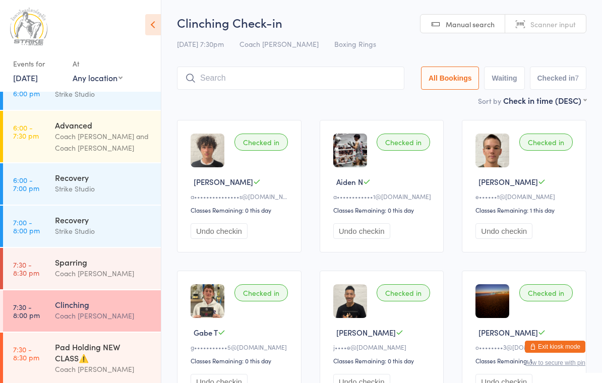
click at [237, 78] on input "search" at bounding box center [290, 78] width 227 height 23
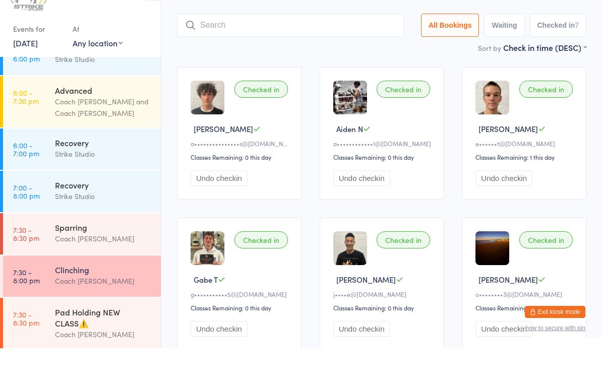
scroll to position [33, 0]
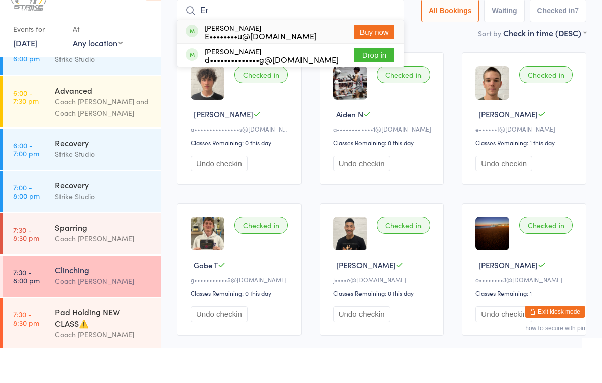
type input "E"
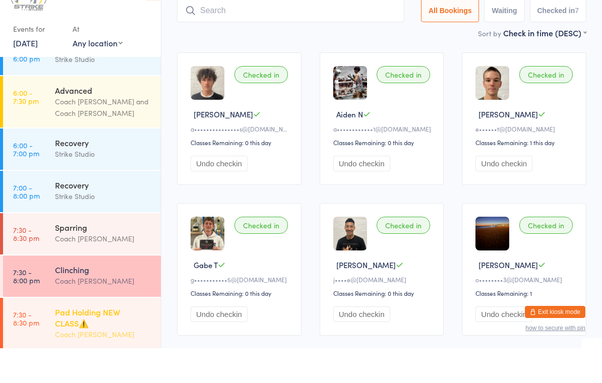
click at [68, 364] on div "Coach [PERSON_NAME]" at bounding box center [103, 370] width 97 height 12
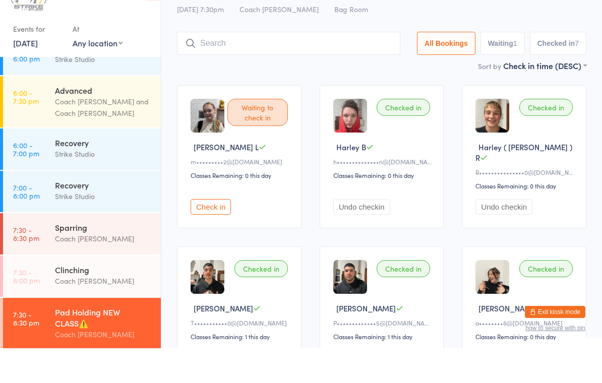
click at [202, 234] on button "Check in" at bounding box center [211, 242] width 40 height 16
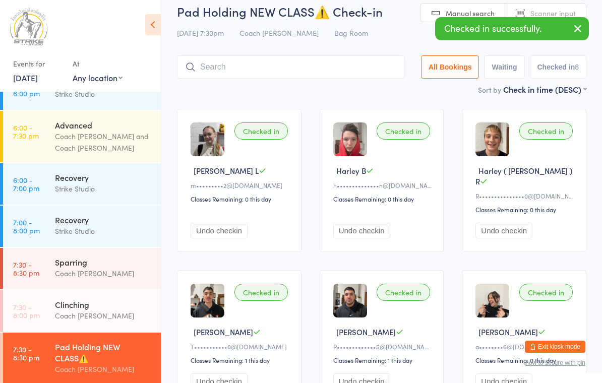
scroll to position [13, 0]
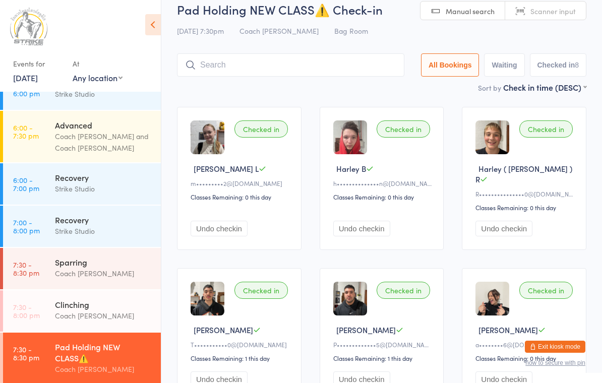
click at [346, 221] on button "Undo checkin" at bounding box center [361, 229] width 57 height 16
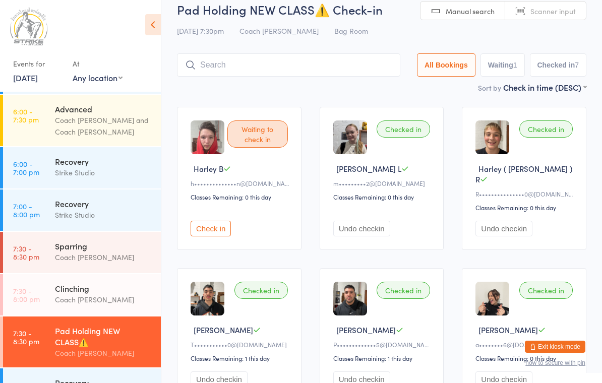
scroll to position [251, 0]
click at [62, 241] on div "Sparring" at bounding box center [103, 246] width 97 height 11
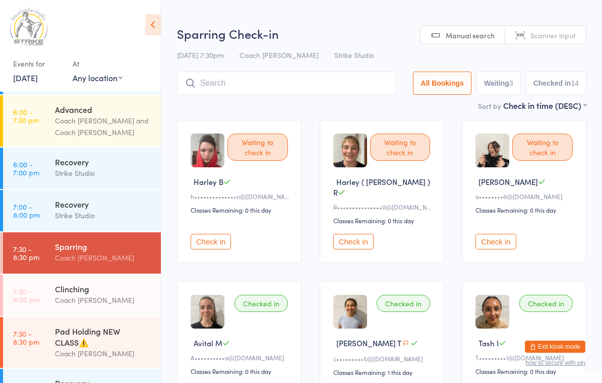
click at [207, 236] on button "Check in" at bounding box center [211, 242] width 40 height 16
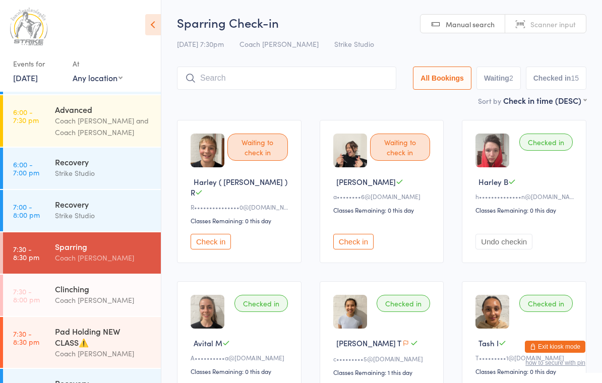
click at [201, 80] on input "search" at bounding box center [286, 78] width 219 height 23
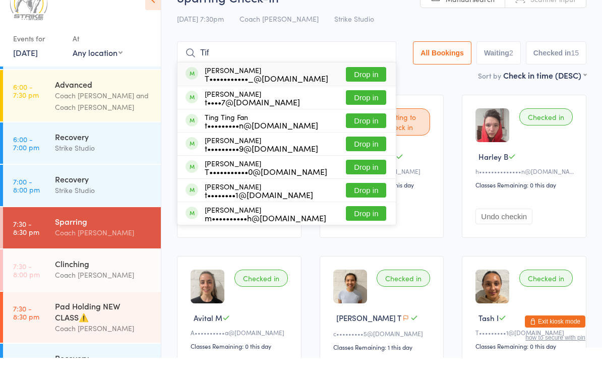
type input "Tif"
click at [360, 92] on button "Drop in" at bounding box center [366, 99] width 40 height 15
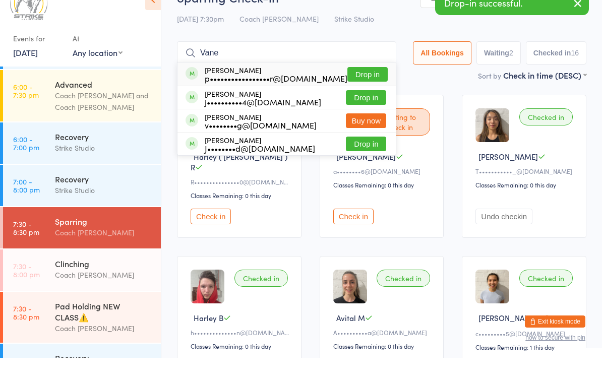
type input "Vane"
click at [357, 115] on button "Drop in" at bounding box center [366, 122] width 40 height 15
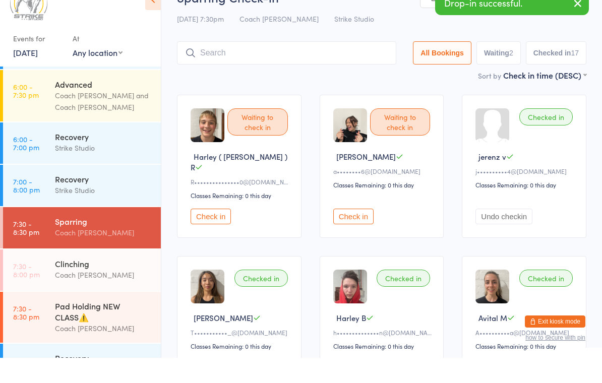
click at [493, 234] on button "Undo checkin" at bounding box center [504, 242] width 57 height 16
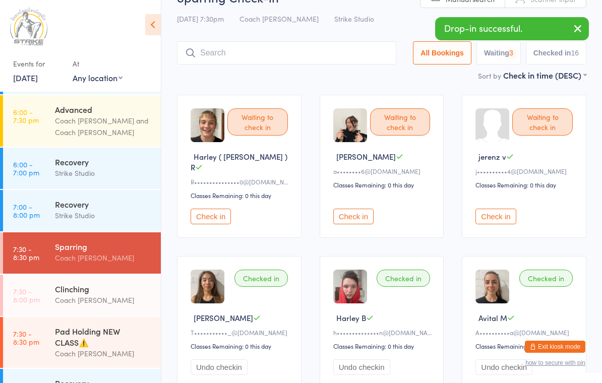
click at [225, 61] on input "search" at bounding box center [286, 52] width 219 height 23
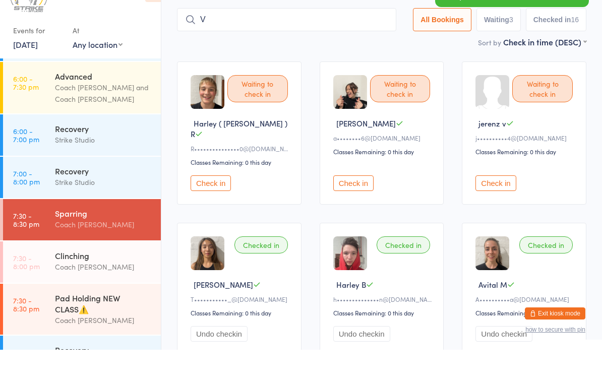
scroll to position [32, 0]
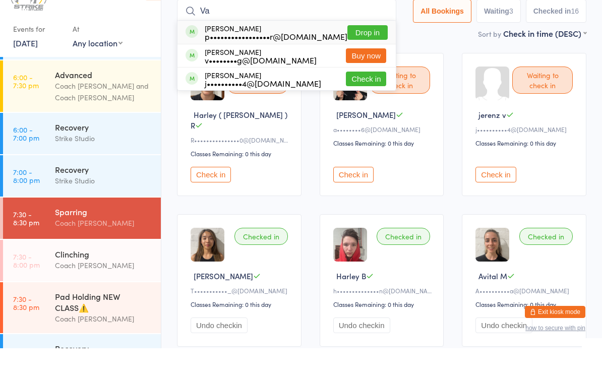
type input "V"
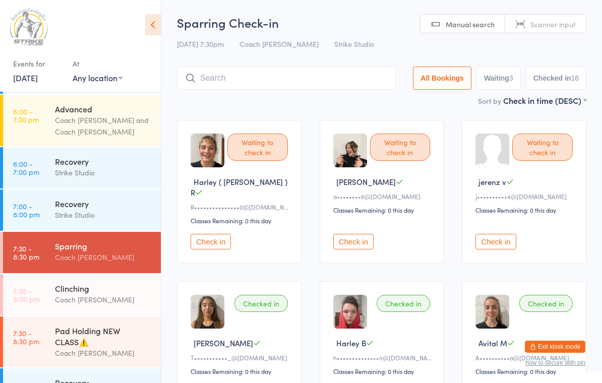
scroll to position [251, 0]
click at [540, 352] on button "Exit kiosk mode" at bounding box center [555, 347] width 61 height 12
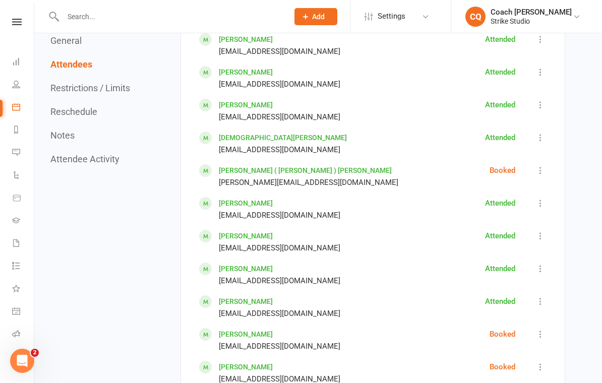
scroll to position [1006, 0]
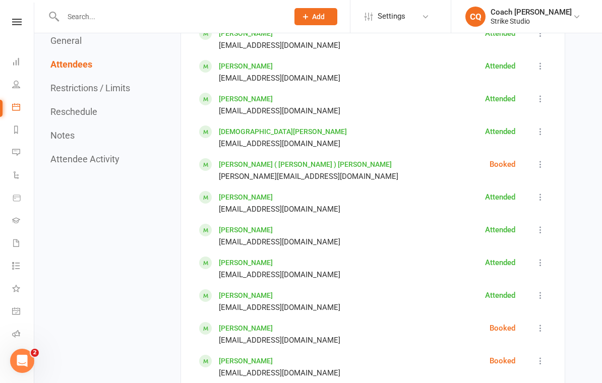
click at [537, 159] on icon at bounding box center [541, 164] width 10 height 10
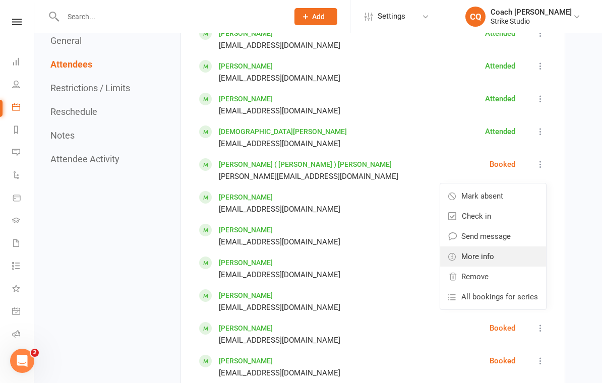
click at [465, 247] on link "More info" at bounding box center [493, 257] width 106 height 20
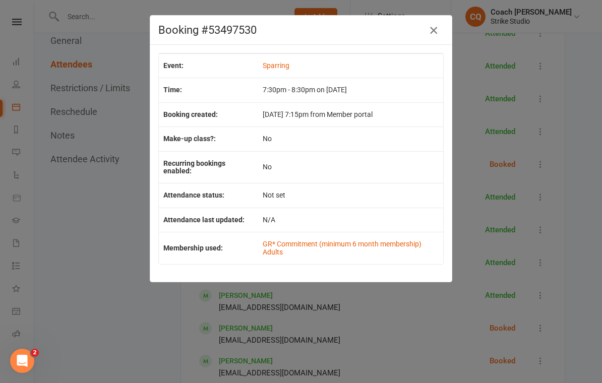
click at [436, 24] on button "button" at bounding box center [434, 30] width 16 height 16
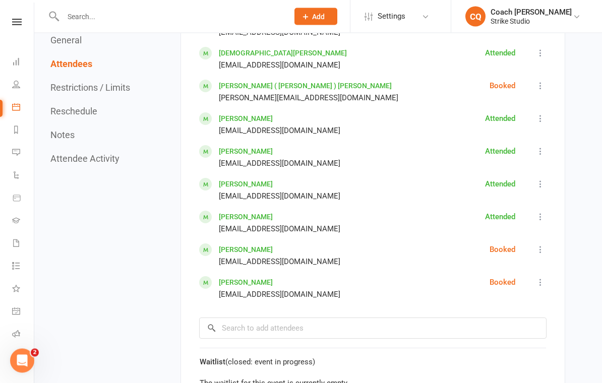
click at [546, 277] on button at bounding box center [541, 283] width 12 height 12
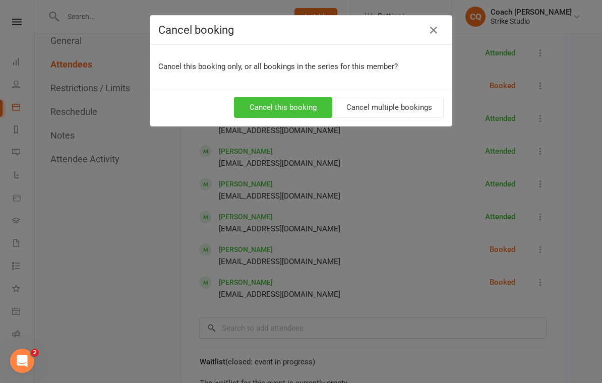
click at [288, 107] on button "Cancel this booking" at bounding box center [283, 107] width 98 height 21
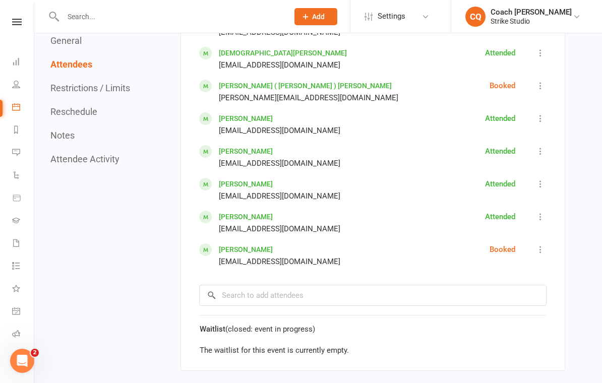
click at [539, 245] on icon at bounding box center [541, 250] width 10 height 10
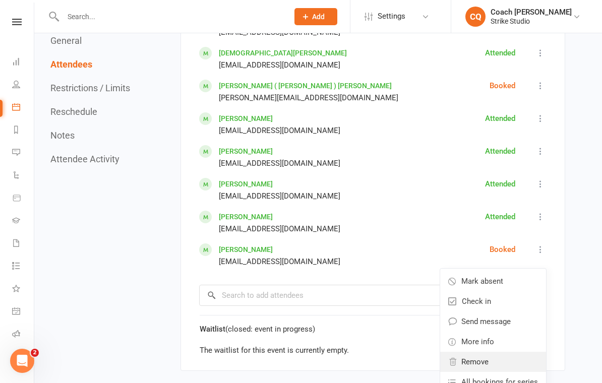
click at [481, 356] on span "Remove" at bounding box center [474, 362] width 27 height 12
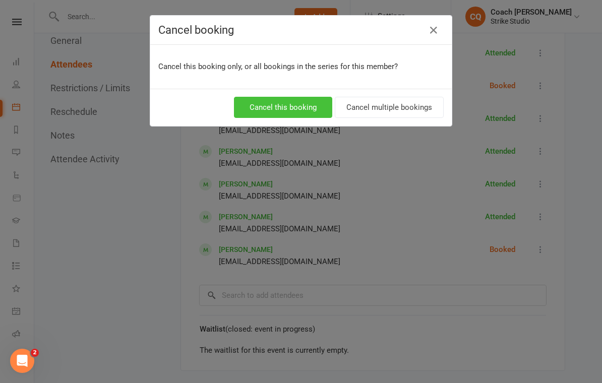
click at [299, 107] on button "Cancel this booking" at bounding box center [283, 107] width 98 height 21
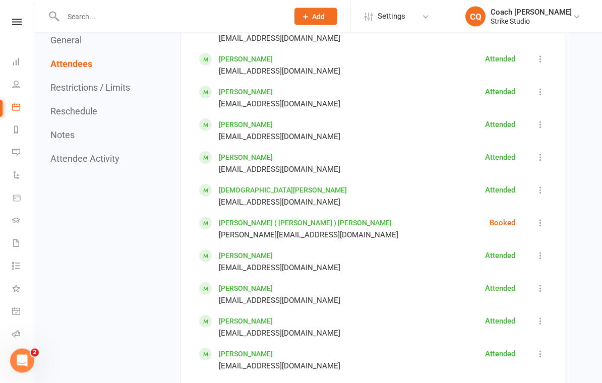
scroll to position [950, 0]
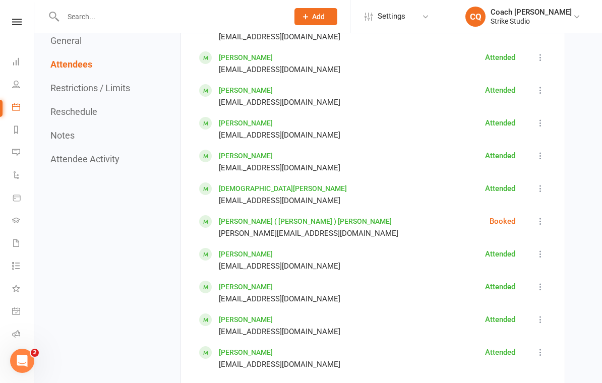
click at [548, 210] on div "17 places booked 18 places available Sort by First Name Last Name [PERSON_NAME]…" at bounding box center [373, 98] width 384 height 640
click at [538, 215] on button at bounding box center [541, 221] width 12 height 12
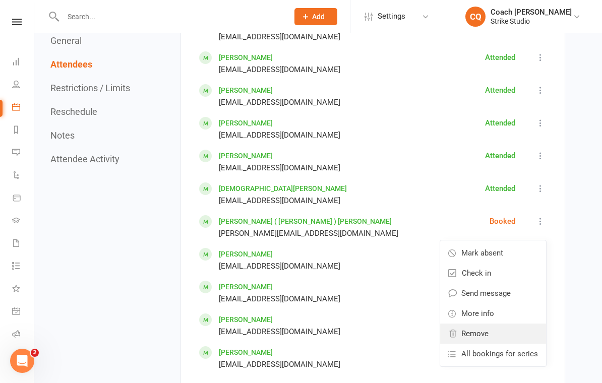
click at [466, 329] on span "Remove" at bounding box center [474, 334] width 27 height 12
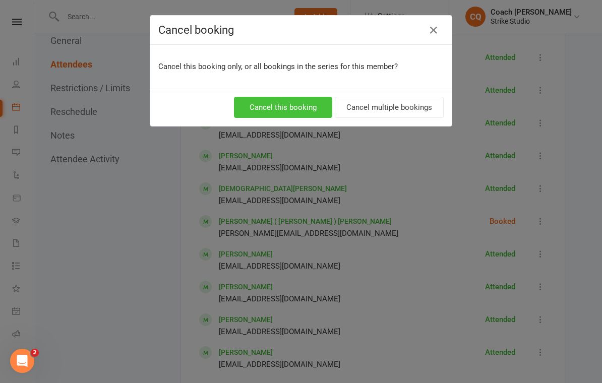
click at [286, 117] on button "Cancel this booking" at bounding box center [283, 107] width 98 height 21
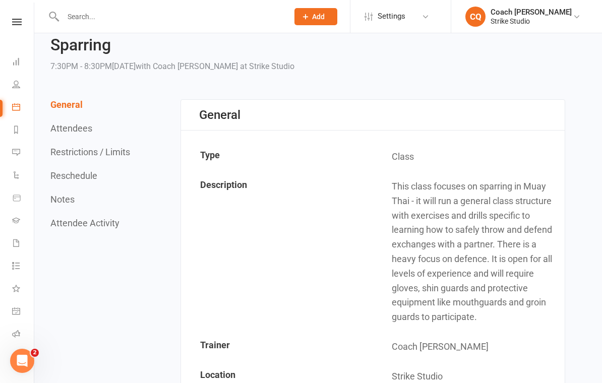
scroll to position [1, 0]
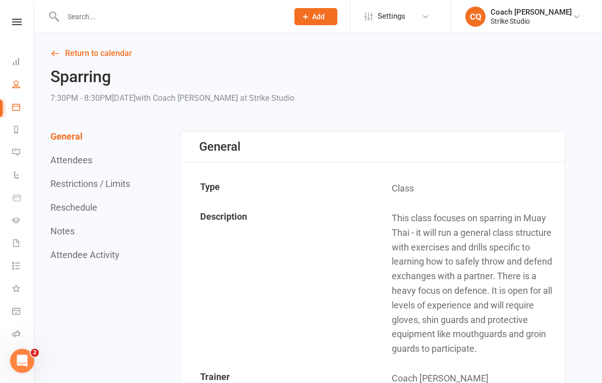
click at [20, 86] on link "People" at bounding box center [23, 85] width 23 height 23
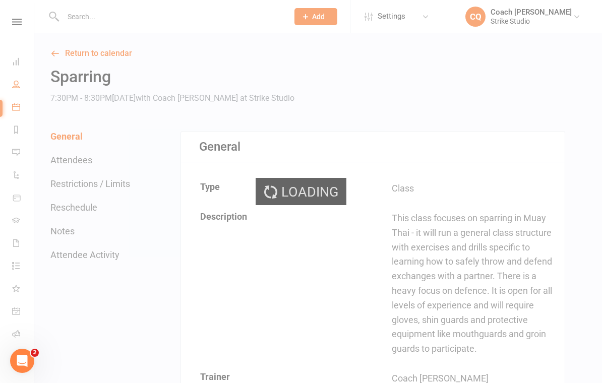
select select "100"
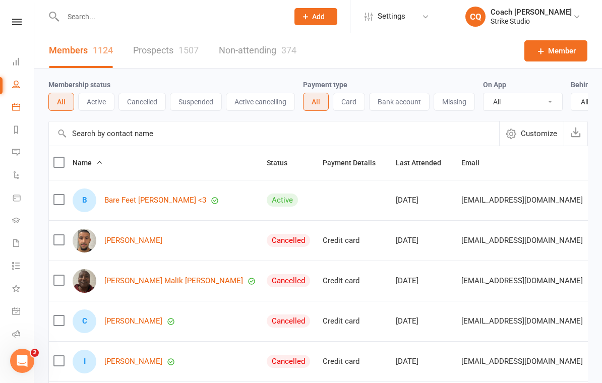
click at [14, 115] on link "Calendar" at bounding box center [23, 108] width 23 height 23
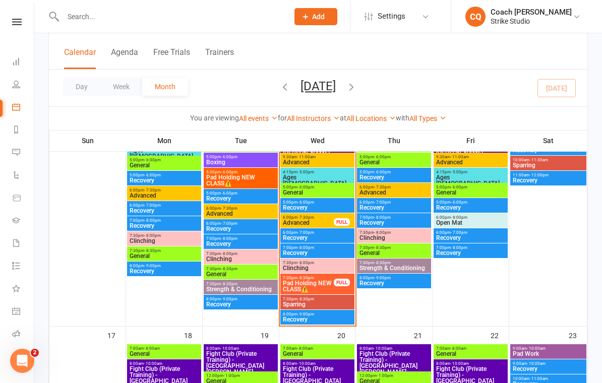
scroll to position [521, 0]
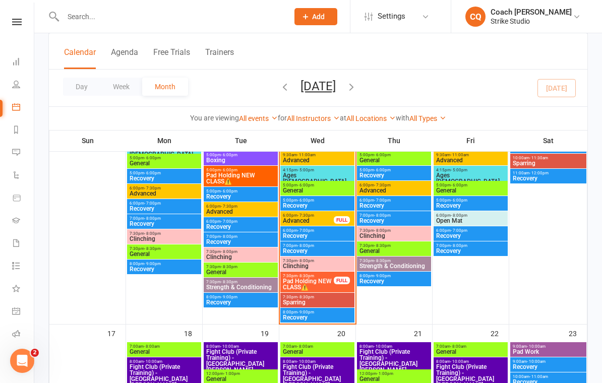
click at [295, 301] on span "Sparring" at bounding box center [317, 303] width 70 height 6
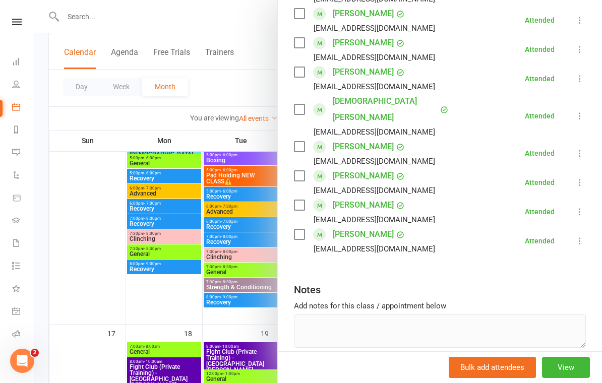
scroll to position [432, 0]
click at [559, 377] on button "View" at bounding box center [566, 367] width 48 height 21
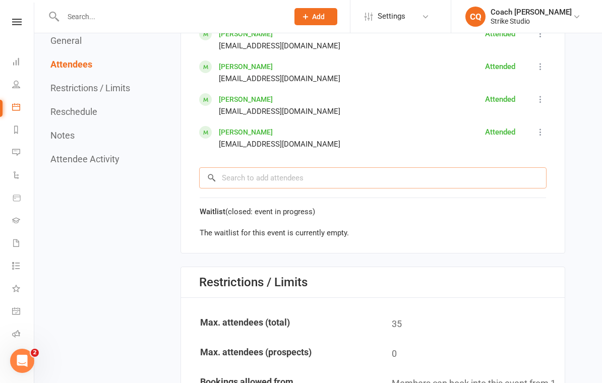
click at [234, 175] on input "search" at bounding box center [372, 177] width 347 height 21
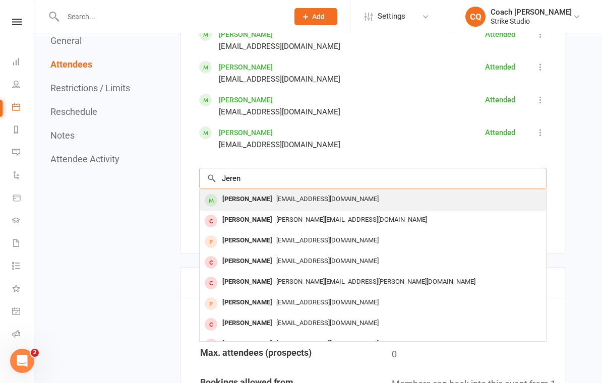
type input "Jeren"
click at [276, 195] on span "[EMAIL_ADDRESS][DOMAIN_NAME]" at bounding box center [327, 199] width 102 height 8
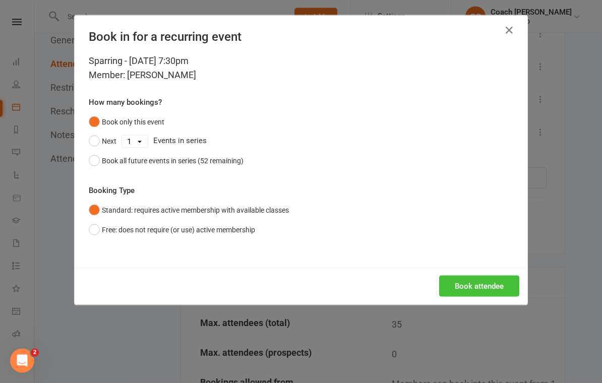
click at [457, 290] on button "Book attendee" at bounding box center [479, 286] width 80 height 21
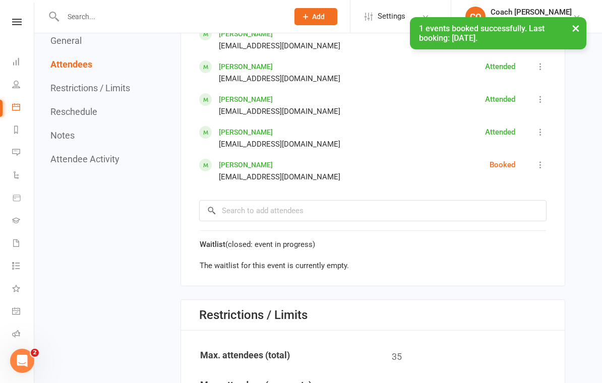
click at [537, 160] on icon at bounding box center [541, 165] width 10 height 10
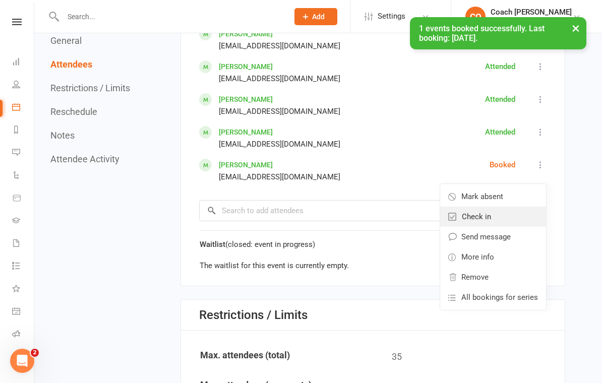
click at [462, 209] on link "Check in" at bounding box center [493, 217] width 106 height 20
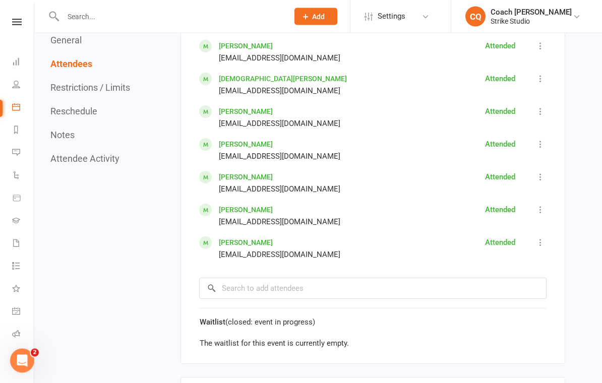
scroll to position [1066, 0]
